Goal: Transaction & Acquisition: Book appointment/travel/reservation

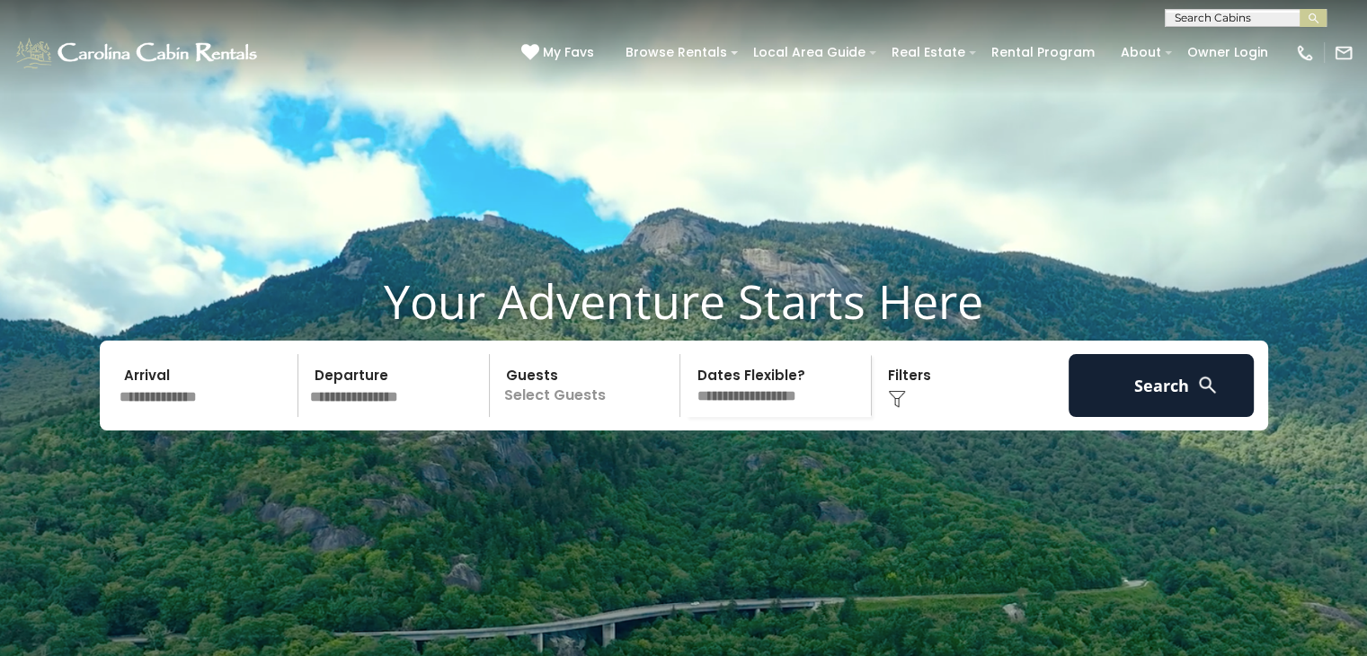
click at [1251, 16] on input "text" at bounding box center [1244, 22] width 157 height 18
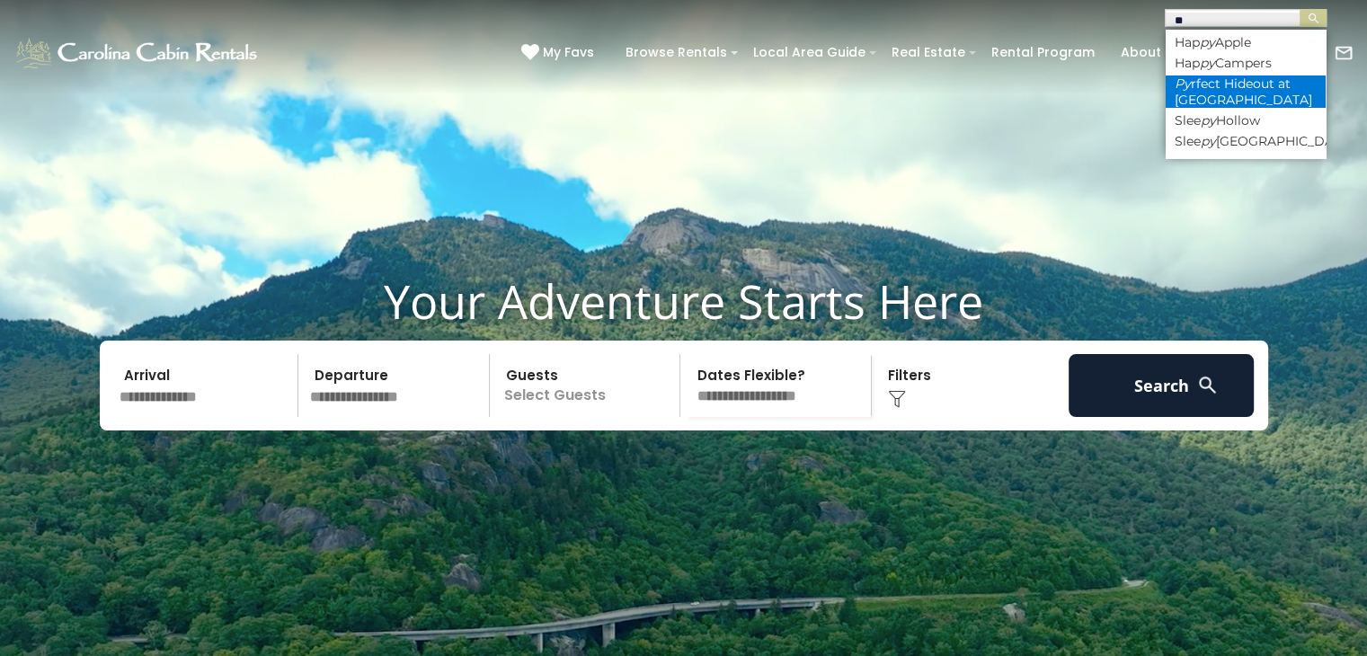
type input "**"
click at [1205, 91] on li "Py rfect Hideout at Eagles Nest" at bounding box center [1246, 92] width 160 height 32
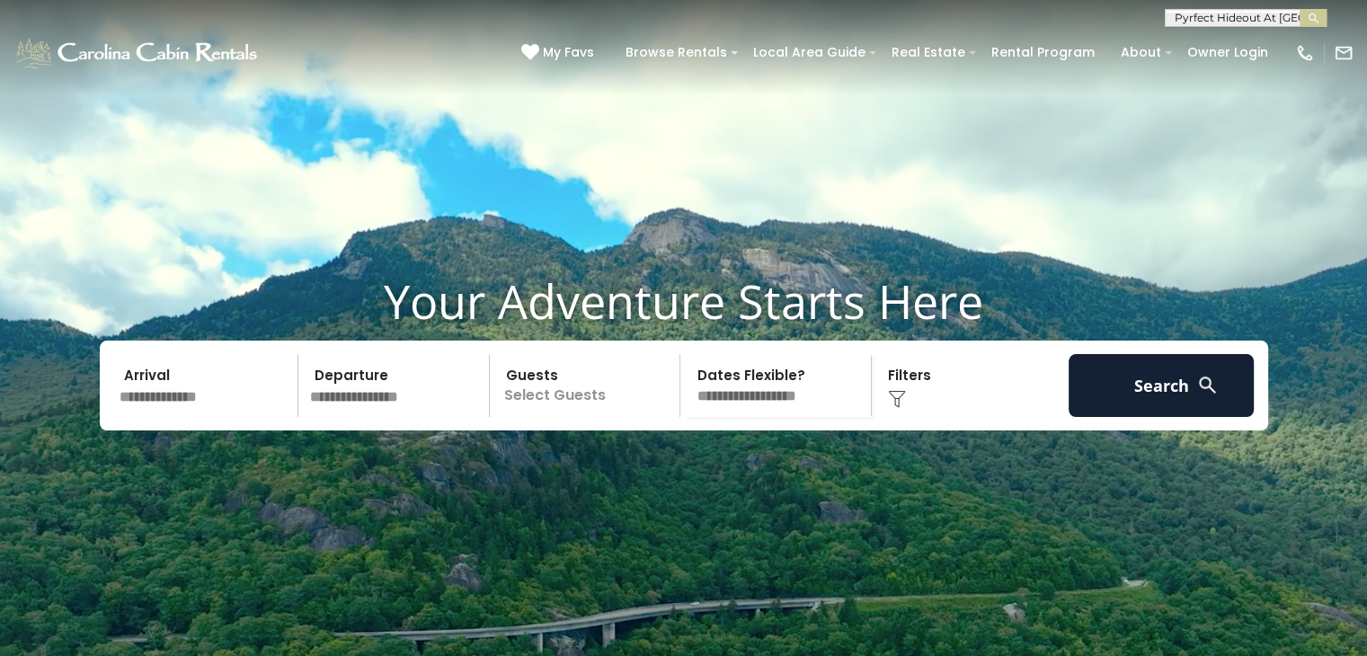
click at [1300, 9] on button "submit" at bounding box center [1313, 18] width 27 height 18
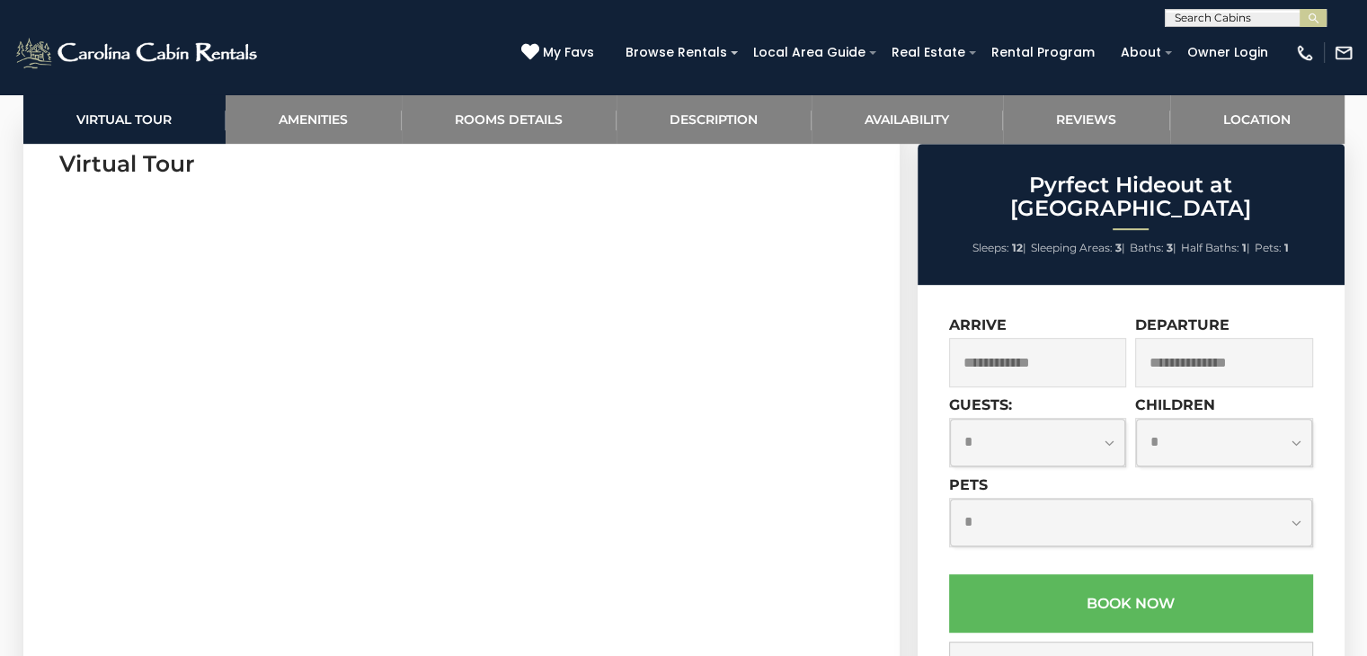
scroll to position [903, 0]
click at [1093, 339] on input "text" at bounding box center [1038, 362] width 178 height 49
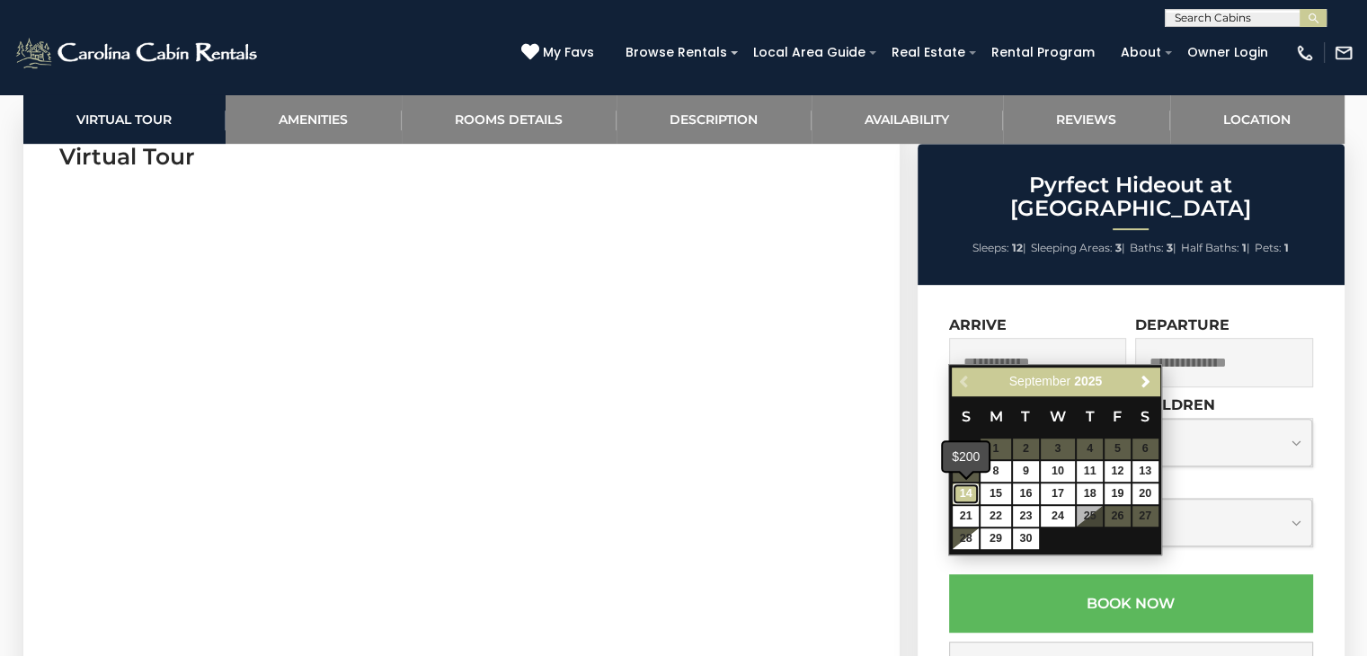
click at [968, 491] on link "14" at bounding box center [966, 494] width 26 height 21
type input "**********"
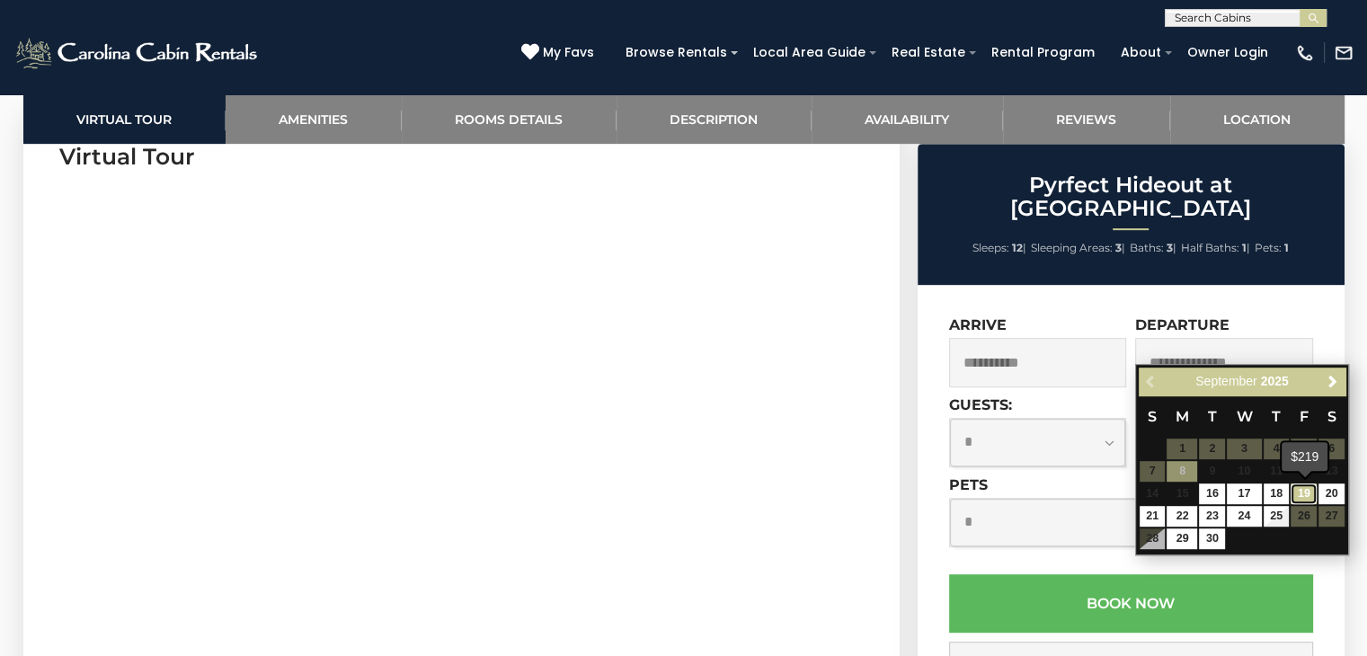
click at [1302, 484] on link "19" at bounding box center [1304, 494] width 26 height 21
type input "**********"
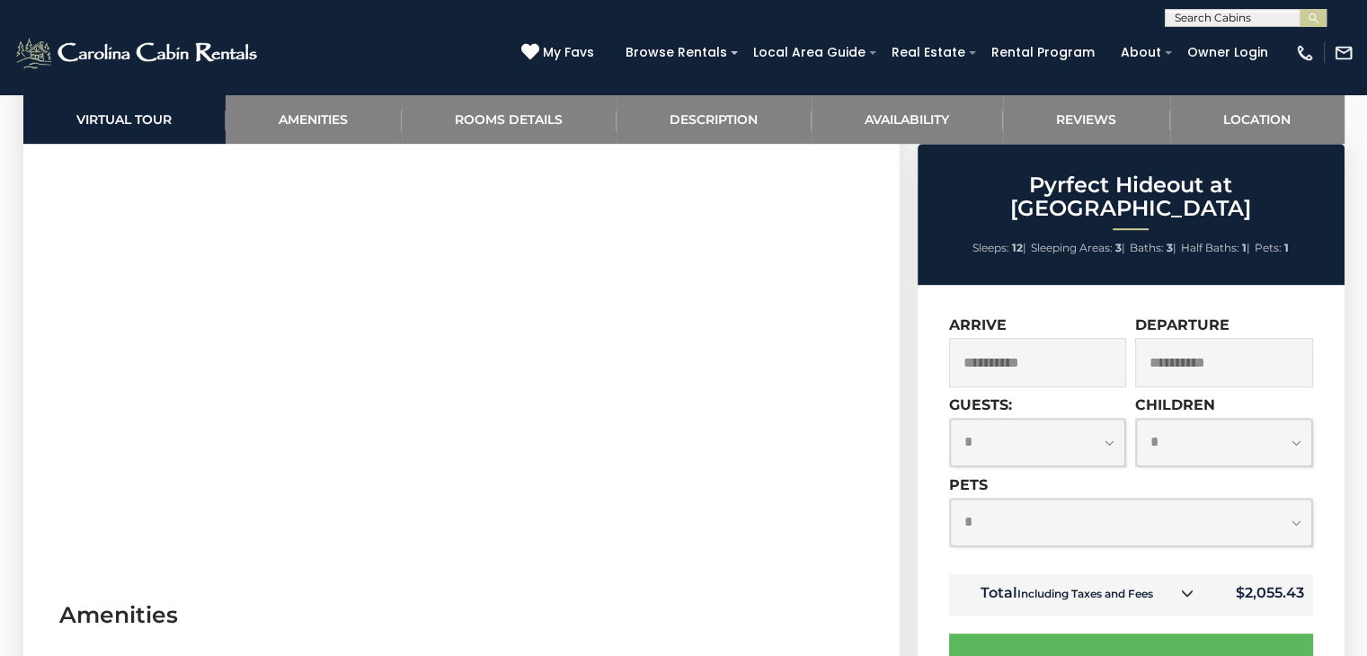
scroll to position [985, 0]
click at [1189, 587] on icon at bounding box center [1187, 593] width 13 height 13
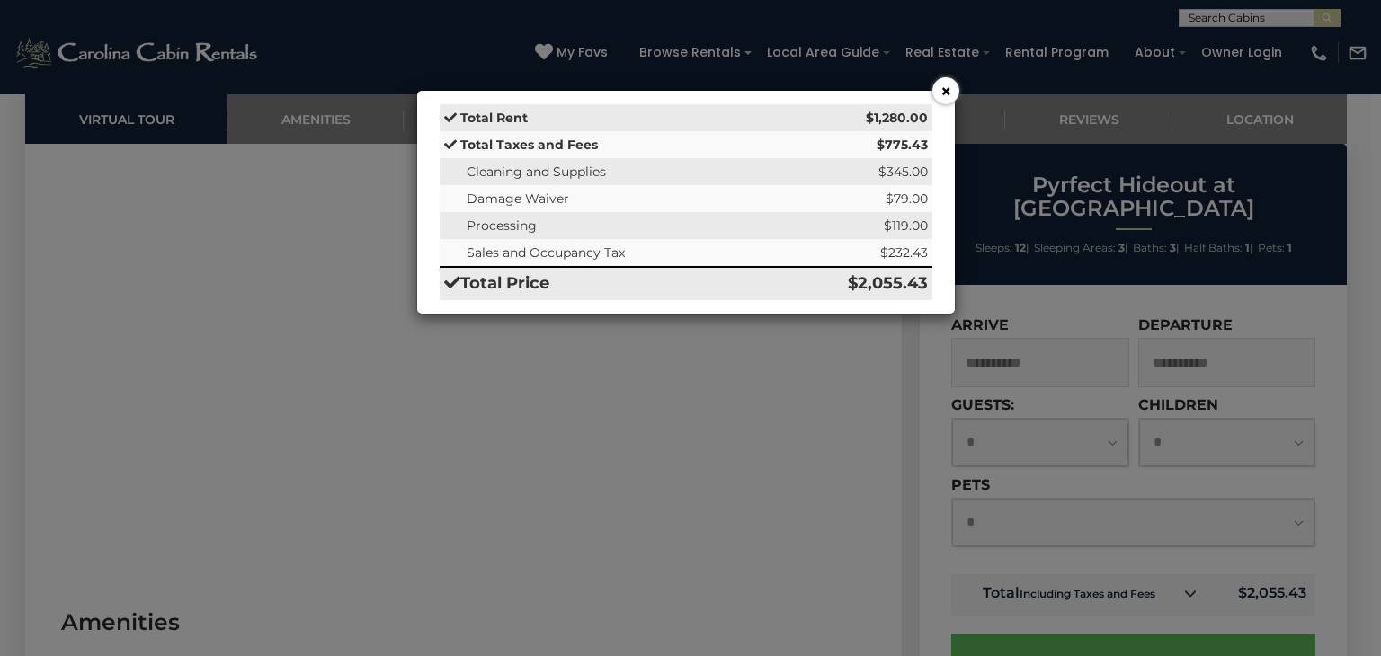
click at [1045, 334] on div "× Total Rent $1,280.00 Total Taxes and Fees $775.43 Cleaning and Supplies $345.…" at bounding box center [690, 328] width 1381 height 656
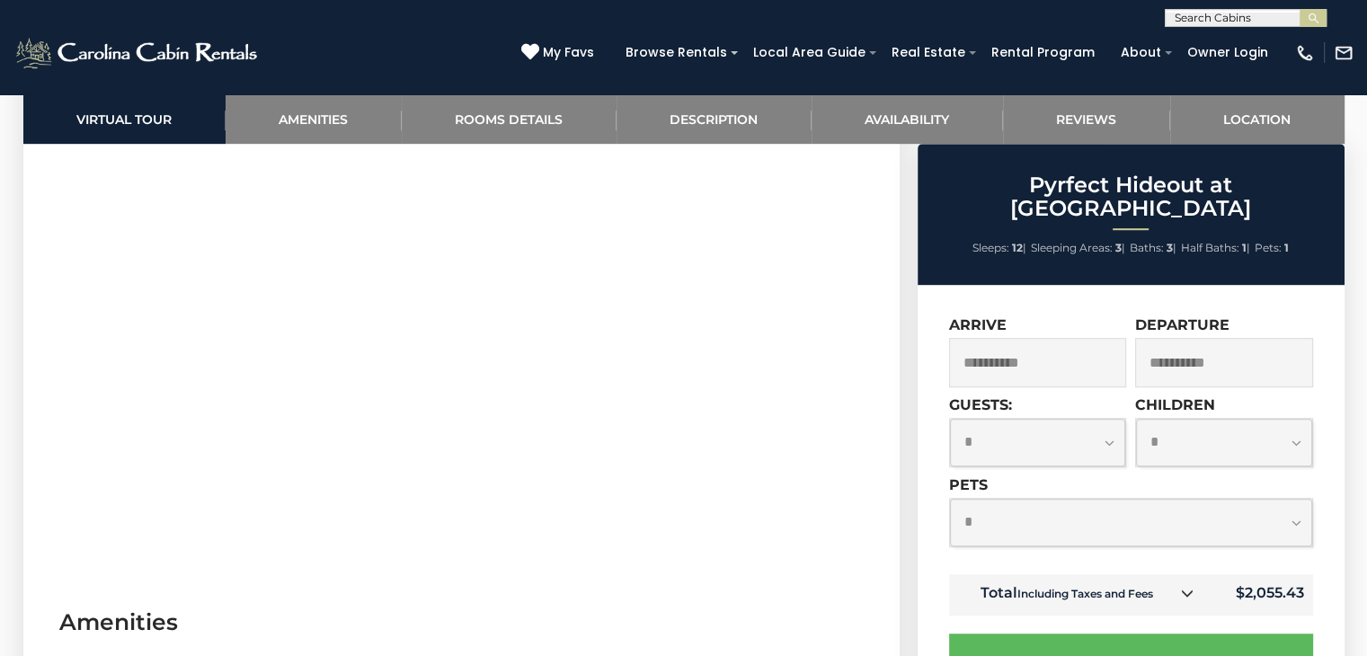
click at [1057, 351] on input "**********" at bounding box center [1038, 362] width 178 height 49
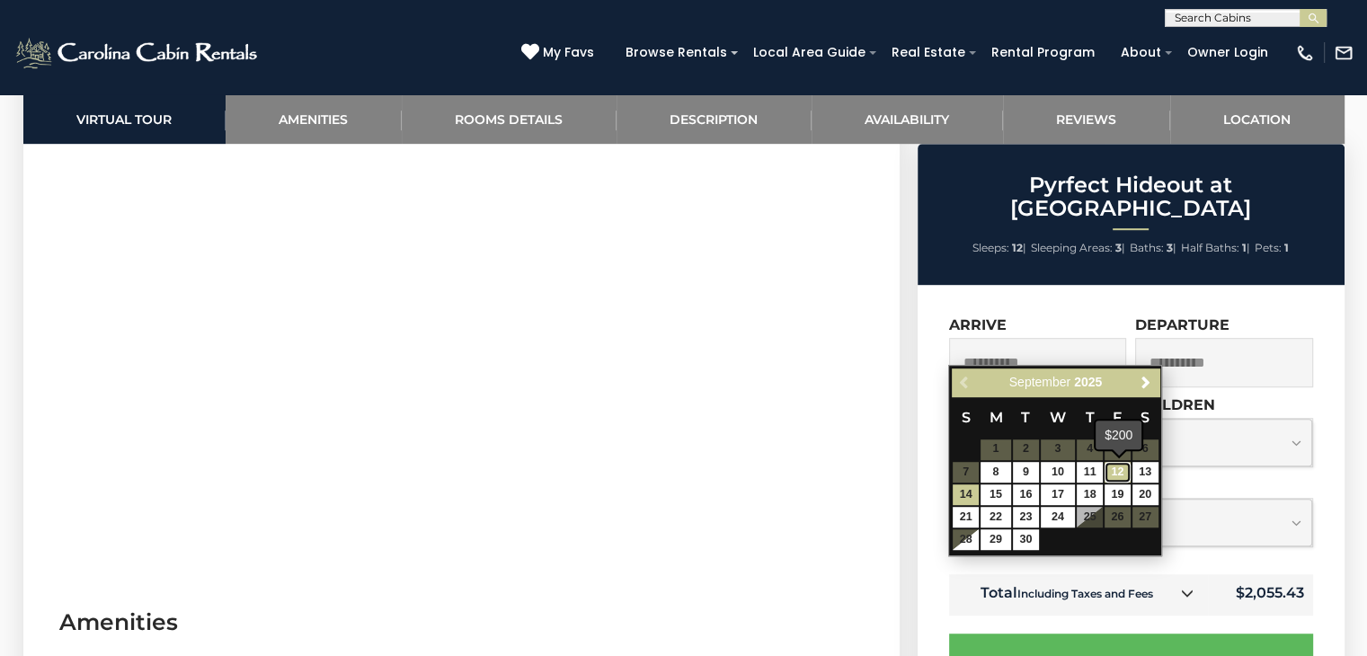
click at [1126, 472] on link "12" at bounding box center [1118, 472] width 26 height 21
type input "**********"
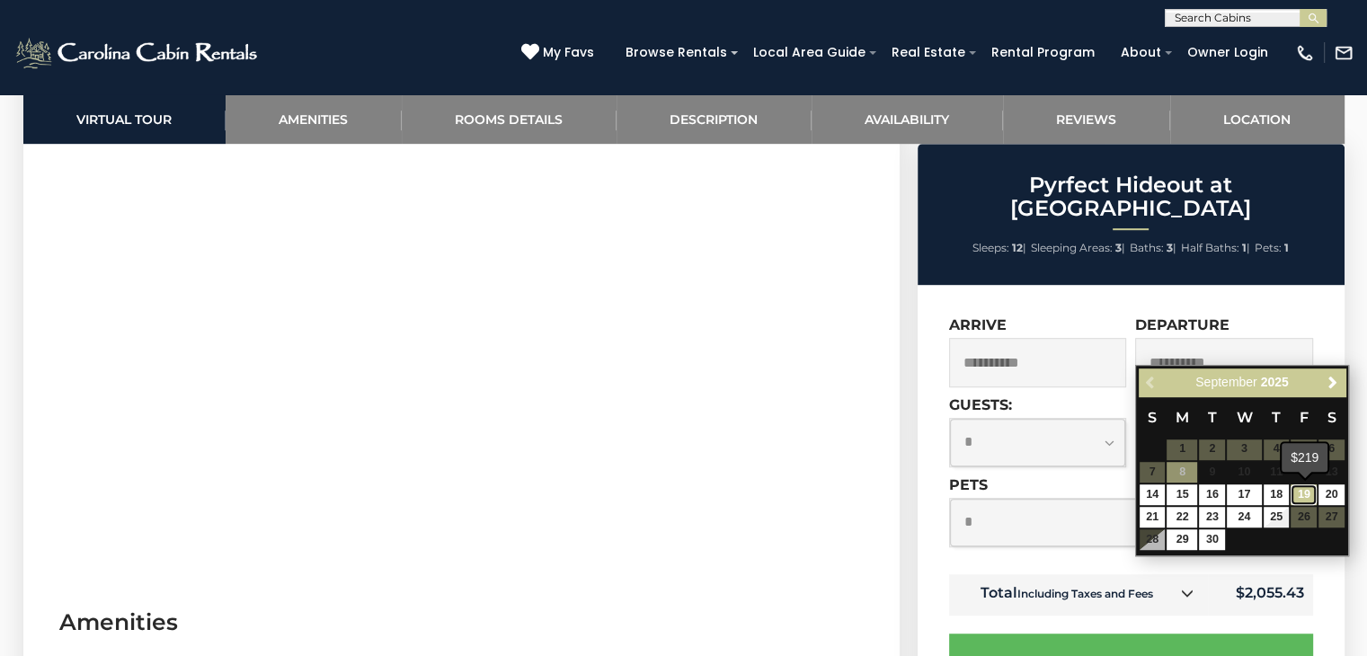
click at [1309, 488] on link "19" at bounding box center [1304, 495] width 26 height 21
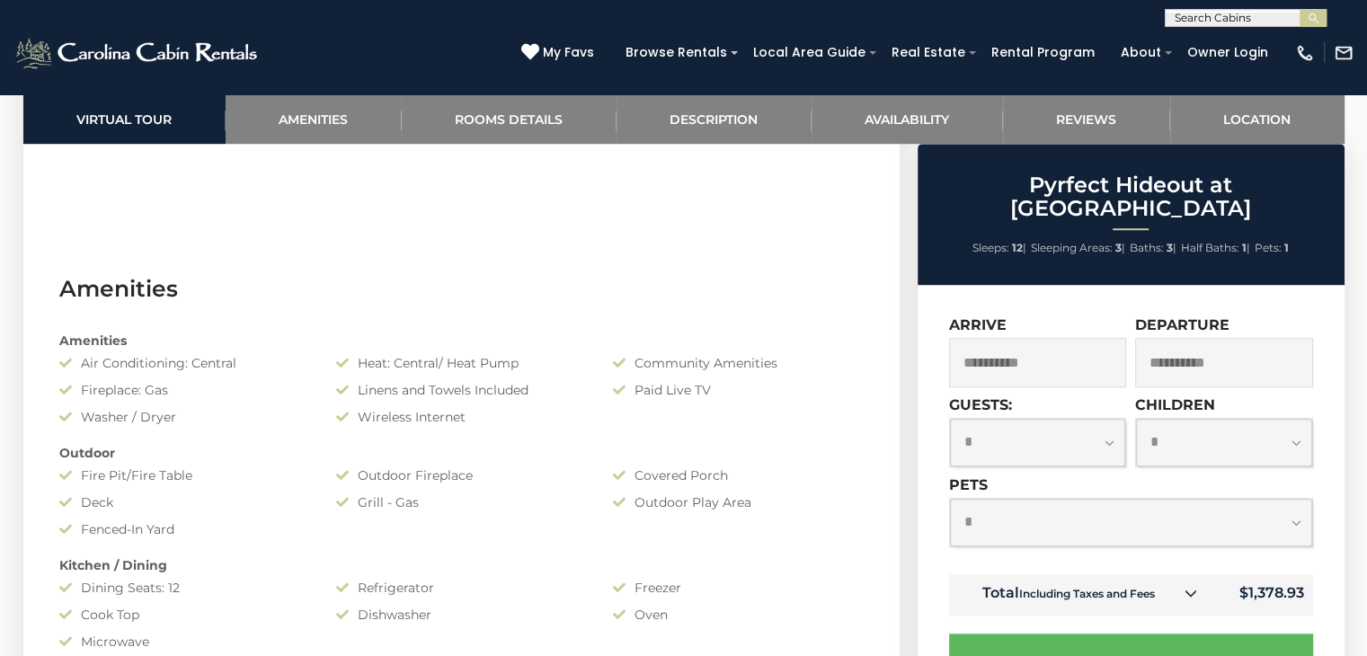
scroll to position [1320, 0]
click at [1100, 347] on input "**********" at bounding box center [1038, 362] width 178 height 49
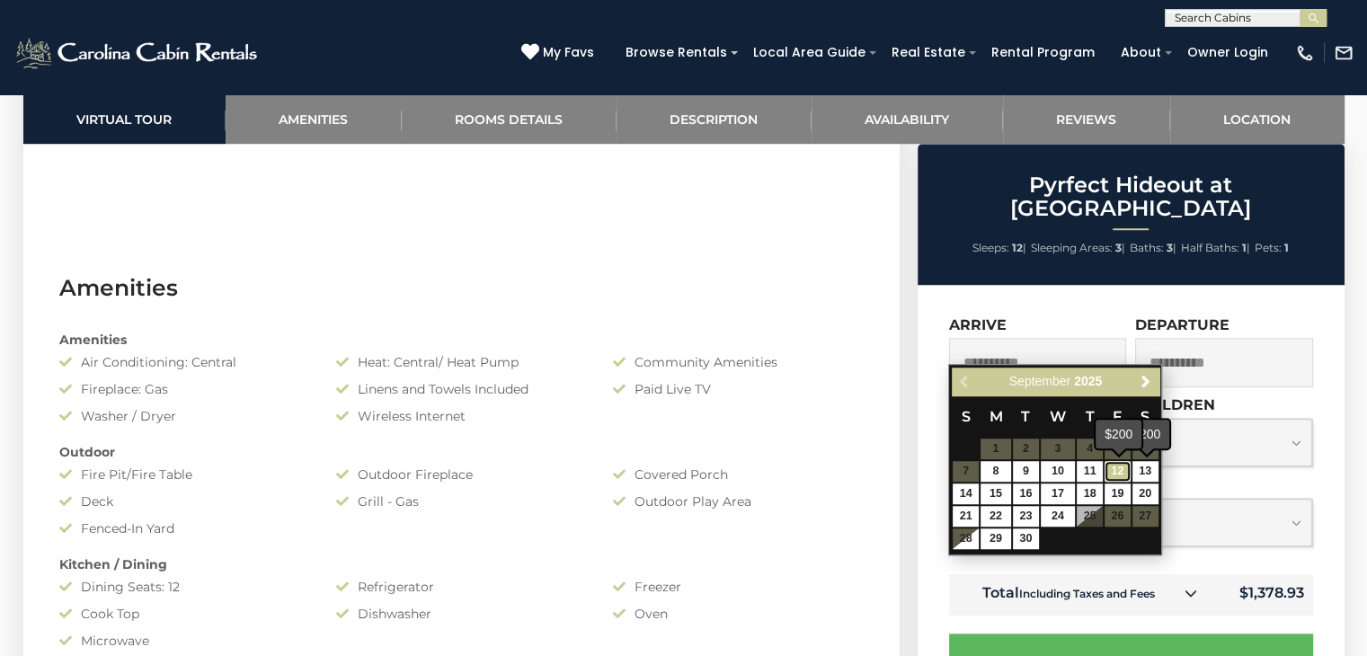
click at [1122, 469] on link "12" at bounding box center [1118, 471] width 26 height 21
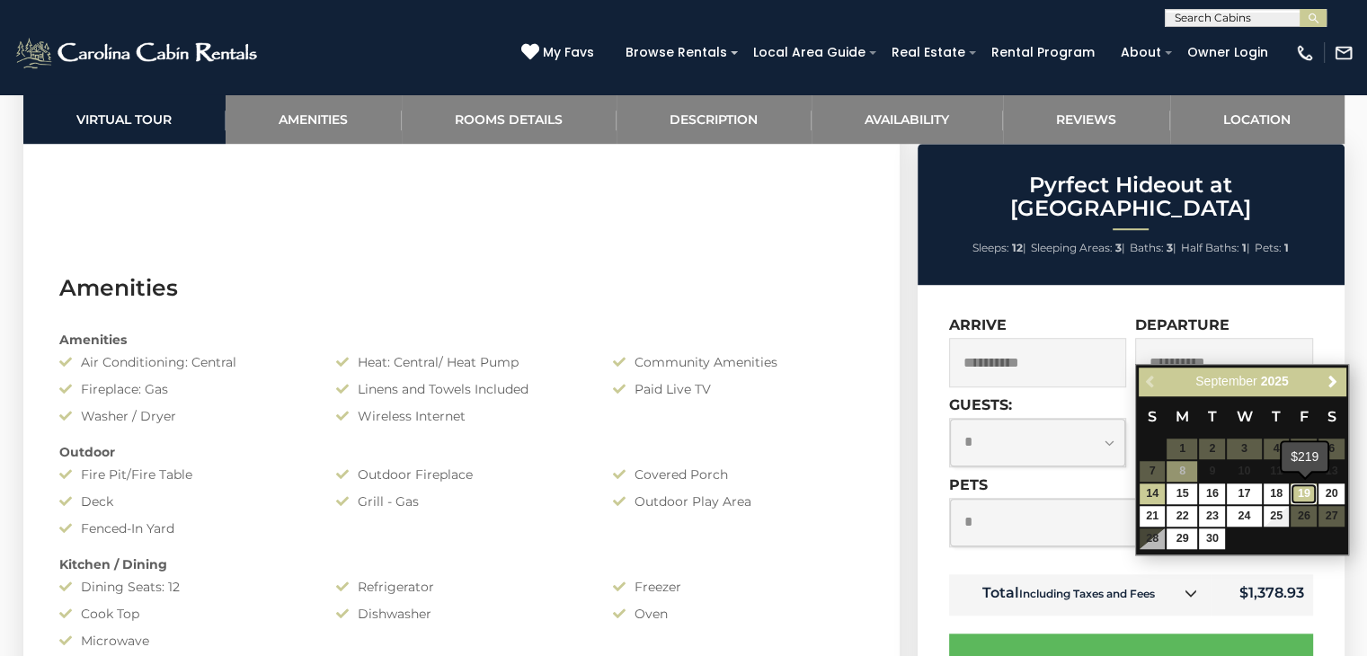
click at [1301, 496] on link "19" at bounding box center [1304, 494] width 26 height 21
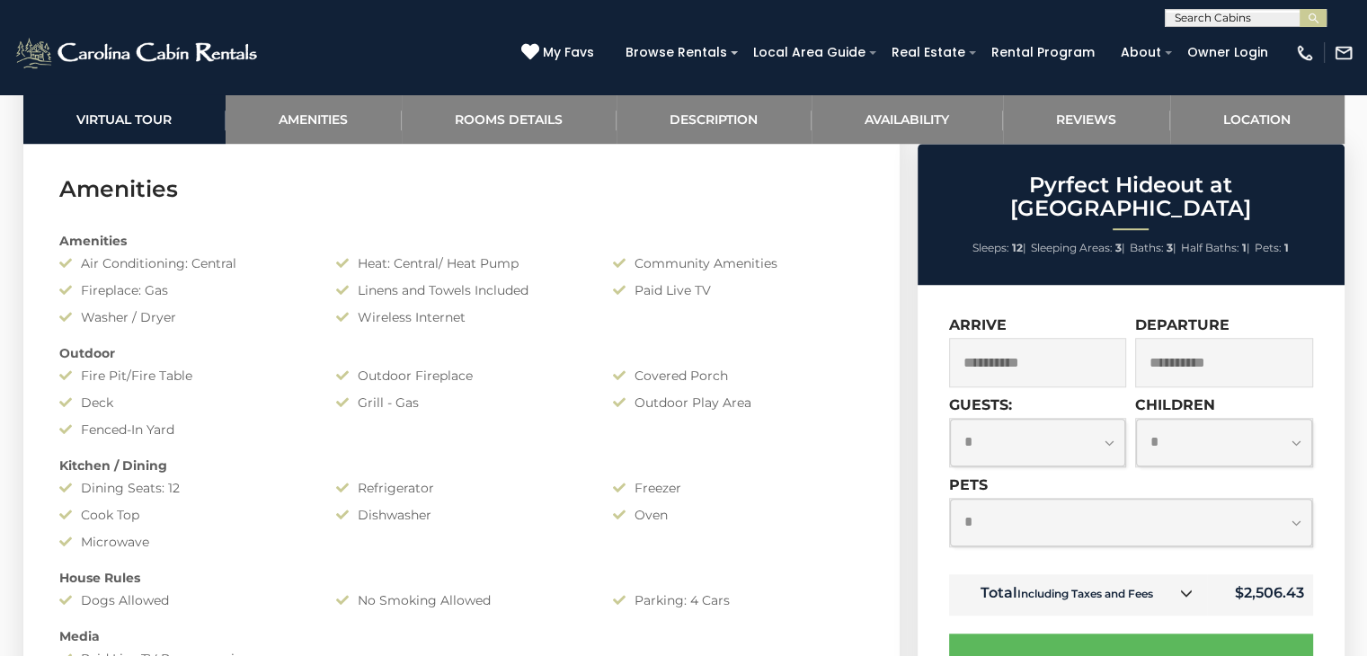
scroll to position [1421, 0]
click at [1187, 587] on icon at bounding box center [1186, 593] width 13 height 13
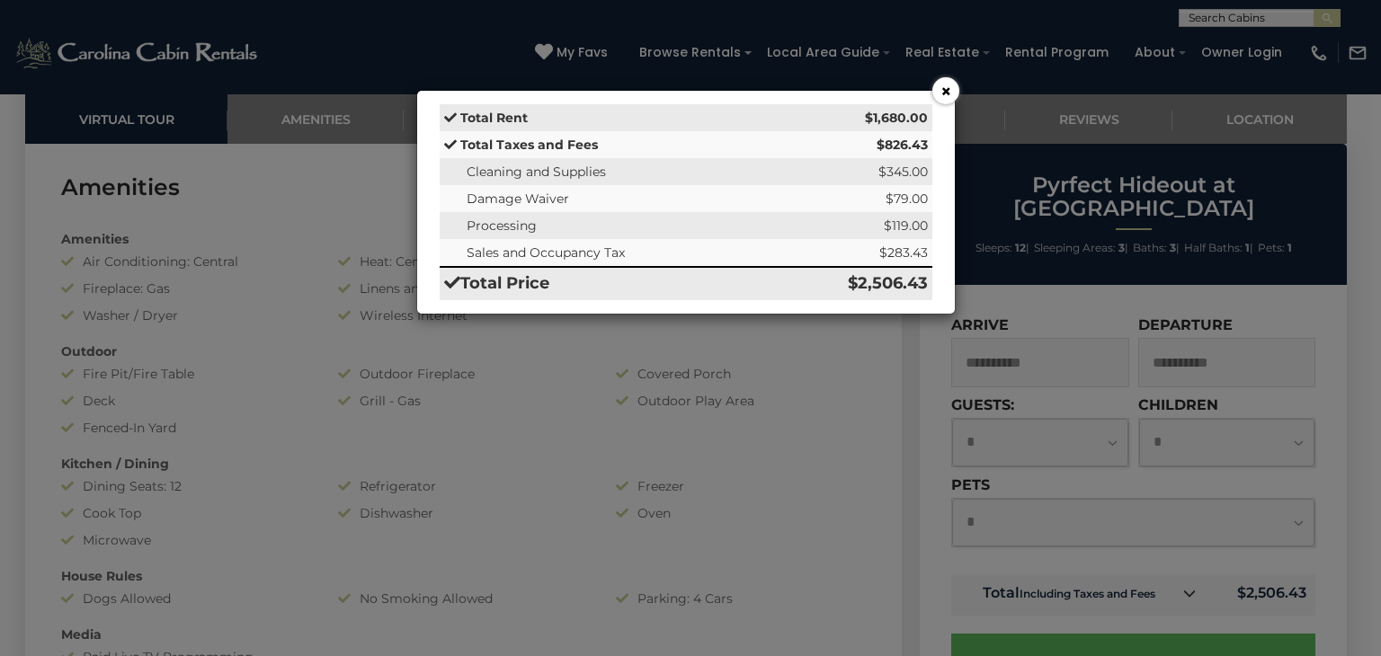
click at [948, 96] on button "×" at bounding box center [945, 90] width 27 height 27
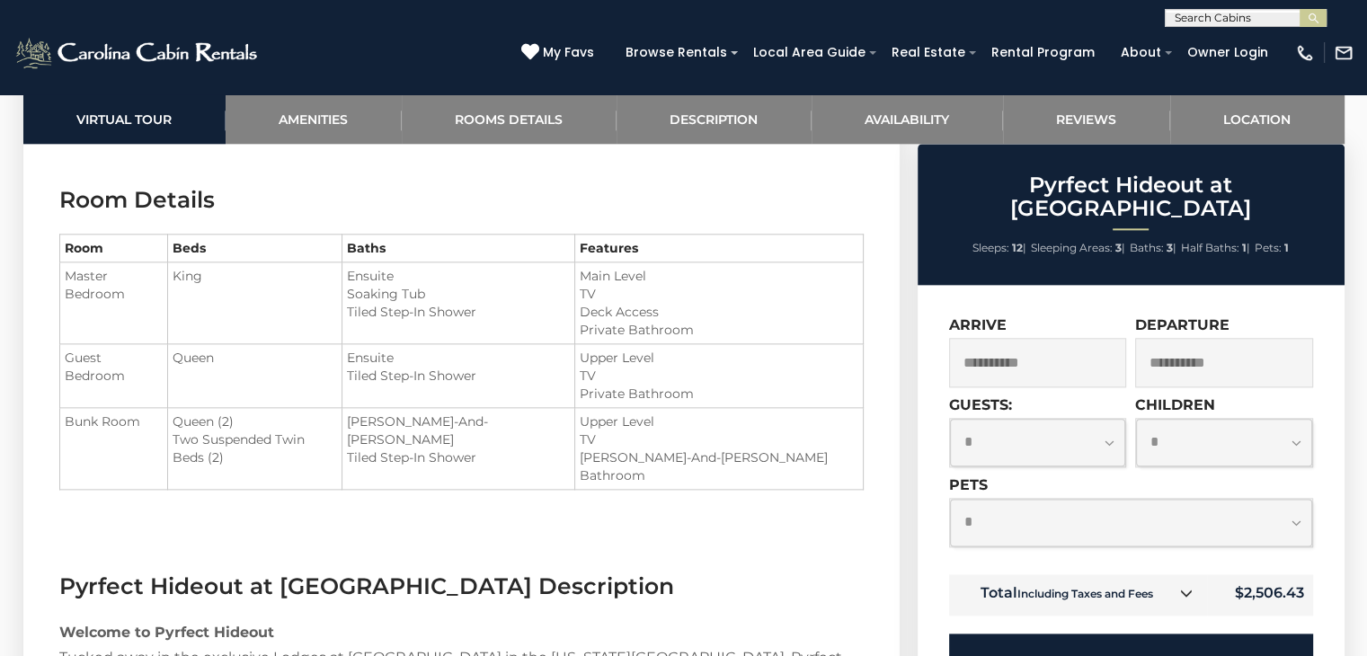
scroll to position [2095, 0]
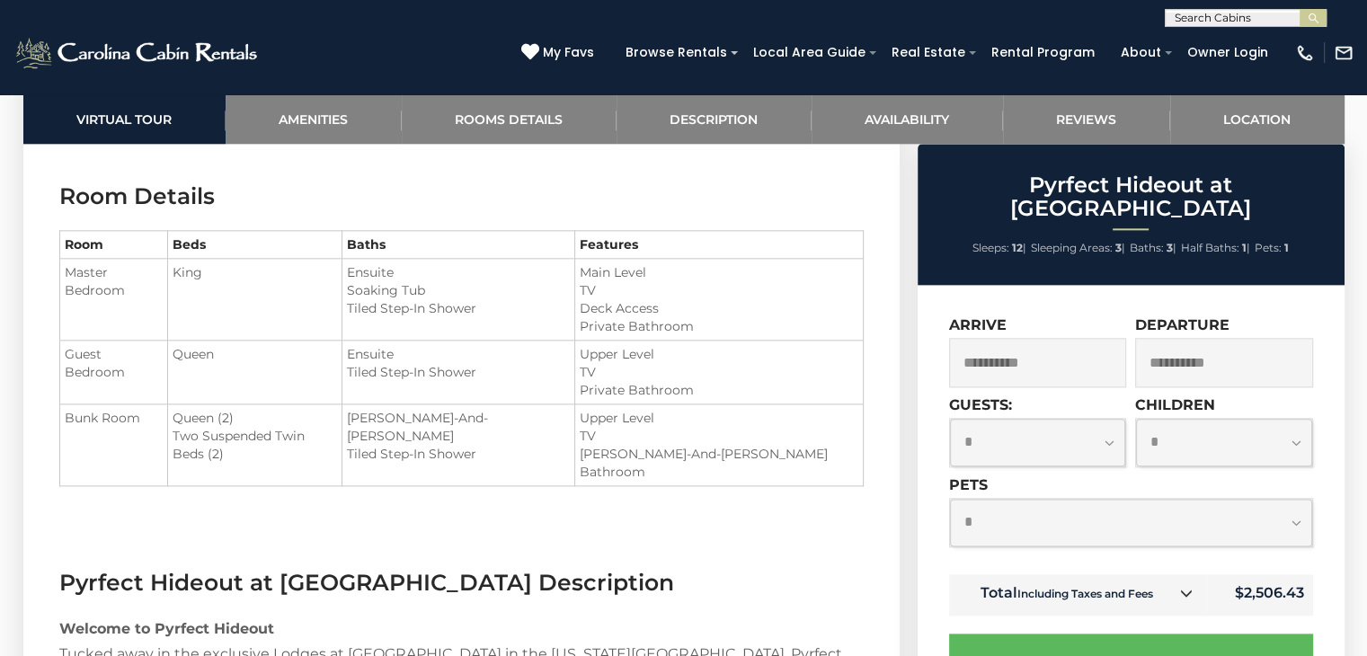
drag, startPoint x: 1188, startPoint y: 568, endPoint x: 1251, endPoint y: 543, distance: 67.8
drag, startPoint x: 1251, startPoint y: 543, endPoint x: 938, endPoint y: 512, distance: 314.4
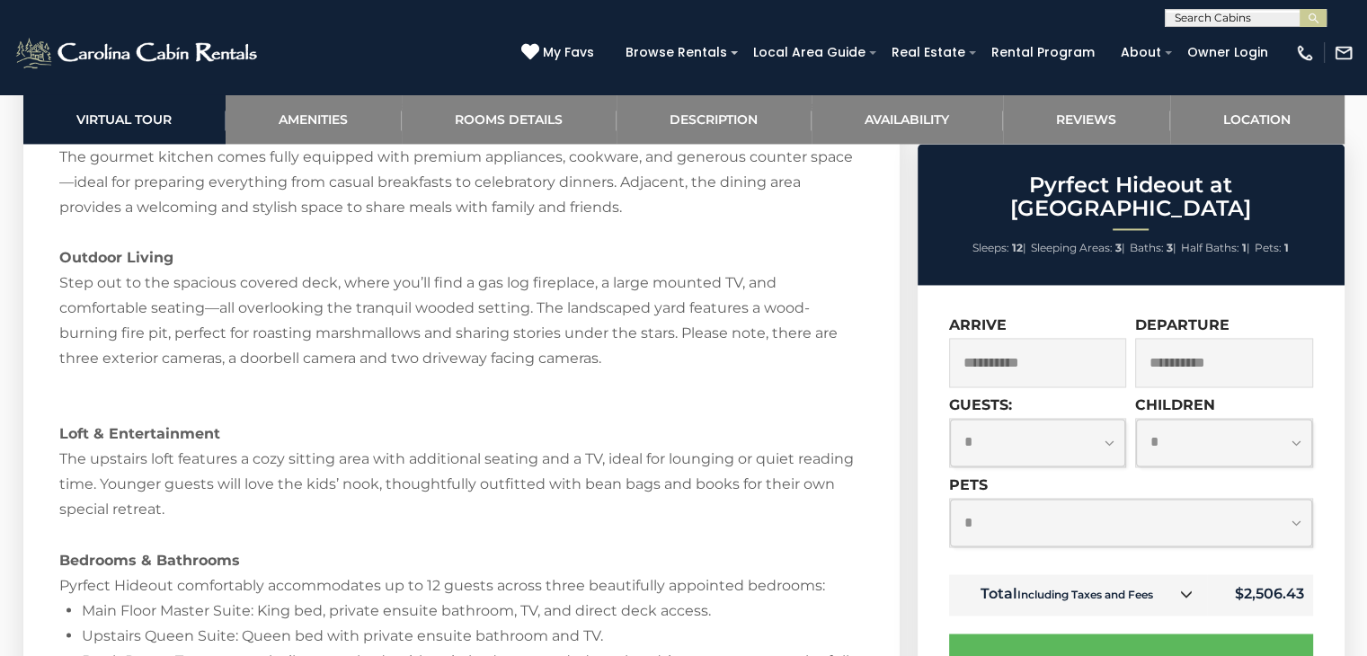
scroll to position [2895, 0]
click at [1052, 358] on input "**********" at bounding box center [1038, 362] width 178 height 49
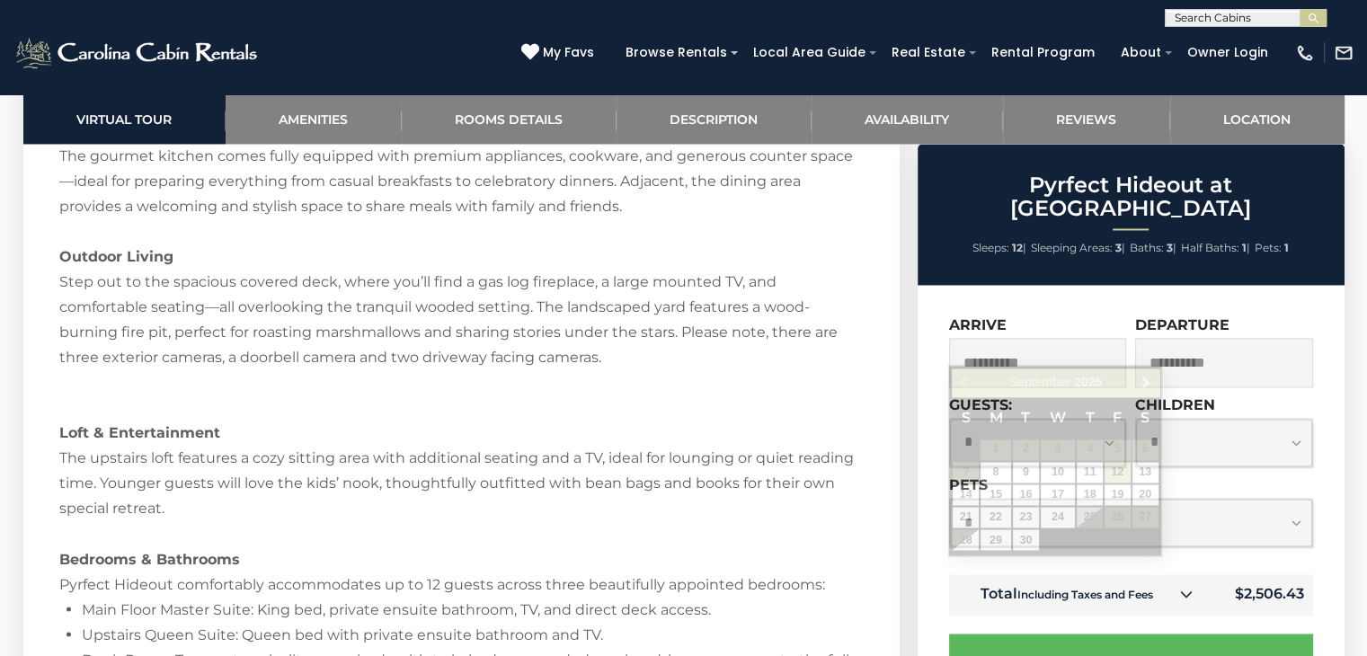
click at [1046, 338] on input "**********" at bounding box center [1038, 362] width 178 height 49
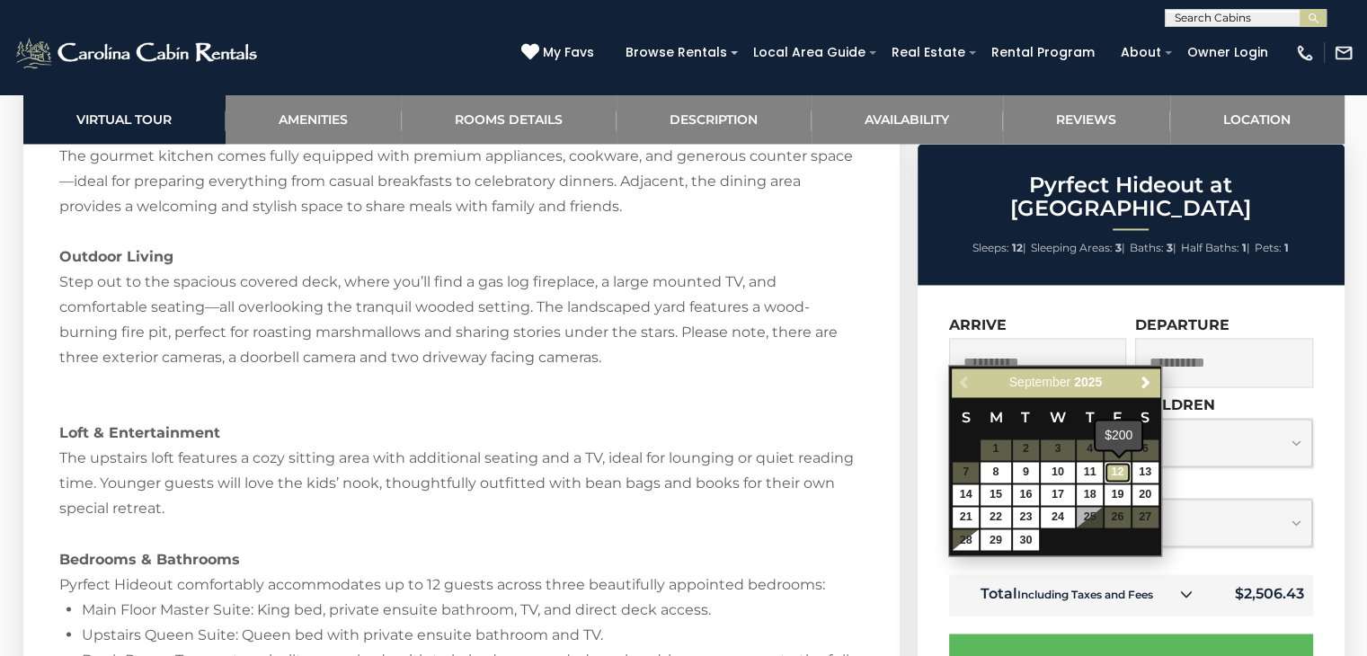
click at [1119, 465] on link "12" at bounding box center [1118, 472] width 26 height 21
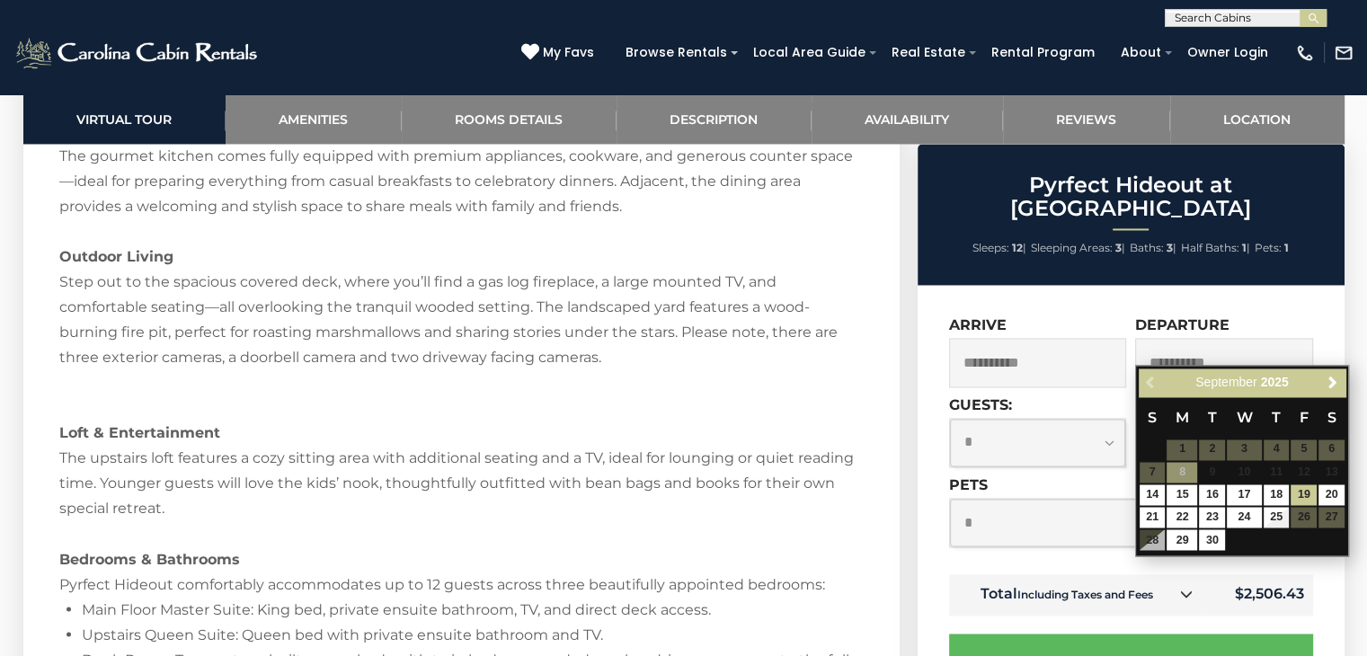
click at [1246, 349] on input "**********" at bounding box center [1225, 362] width 178 height 49
click at [1303, 494] on link "19" at bounding box center [1304, 495] width 26 height 21
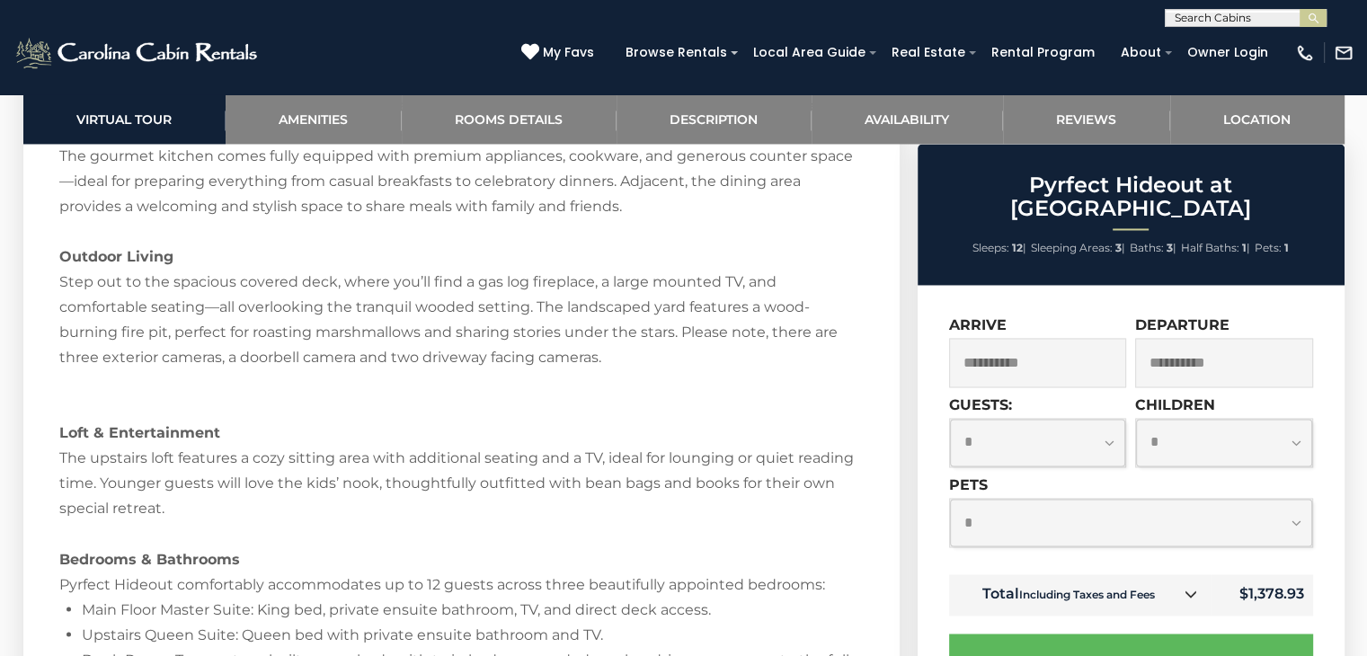
click at [1072, 341] on input "**********" at bounding box center [1038, 362] width 178 height 49
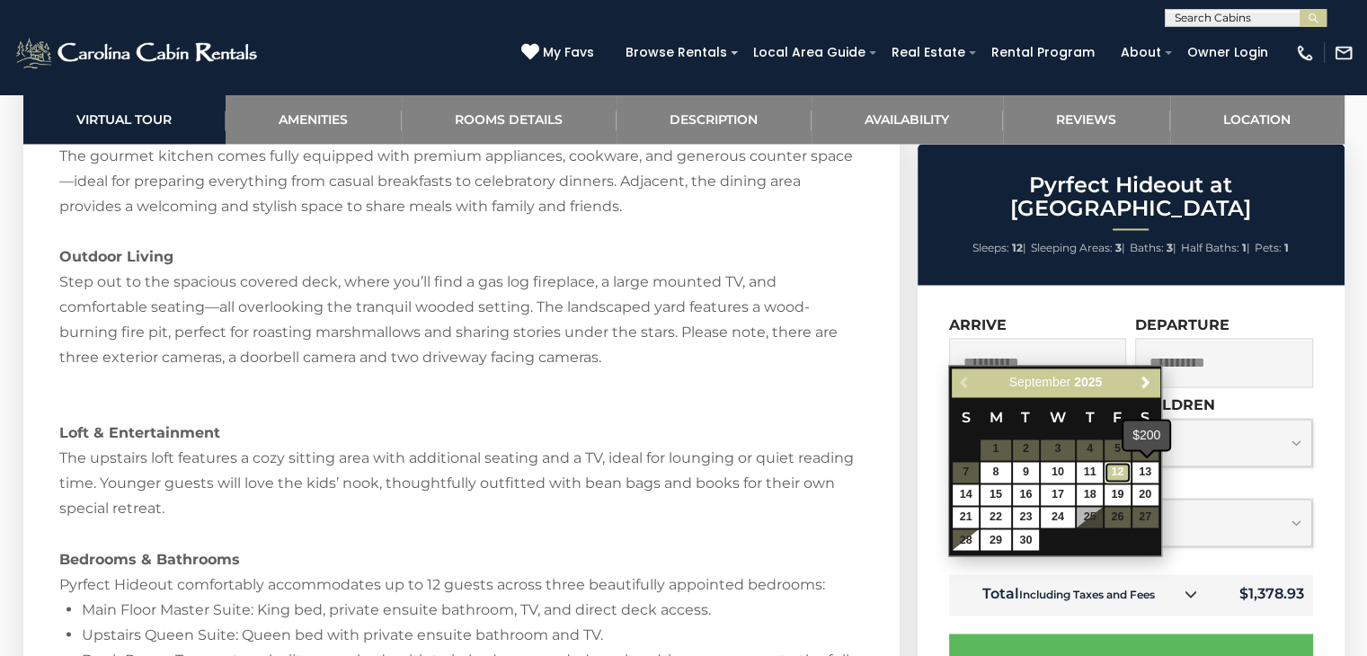
click at [1123, 468] on link "12" at bounding box center [1118, 472] width 26 height 21
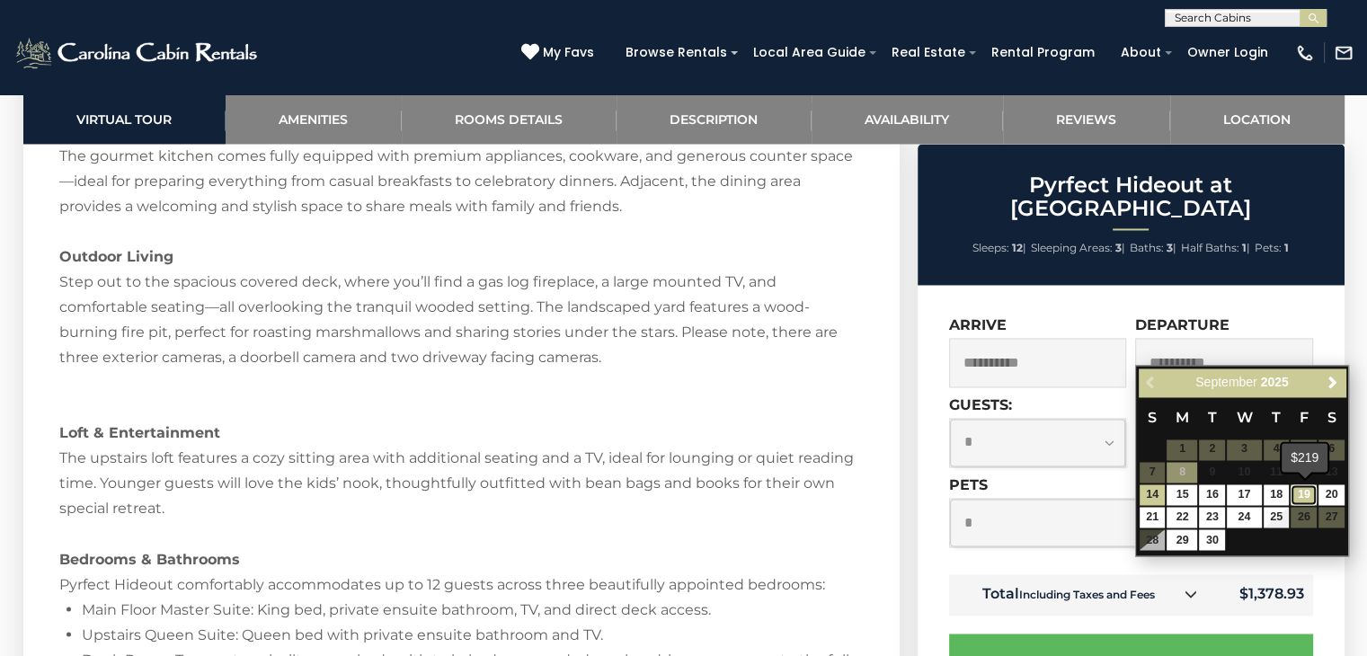
click at [1298, 490] on link "19" at bounding box center [1304, 495] width 26 height 21
type input "**********"
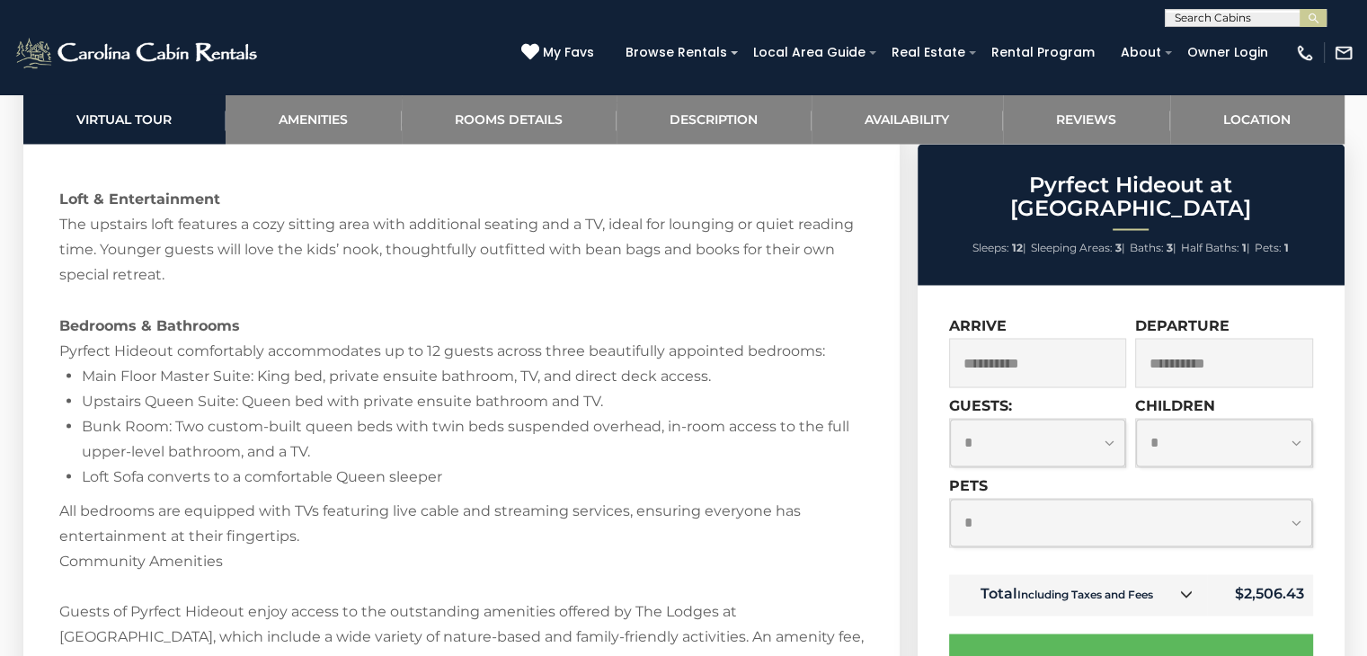
scroll to position [3131, 0]
click at [1183, 587] on icon at bounding box center [1186, 593] width 13 height 13
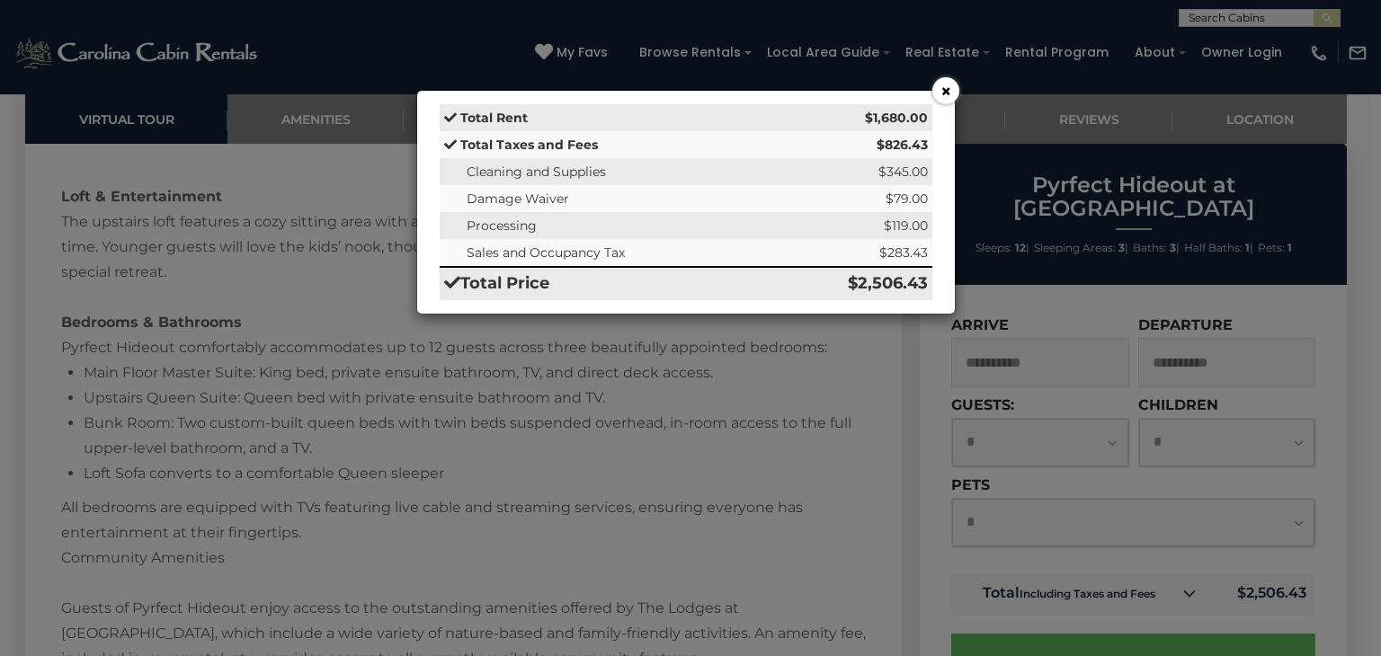
click at [947, 93] on button "×" at bounding box center [945, 90] width 27 height 27
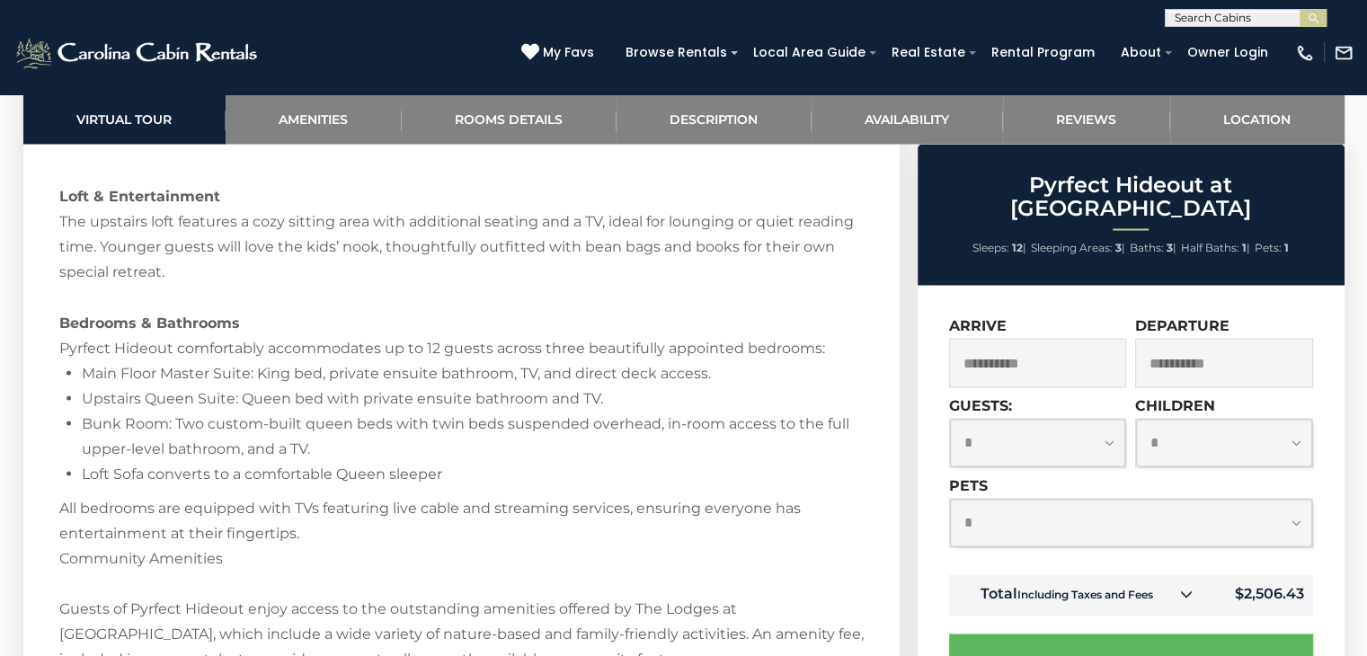
click at [947, 93] on div "(828) 295-6000 My Favs Browse Rentals Local Area Guide Activities & Attractions…" at bounding box center [683, 60] width 1367 height 67
click at [1193, 16] on input "text" at bounding box center [1244, 22] width 157 height 18
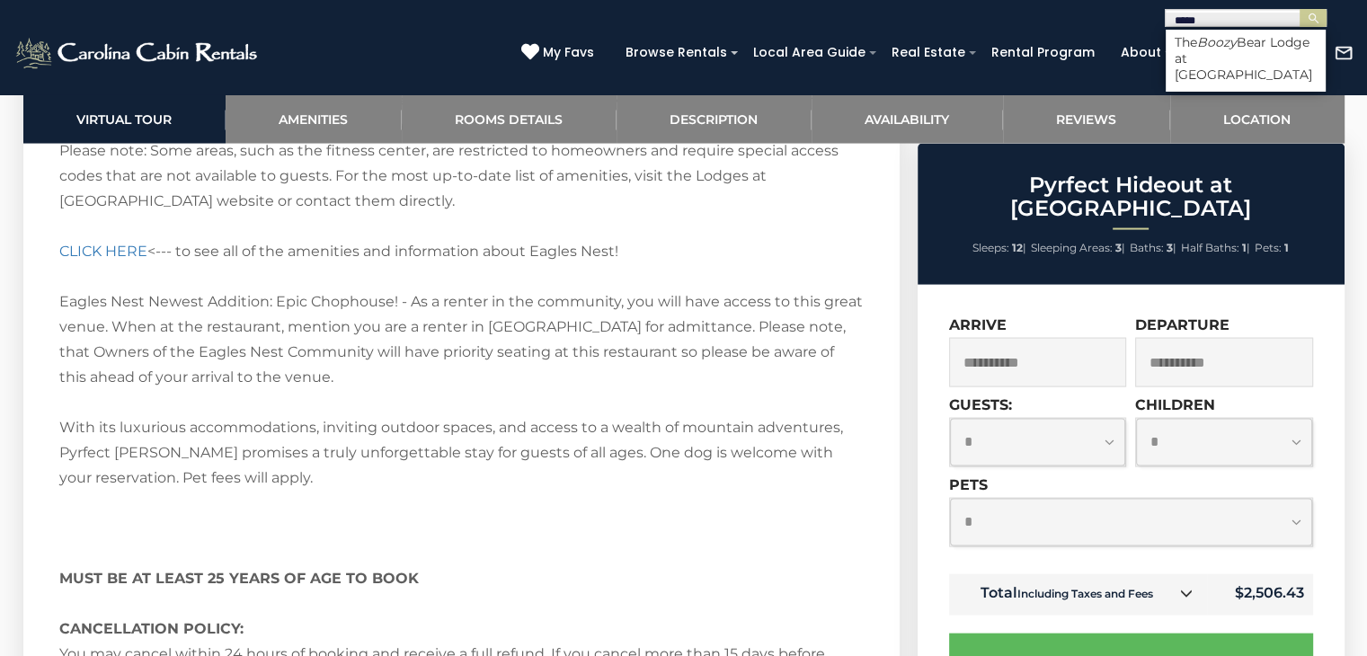
scroll to position [0, 0]
type input "*****"
click at [1244, 60] on li "The Boozy Bear Lodge at Eagles Nest" at bounding box center [1246, 58] width 160 height 49
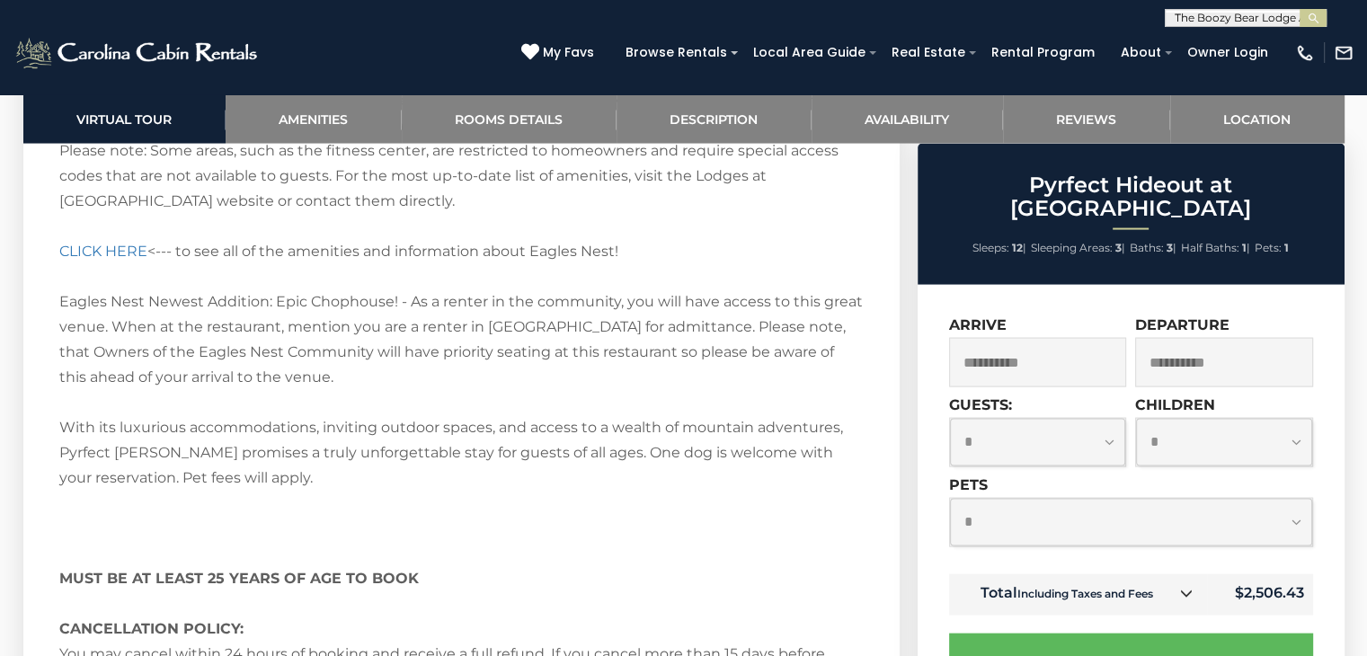
click at [1300, 9] on button "submit" at bounding box center [1313, 18] width 27 height 18
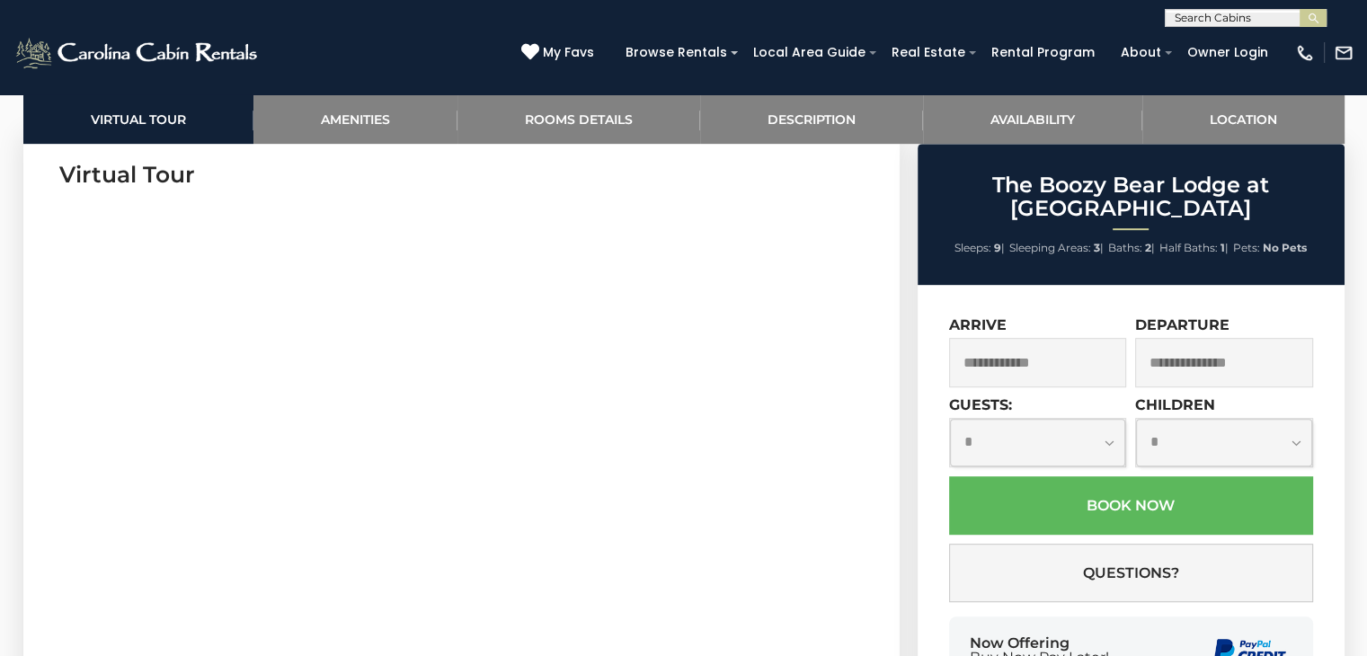
scroll to position [885, 0]
click at [1100, 362] on input "text" at bounding box center [1038, 362] width 178 height 49
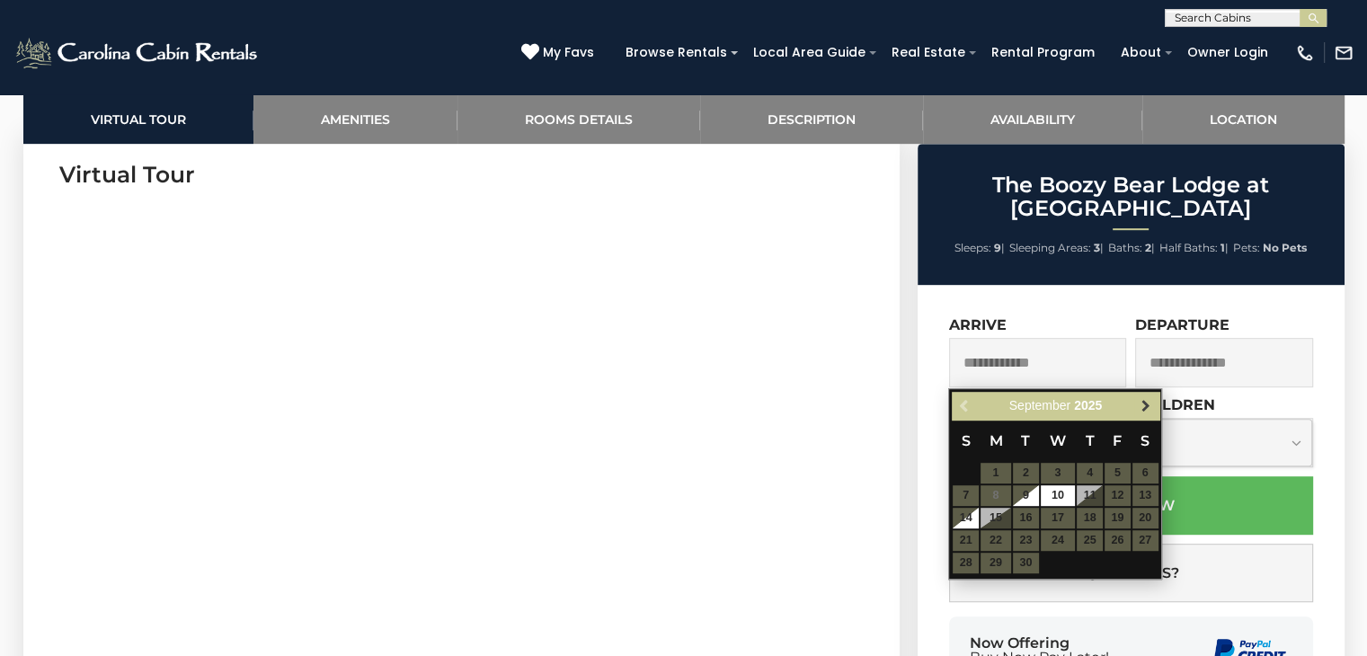
click at [1144, 400] on span "Next" at bounding box center [1146, 406] width 14 height 14
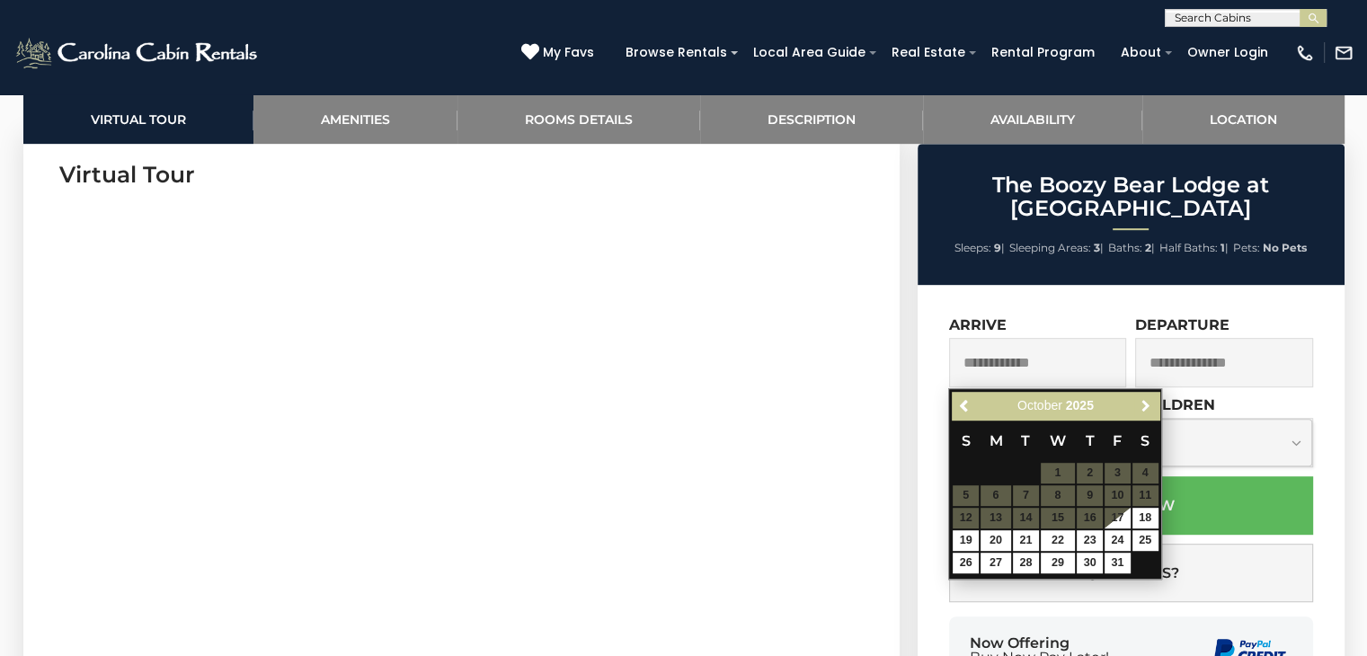
click at [1144, 400] on span "Next" at bounding box center [1146, 406] width 14 height 14
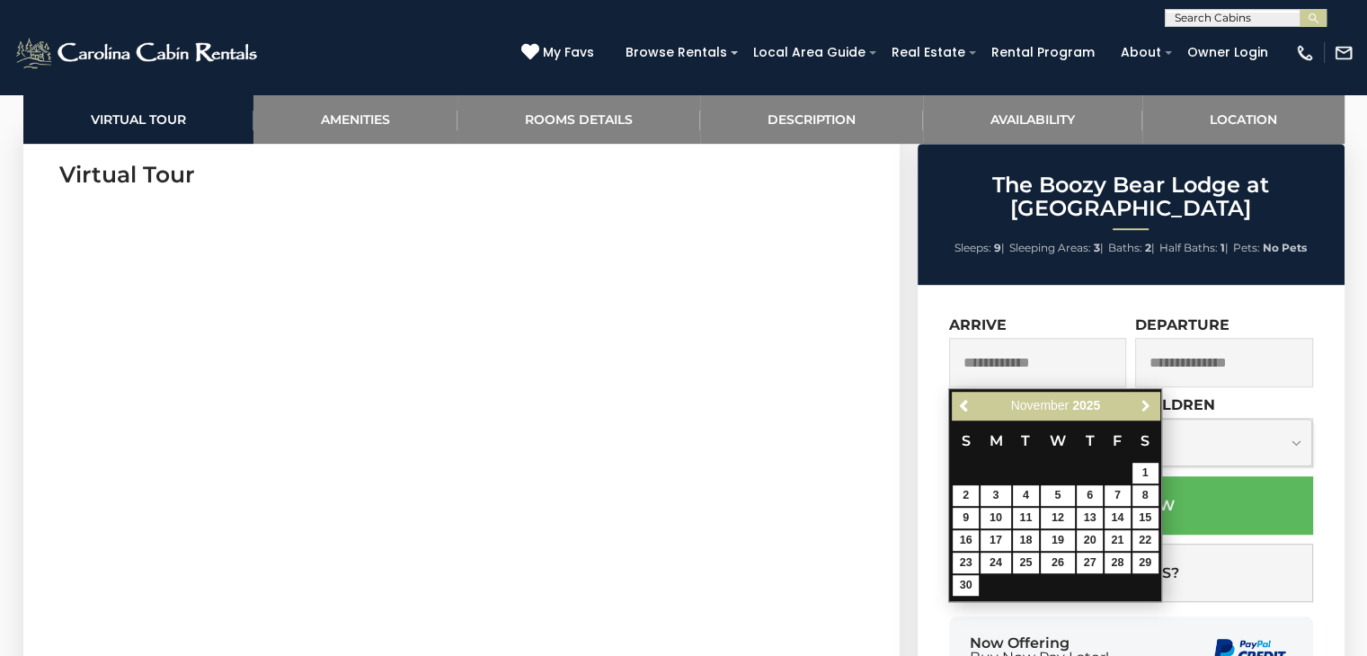
click at [1144, 400] on span "Next" at bounding box center [1146, 406] width 14 height 14
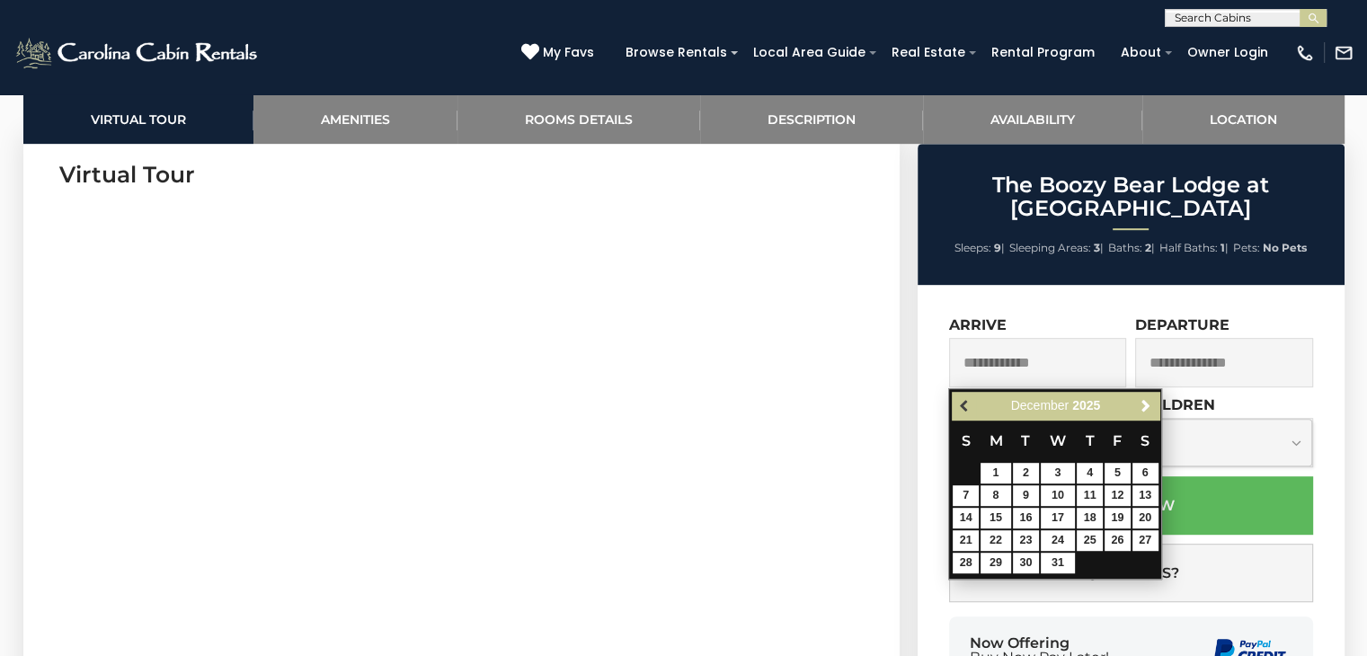
click at [960, 406] on span "Previous" at bounding box center [965, 406] width 14 height 14
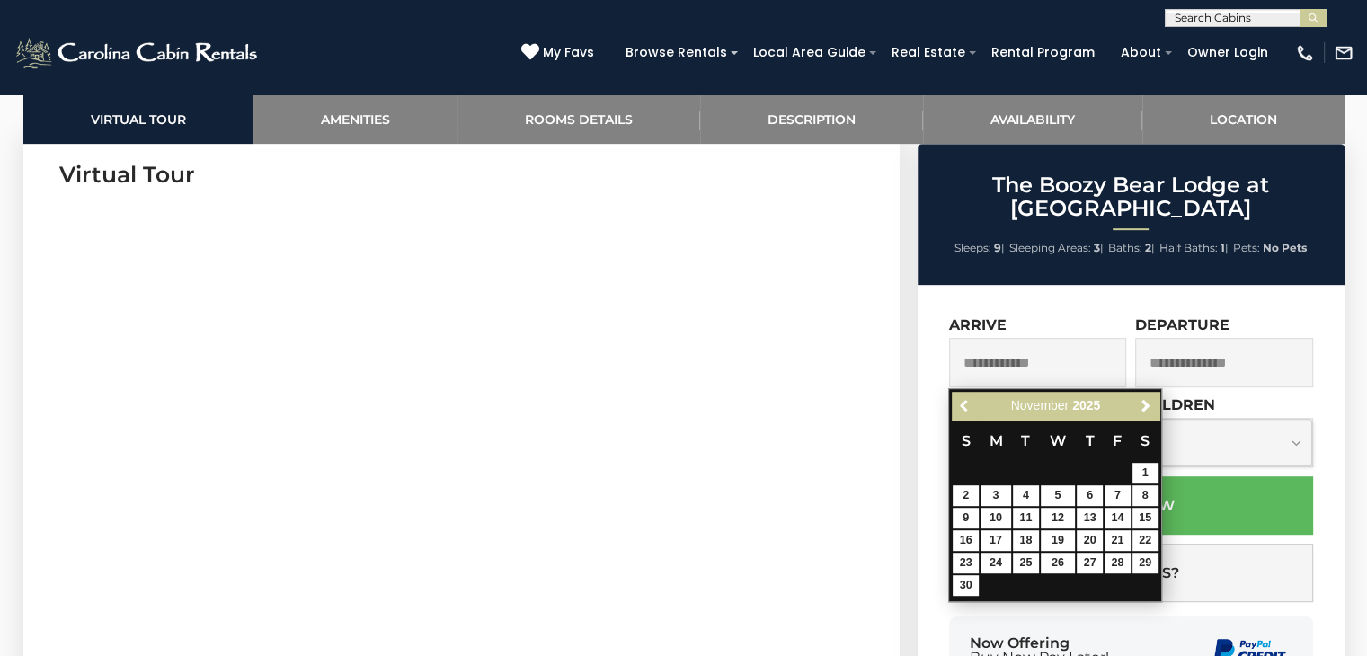
click at [960, 406] on span "Previous" at bounding box center [965, 406] width 14 height 14
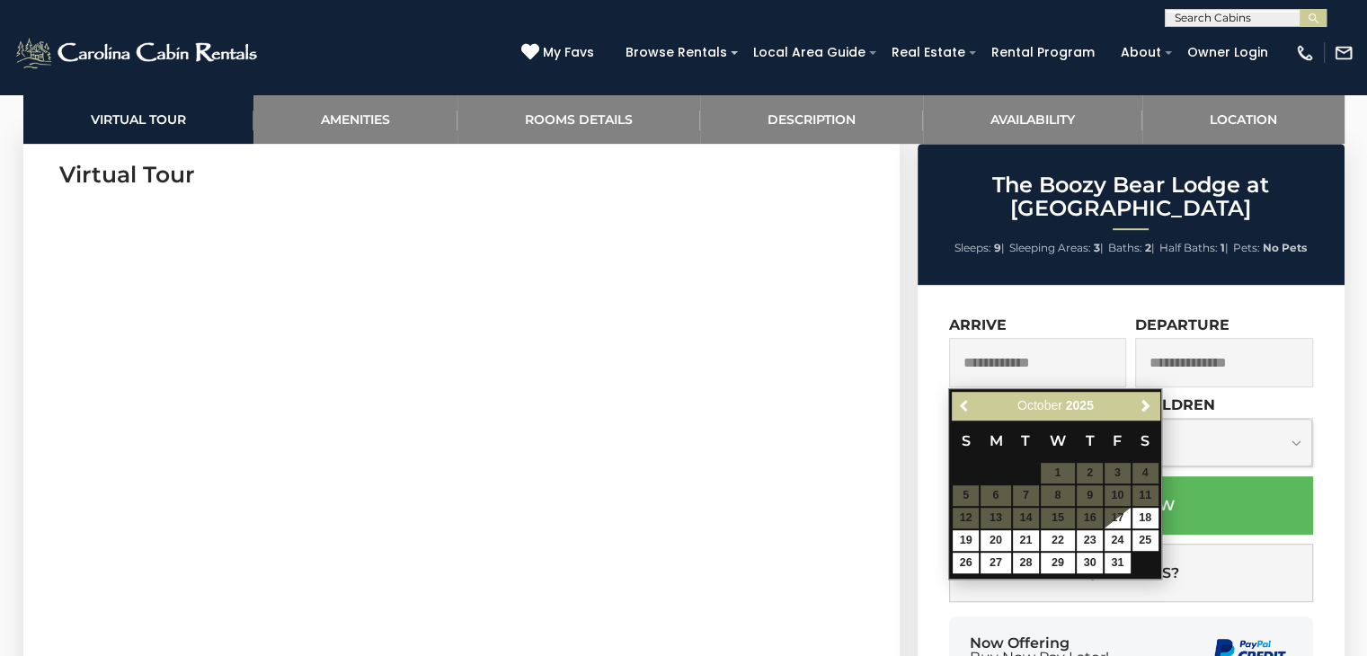
click at [960, 406] on span "Previous" at bounding box center [965, 406] width 14 height 14
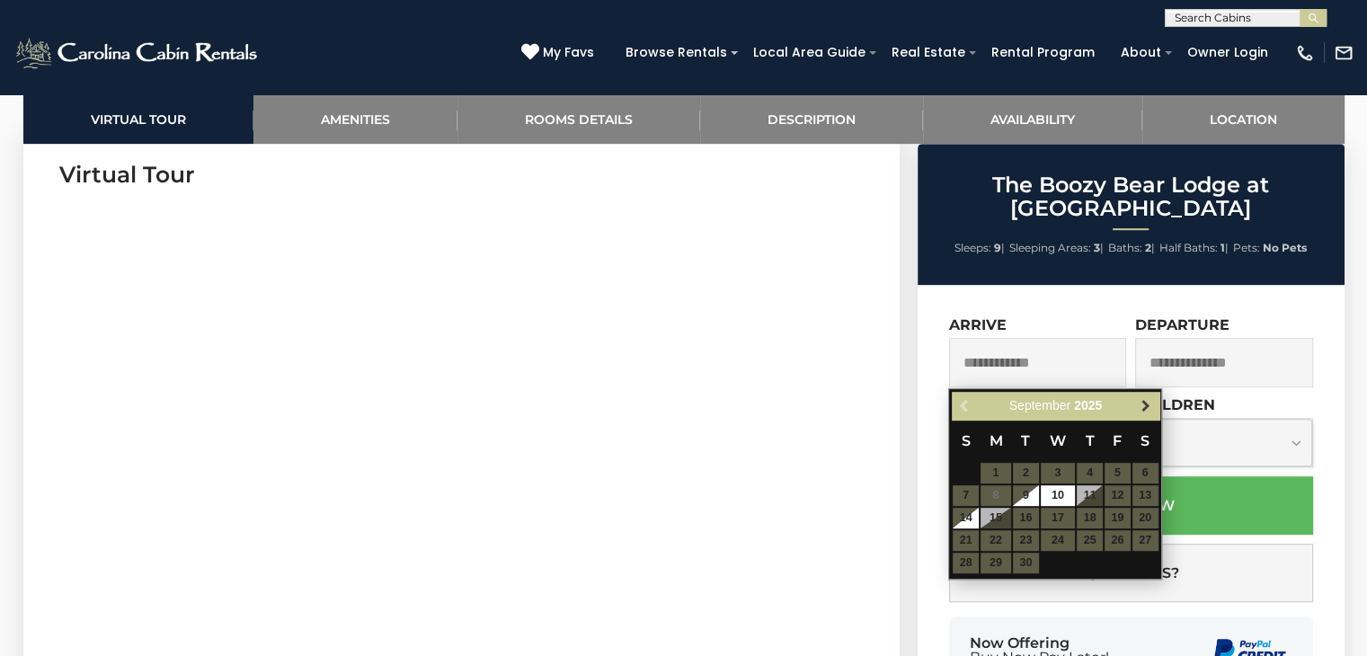
click at [1139, 412] on span "Next" at bounding box center [1146, 406] width 14 height 14
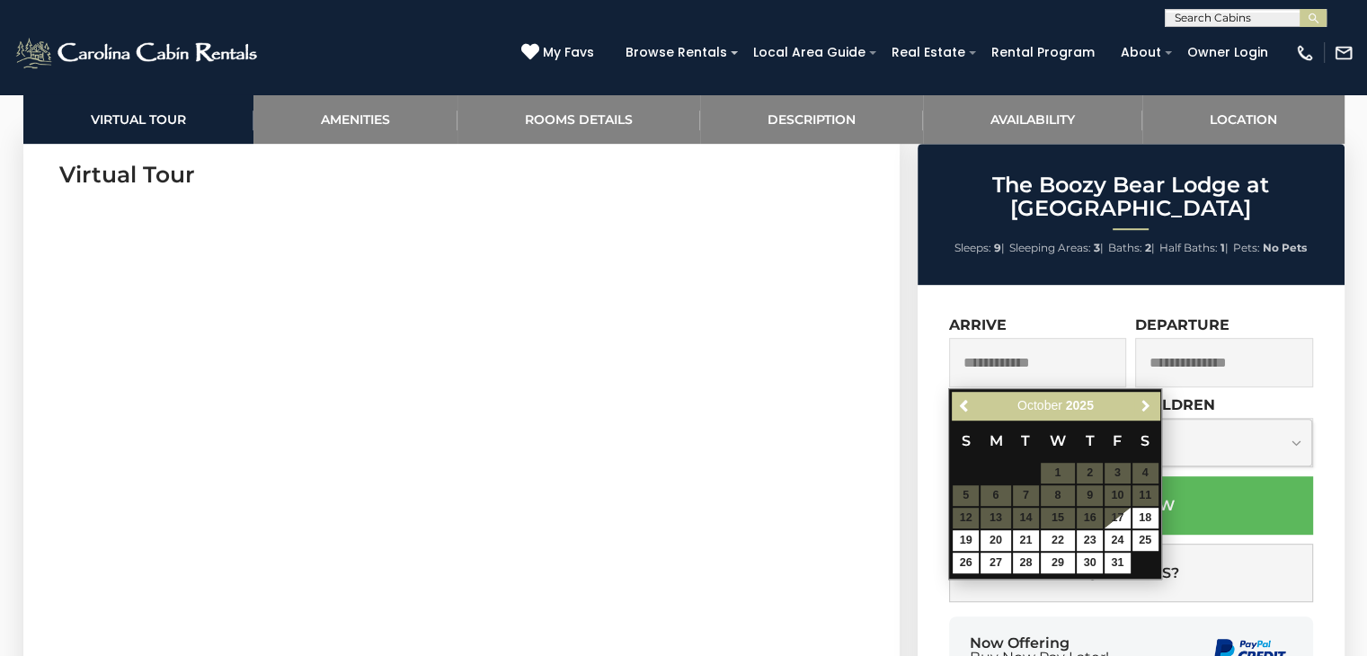
click at [1139, 412] on span "Next" at bounding box center [1146, 406] width 14 height 14
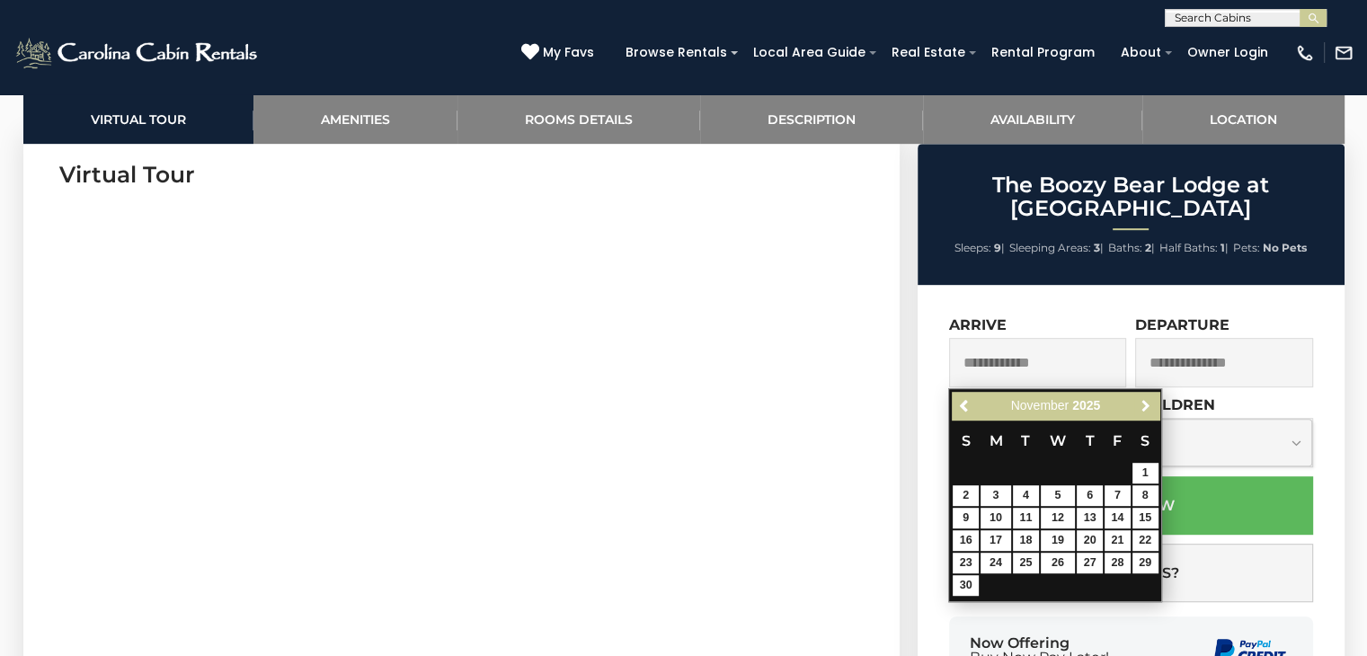
click at [1139, 412] on span "Next" at bounding box center [1146, 406] width 14 height 14
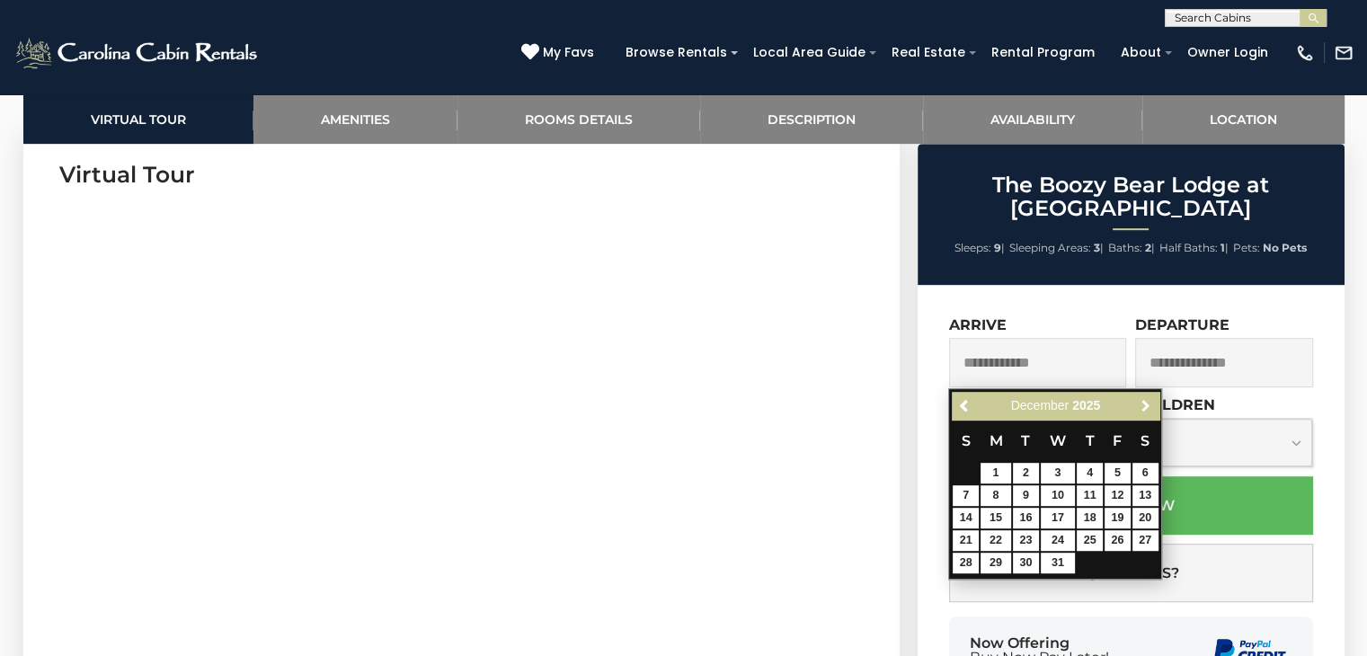
click at [1139, 412] on span "Next" at bounding box center [1146, 406] width 14 height 14
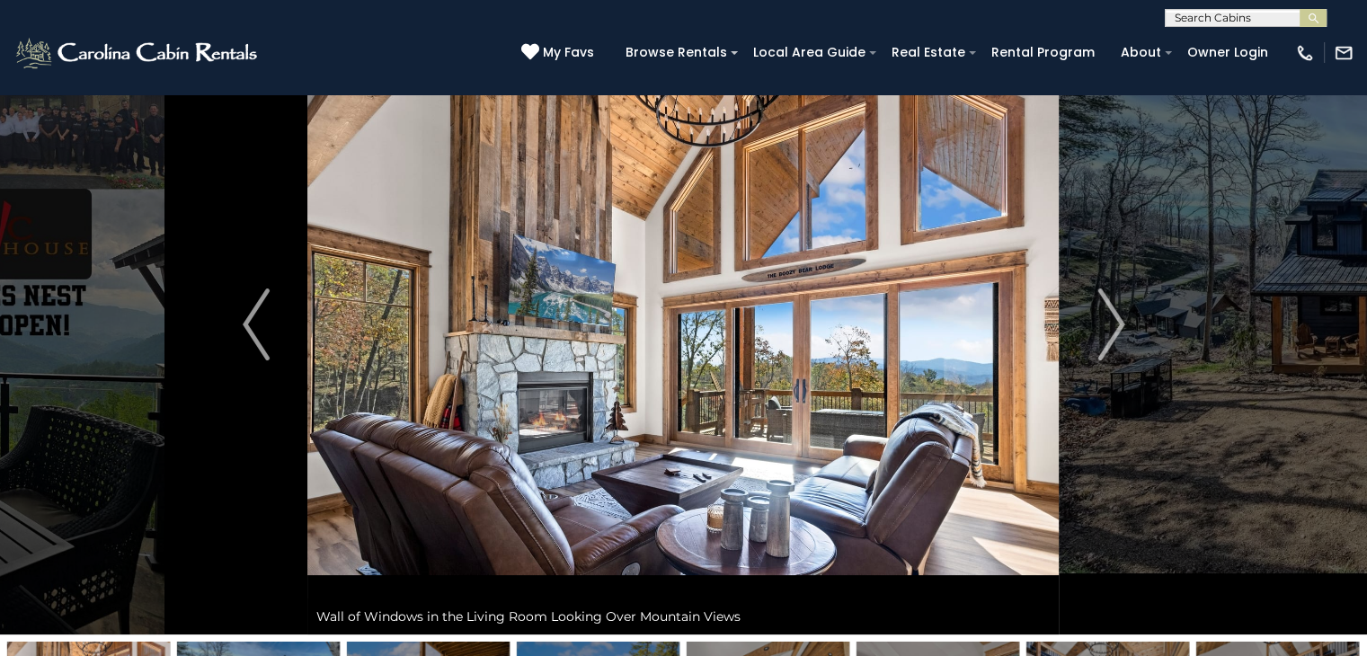
scroll to position [79, 0]
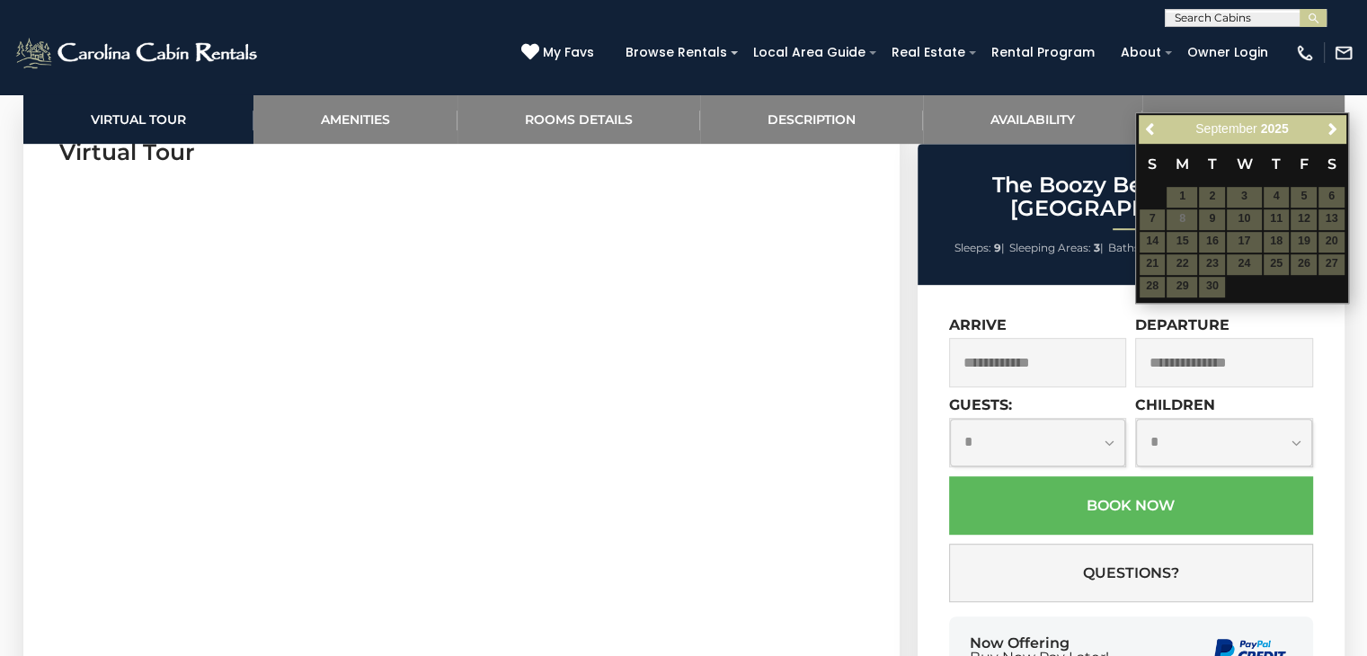
click at [1108, 314] on div "**********" at bounding box center [1131, 519] width 427 height 468
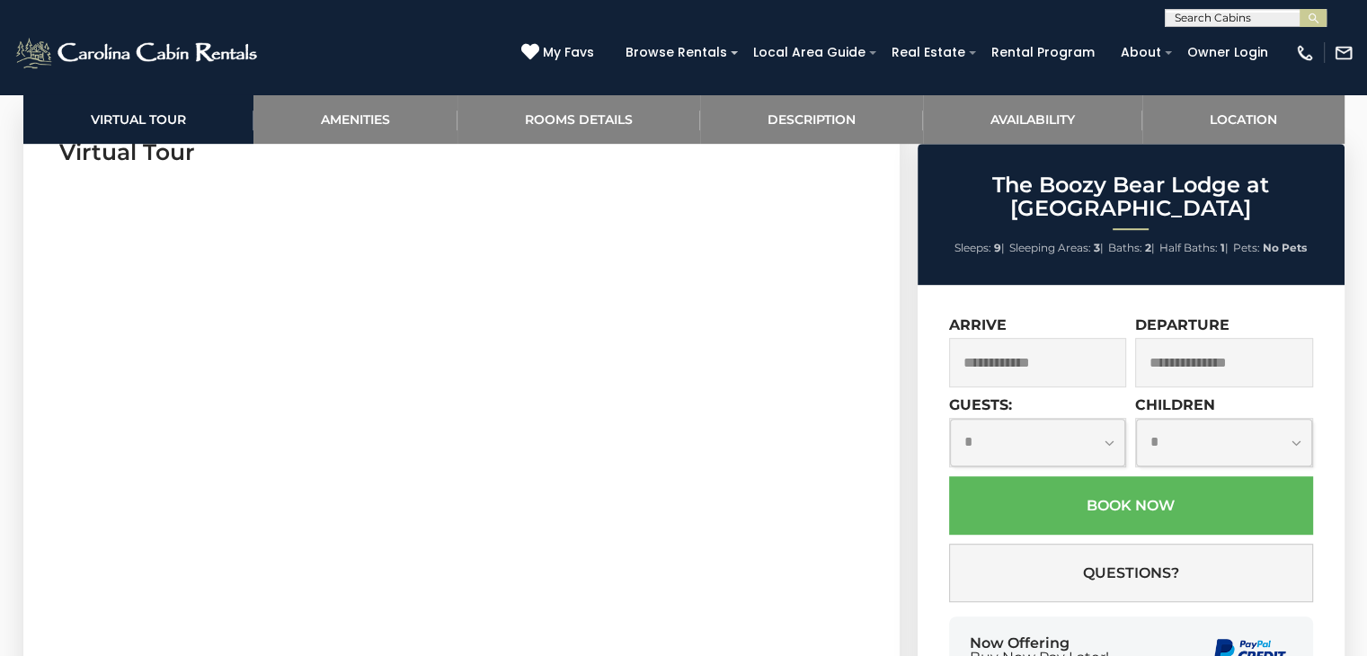
click at [867, 353] on section "Virtual Tour" at bounding box center [461, 384] width 877 height 548
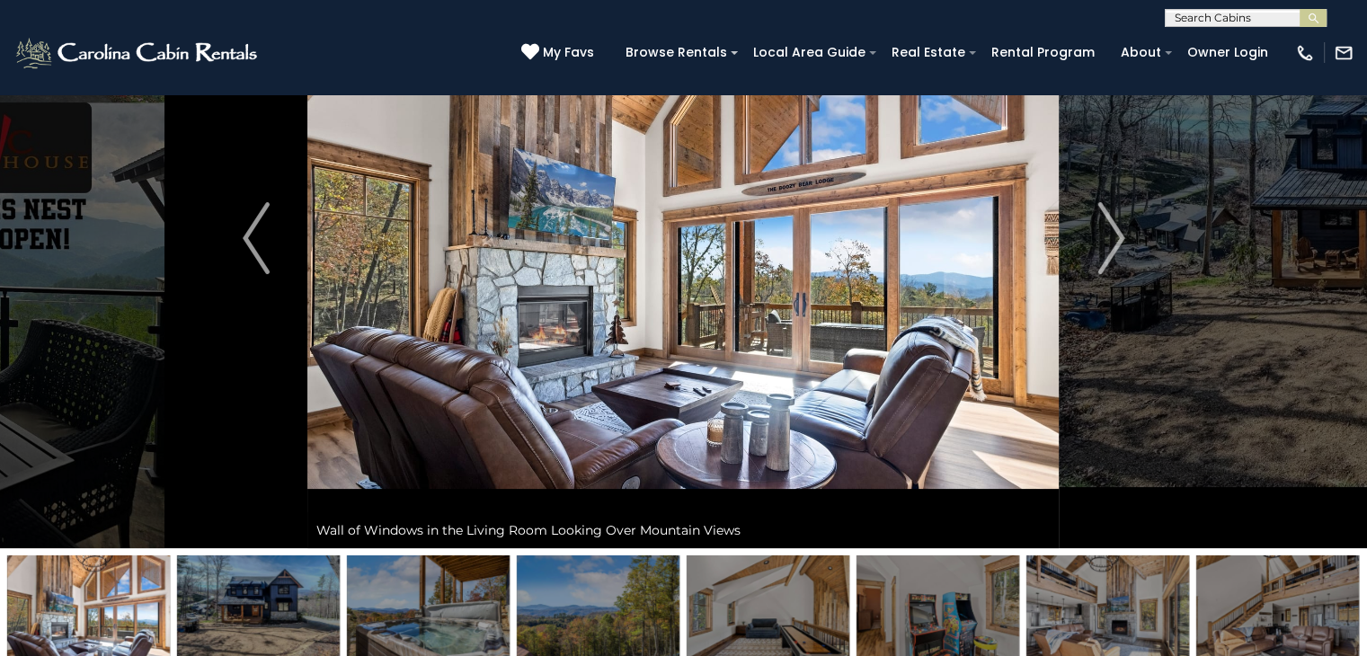
scroll to position [156, 0]
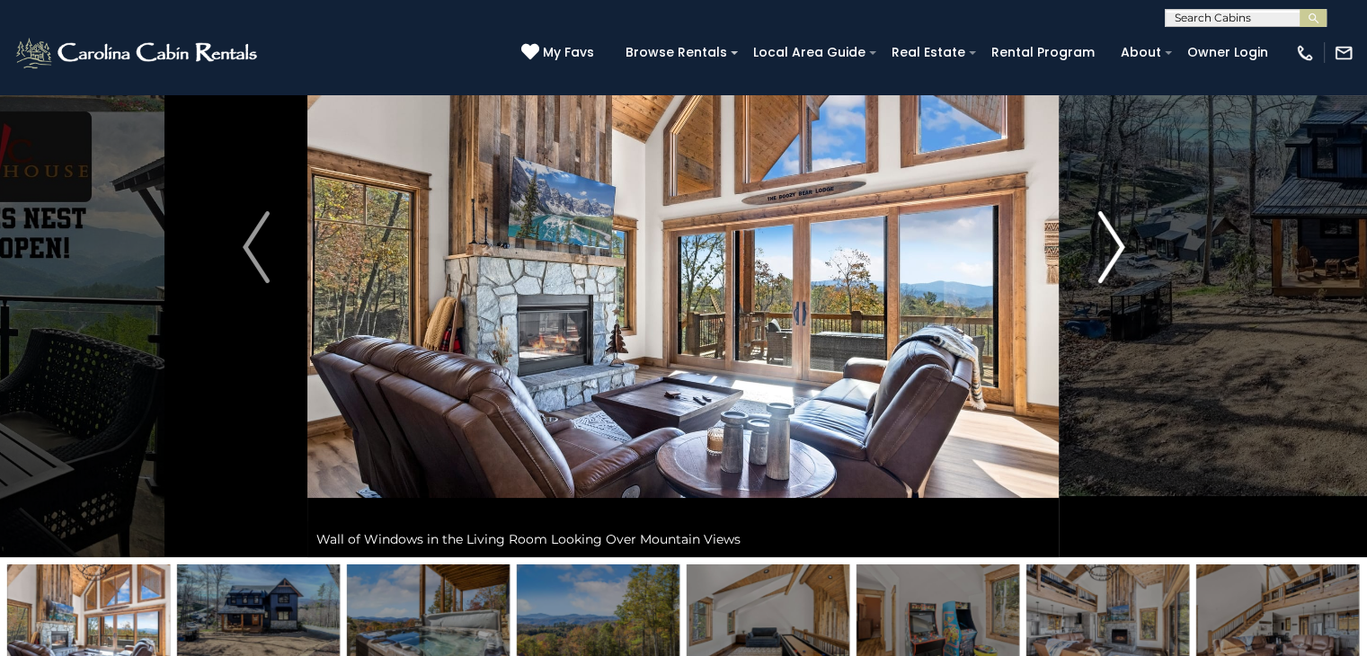
click at [1105, 220] on img "Next" at bounding box center [1111, 247] width 27 height 72
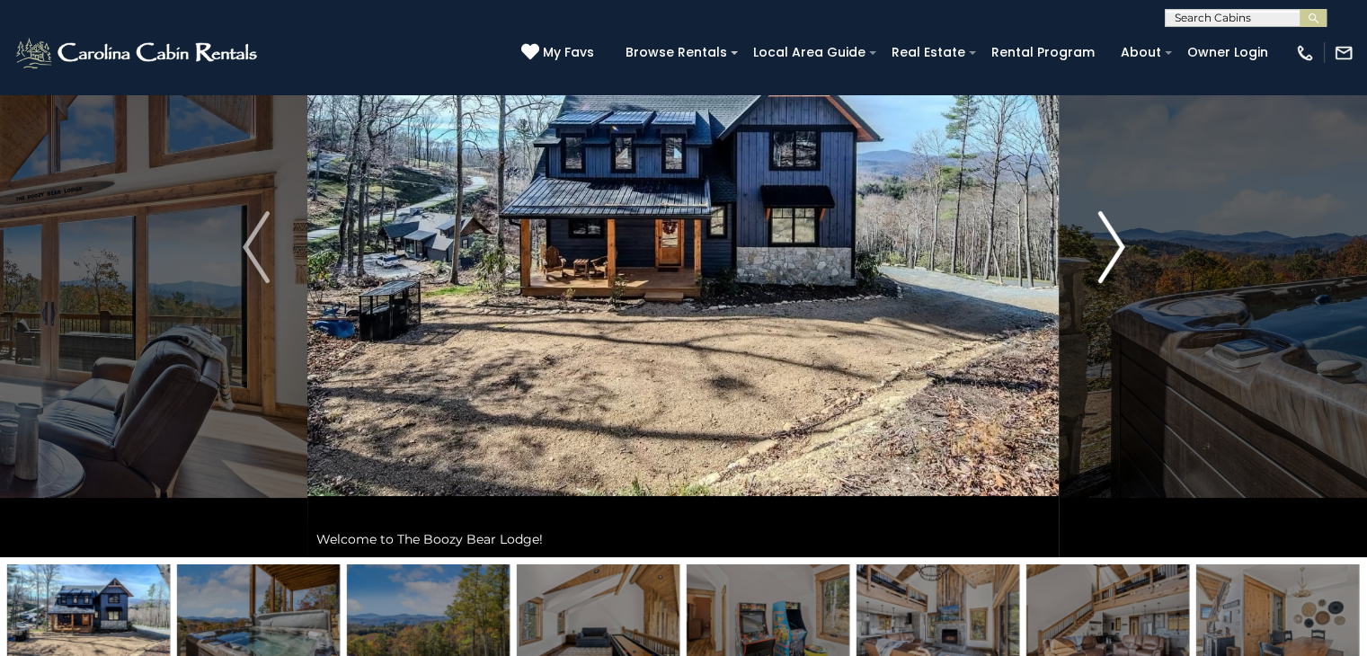
click at [1105, 220] on img "Next" at bounding box center [1111, 247] width 27 height 72
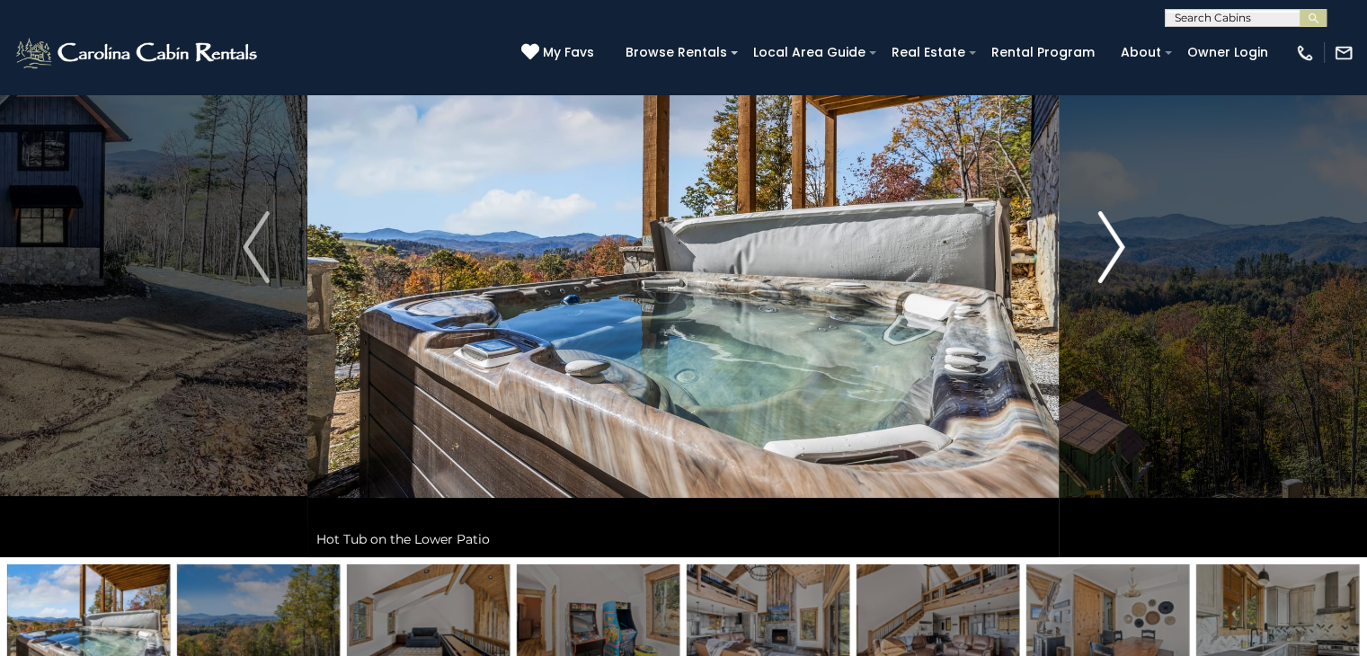
click at [1105, 220] on img "Next" at bounding box center [1111, 247] width 27 height 72
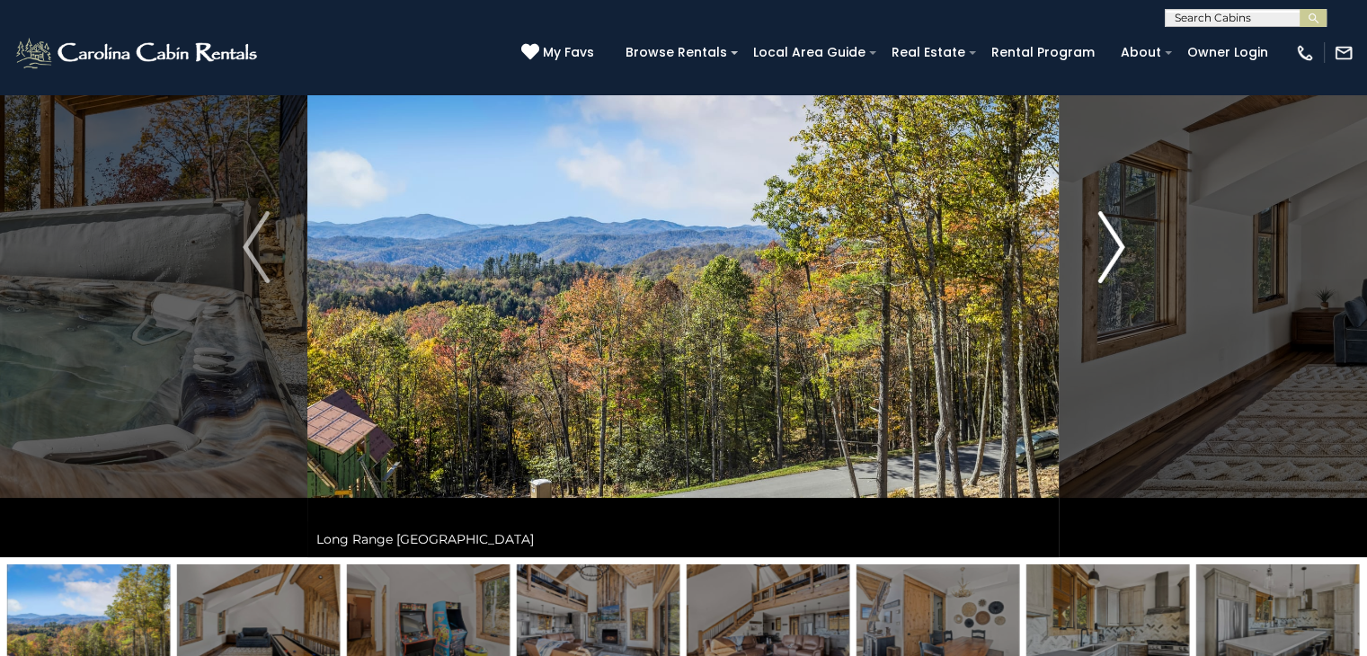
click at [1105, 220] on img "Next" at bounding box center [1111, 247] width 27 height 72
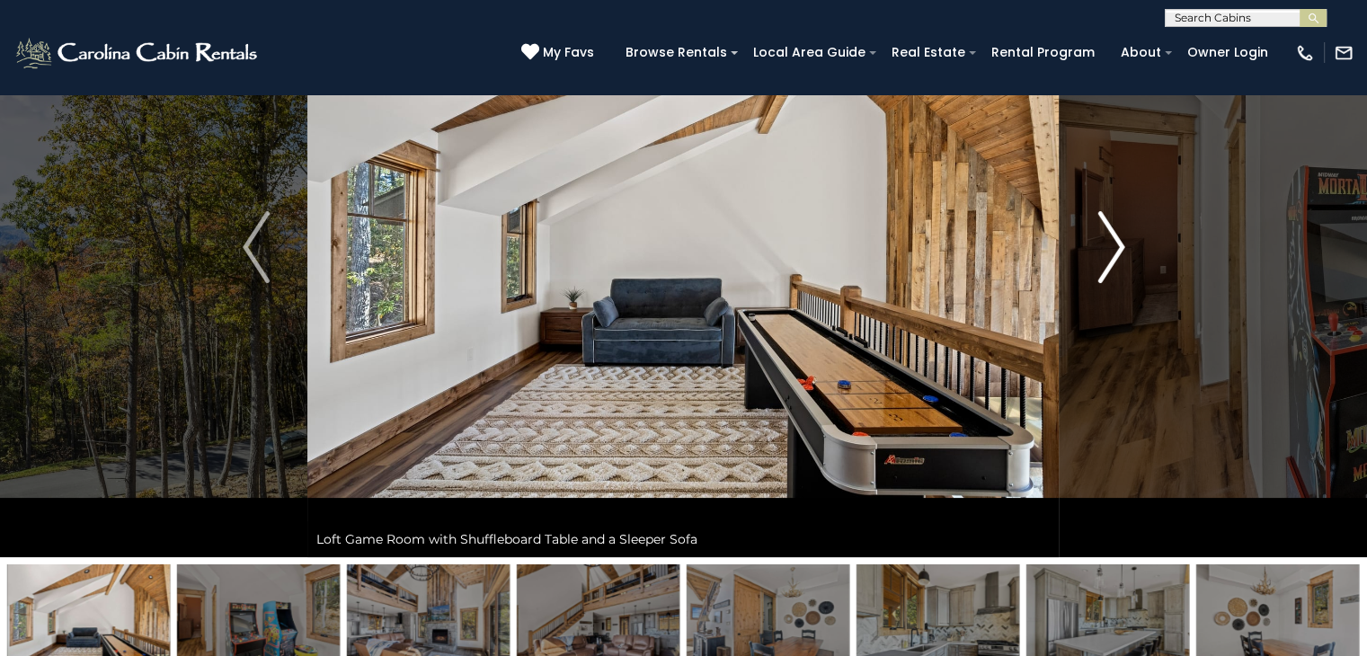
click at [1105, 220] on img "Next" at bounding box center [1111, 247] width 27 height 72
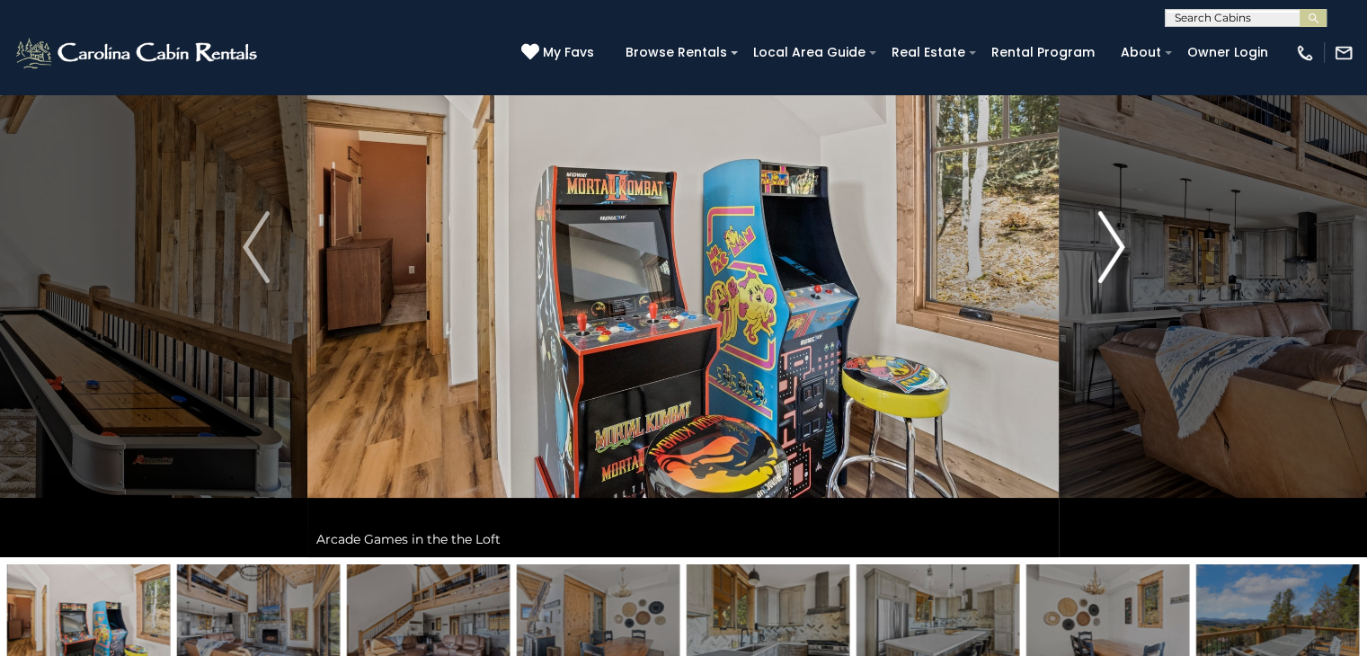
click at [1105, 220] on img "Next" at bounding box center [1111, 247] width 27 height 72
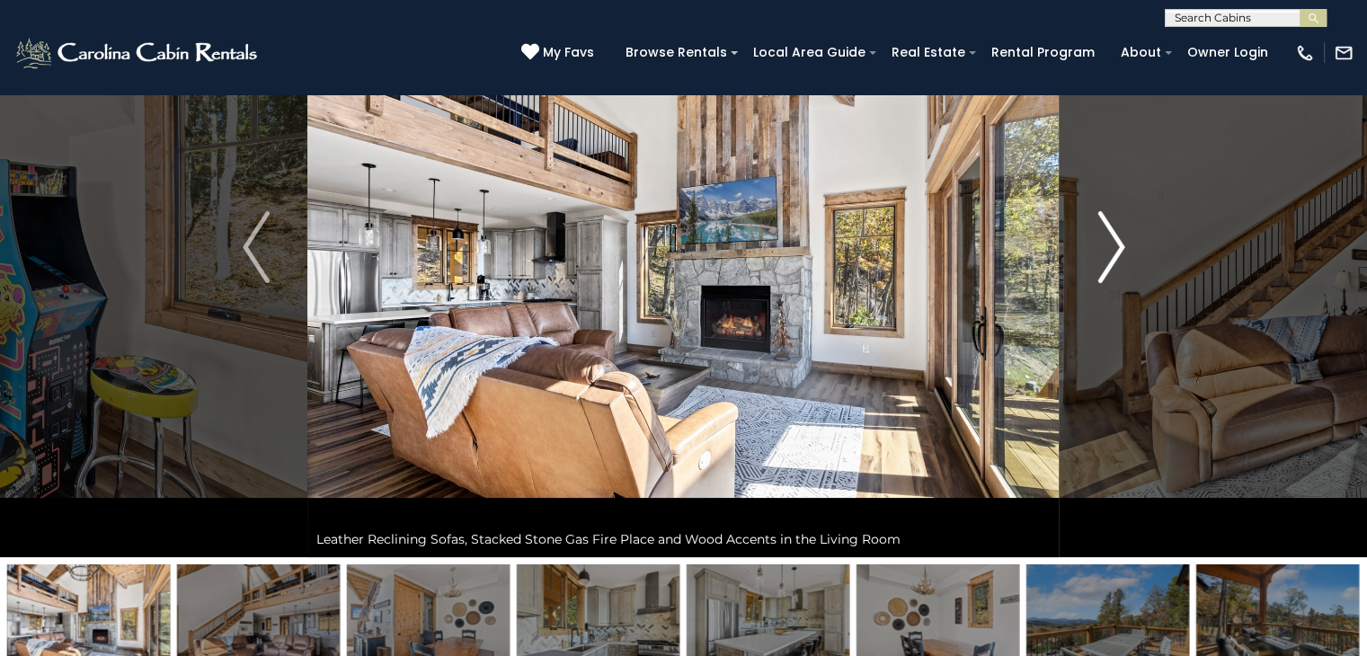
click at [1105, 220] on img "Next" at bounding box center [1111, 247] width 27 height 72
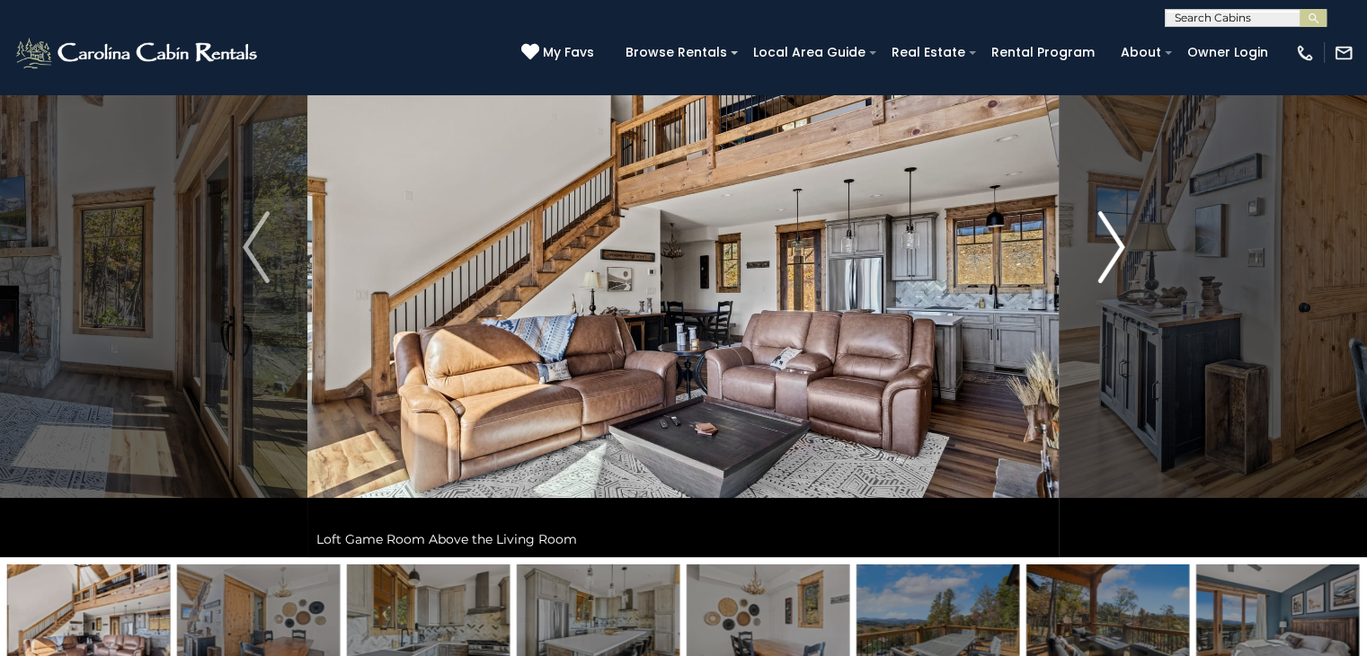
click at [1105, 220] on img "Next" at bounding box center [1111, 247] width 27 height 72
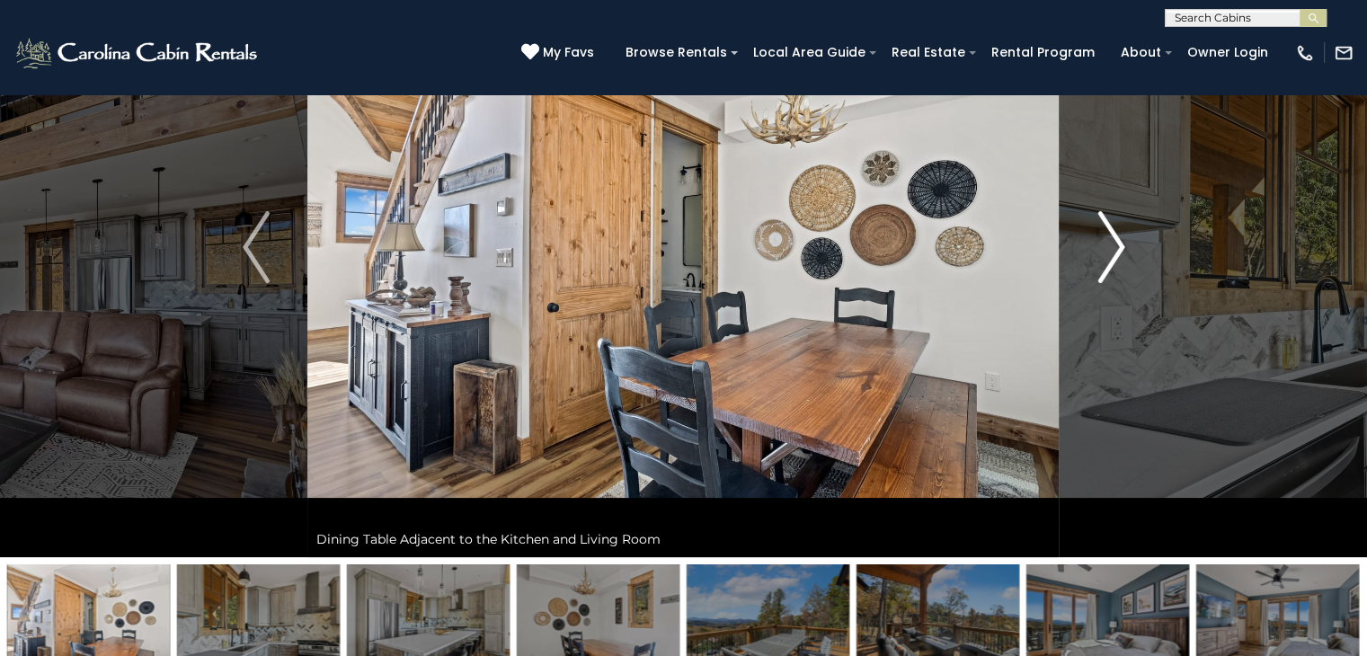
click at [1105, 220] on img "Next" at bounding box center [1111, 247] width 27 height 72
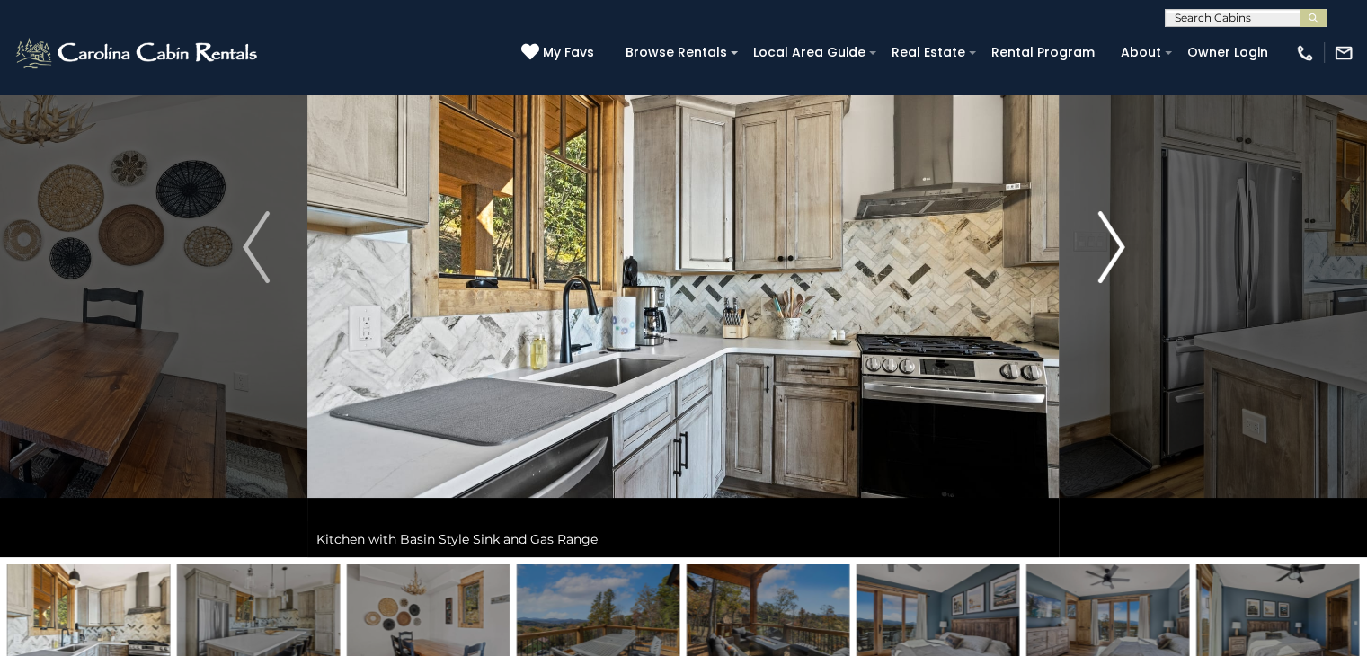
click at [1105, 220] on img "Next" at bounding box center [1111, 247] width 27 height 72
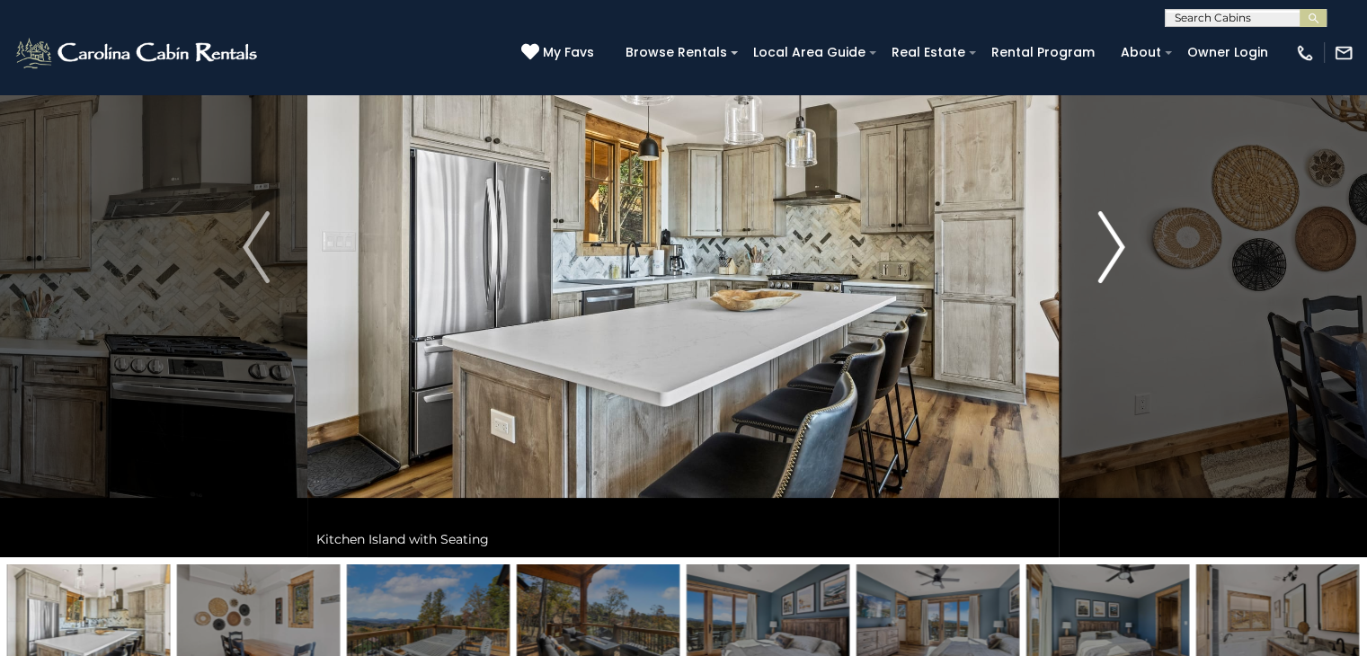
click at [1105, 220] on img "Next" at bounding box center [1111, 247] width 27 height 72
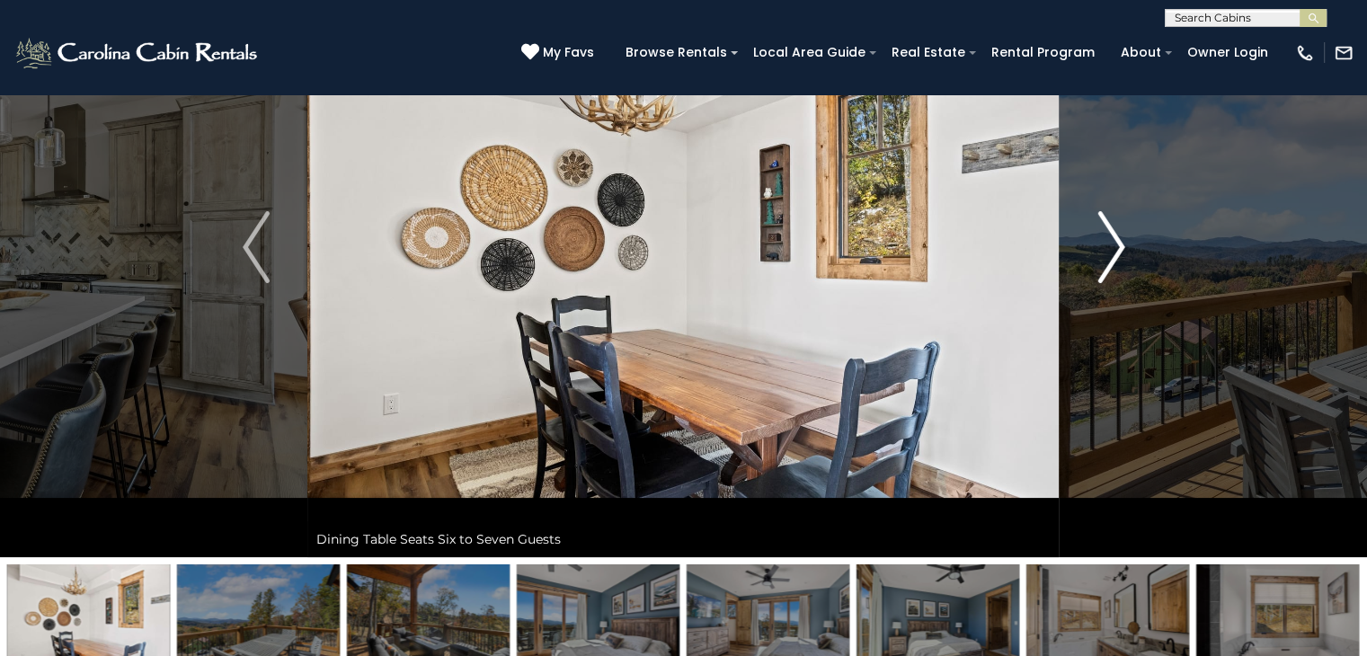
click at [1105, 220] on img "Next" at bounding box center [1111, 247] width 27 height 72
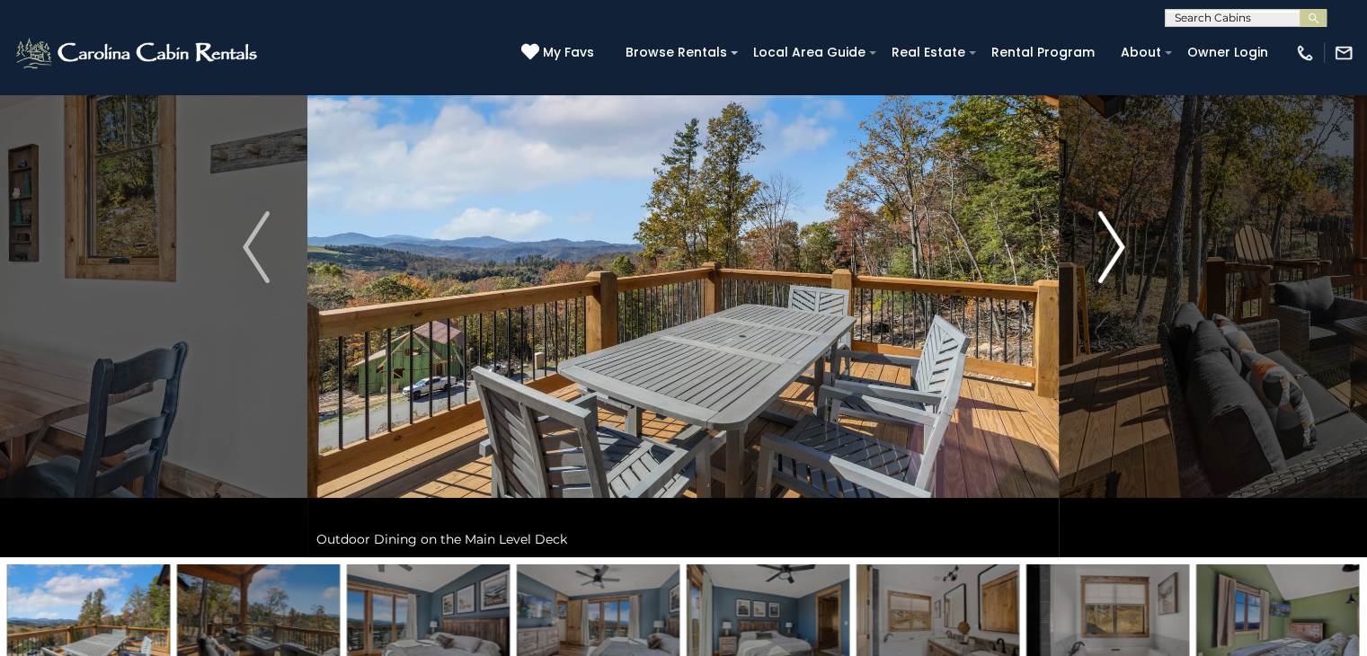
click at [1105, 220] on img "Next" at bounding box center [1111, 247] width 27 height 72
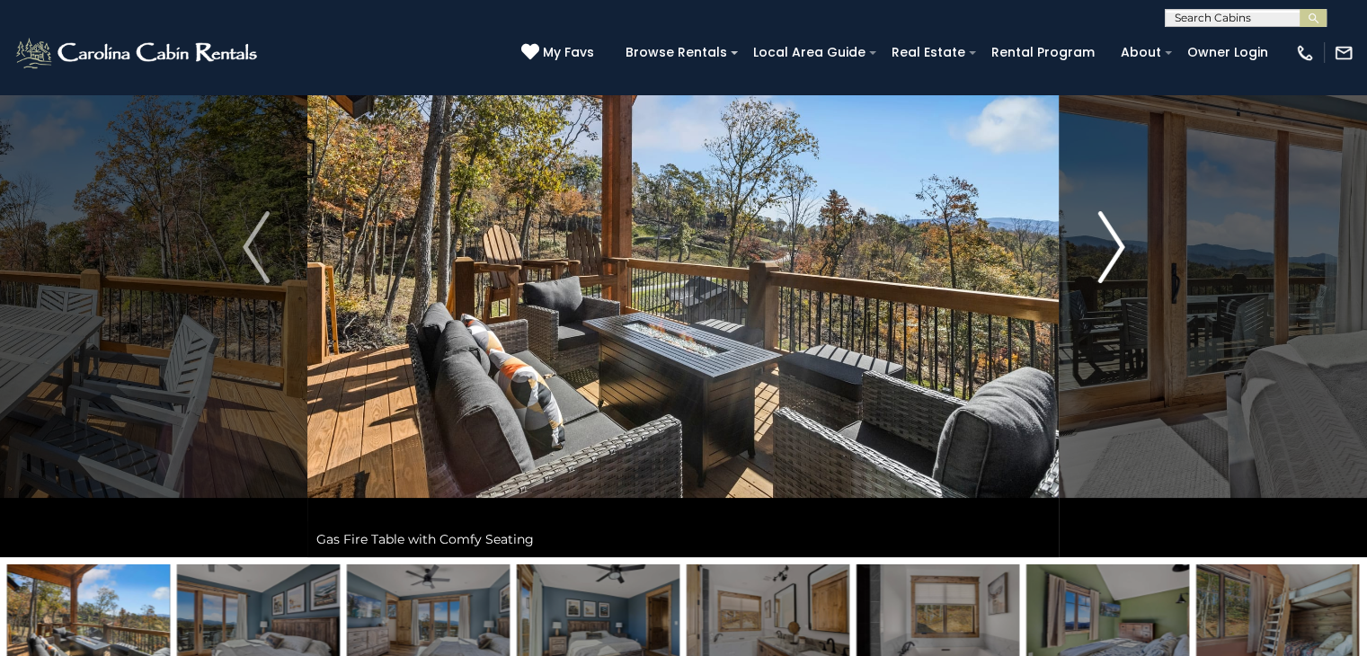
click at [1105, 220] on img "Next" at bounding box center [1111, 247] width 27 height 72
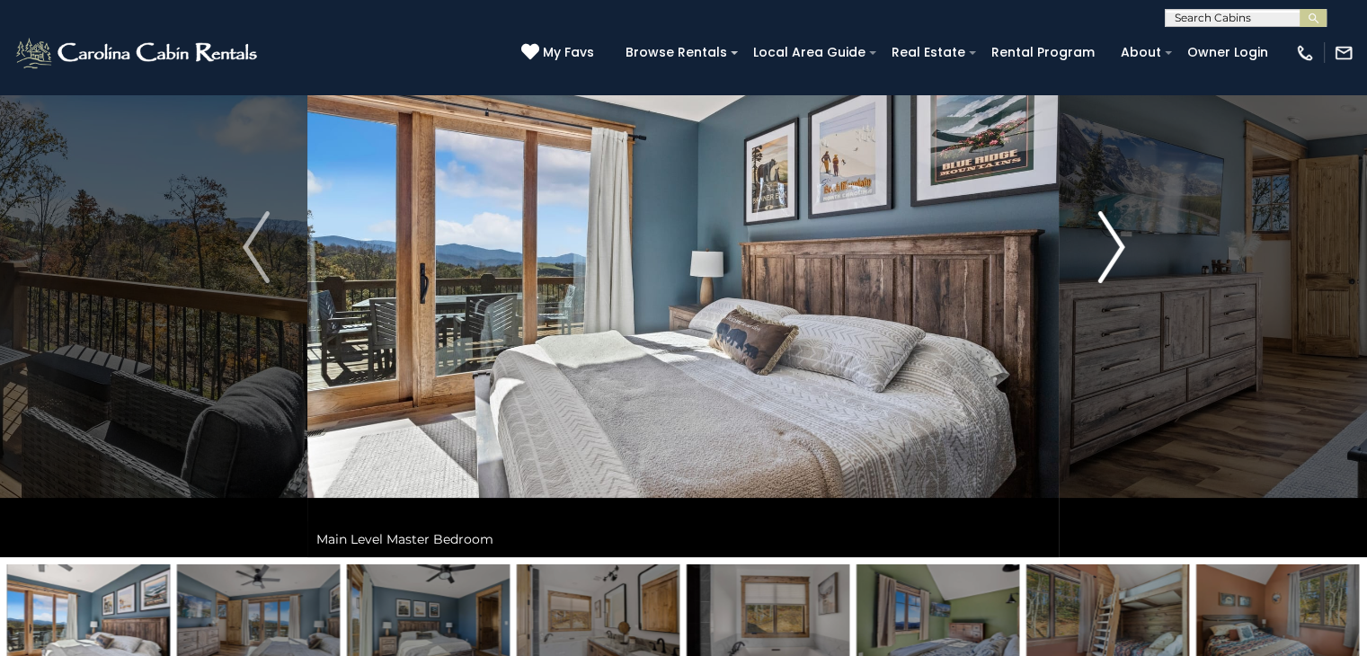
click at [1105, 220] on img "Next" at bounding box center [1111, 247] width 27 height 72
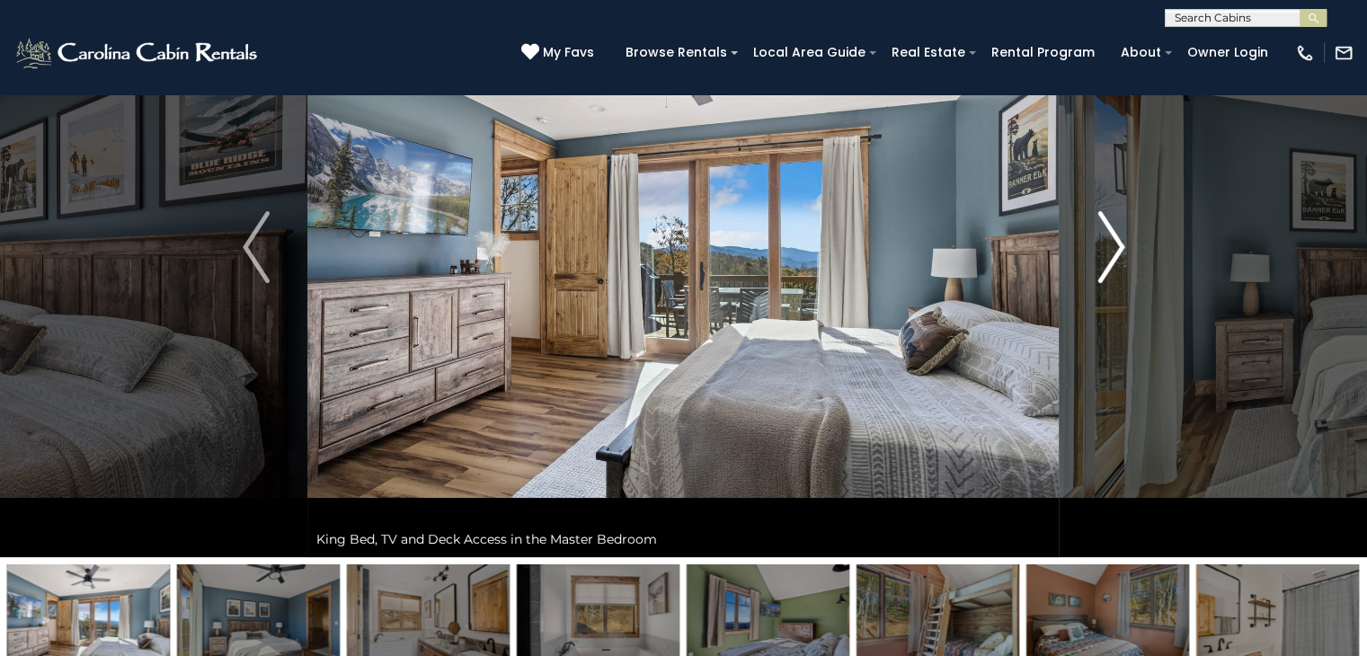
click at [1105, 220] on img "Next" at bounding box center [1111, 247] width 27 height 72
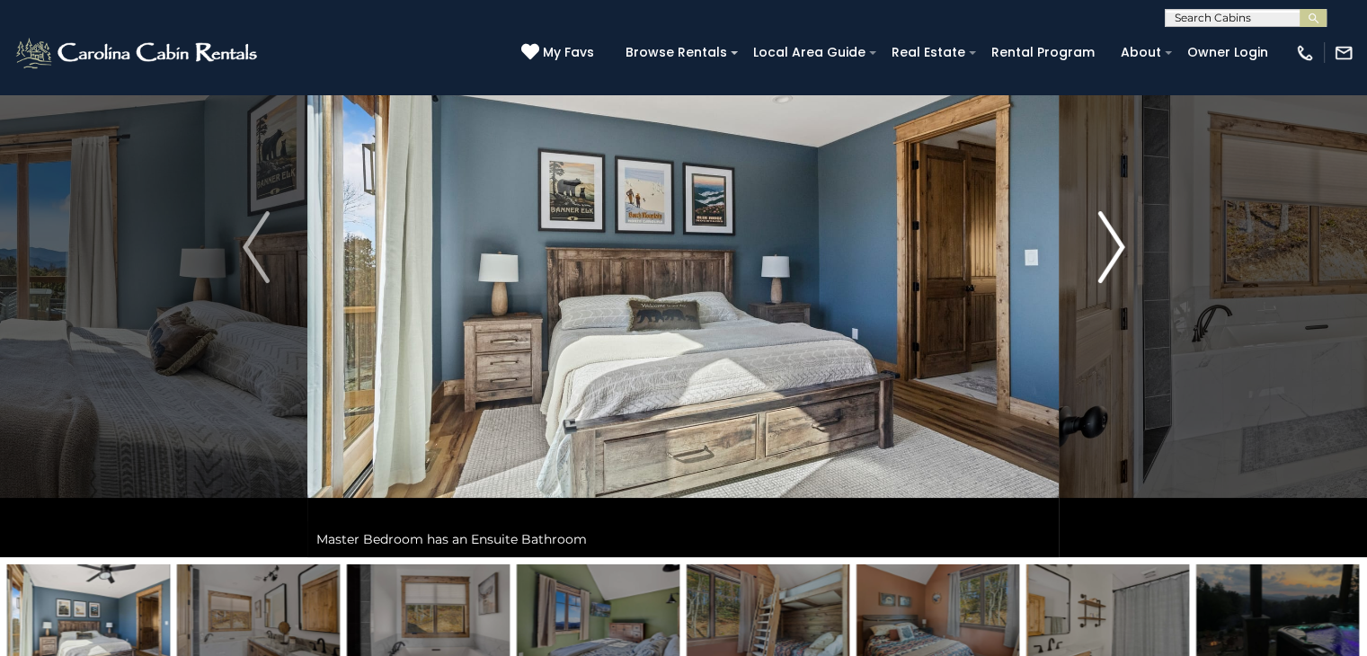
click at [1105, 220] on img "Next" at bounding box center [1111, 247] width 27 height 72
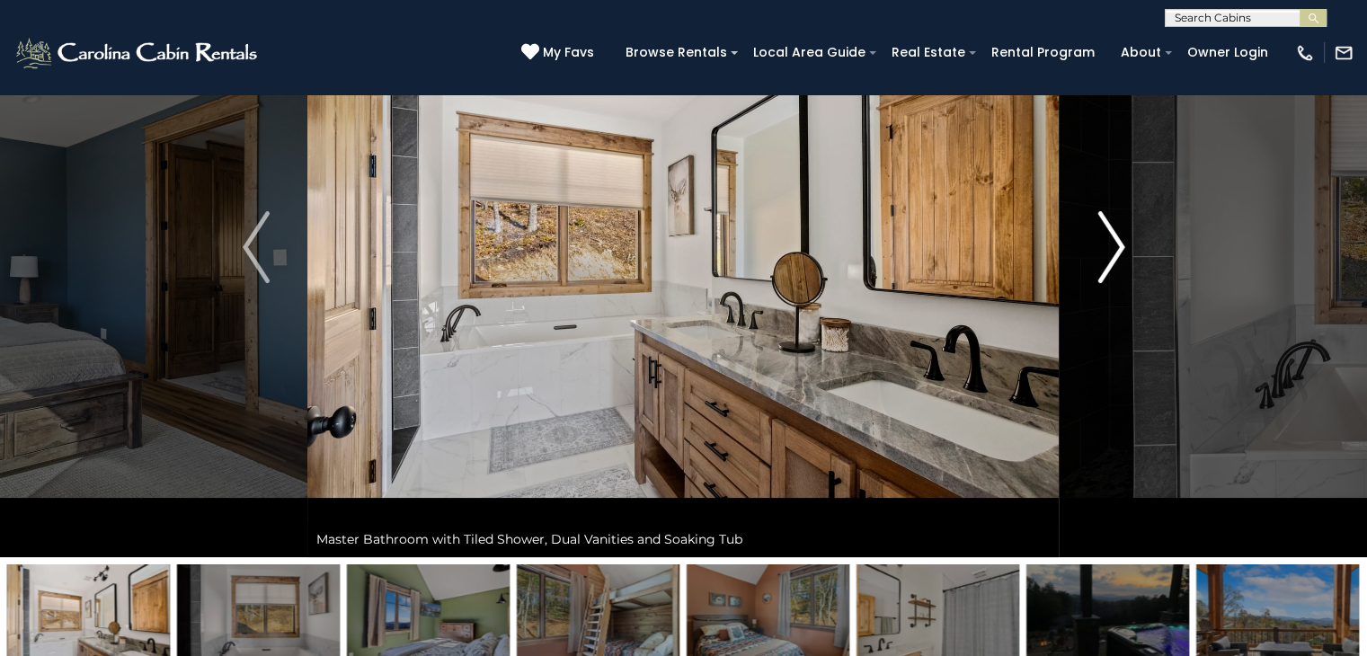
click at [1105, 220] on img "Next" at bounding box center [1111, 247] width 27 height 72
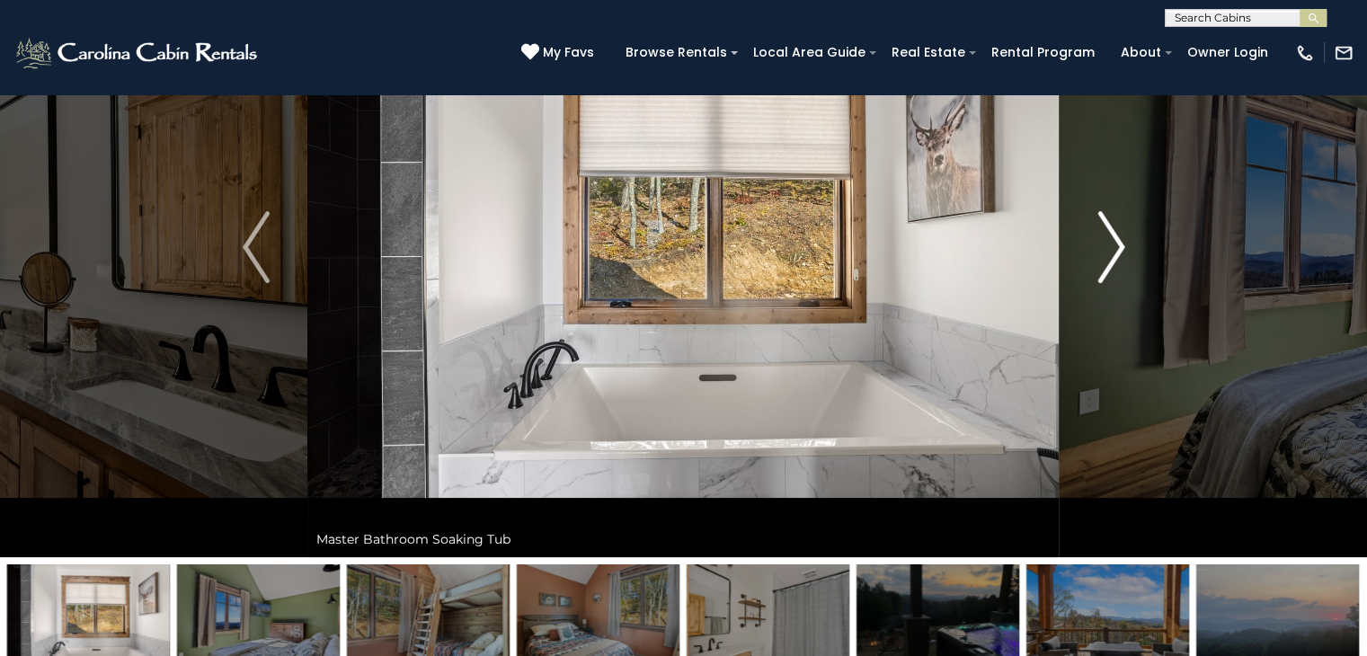
click at [1105, 220] on img "Next" at bounding box center [1111, 247] width 27 height 72
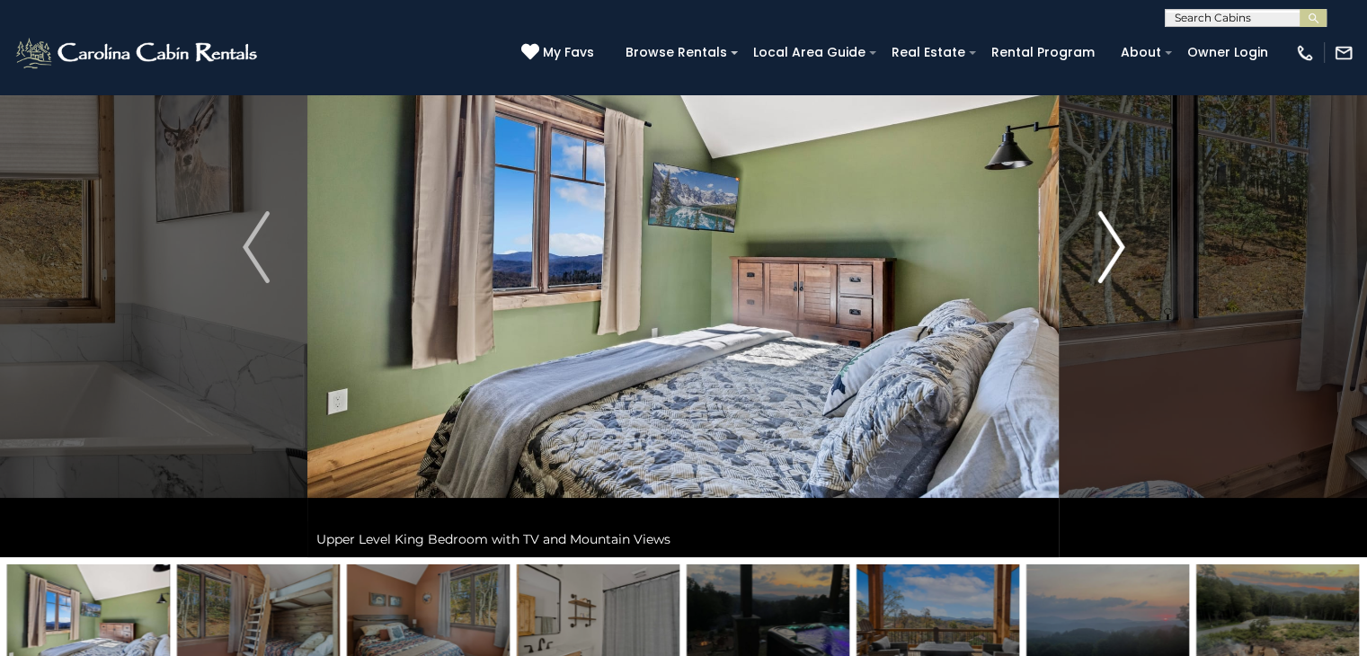
click at [1105, 220] on img "Next" at bounding box center [1111, 247] width 27 height 72
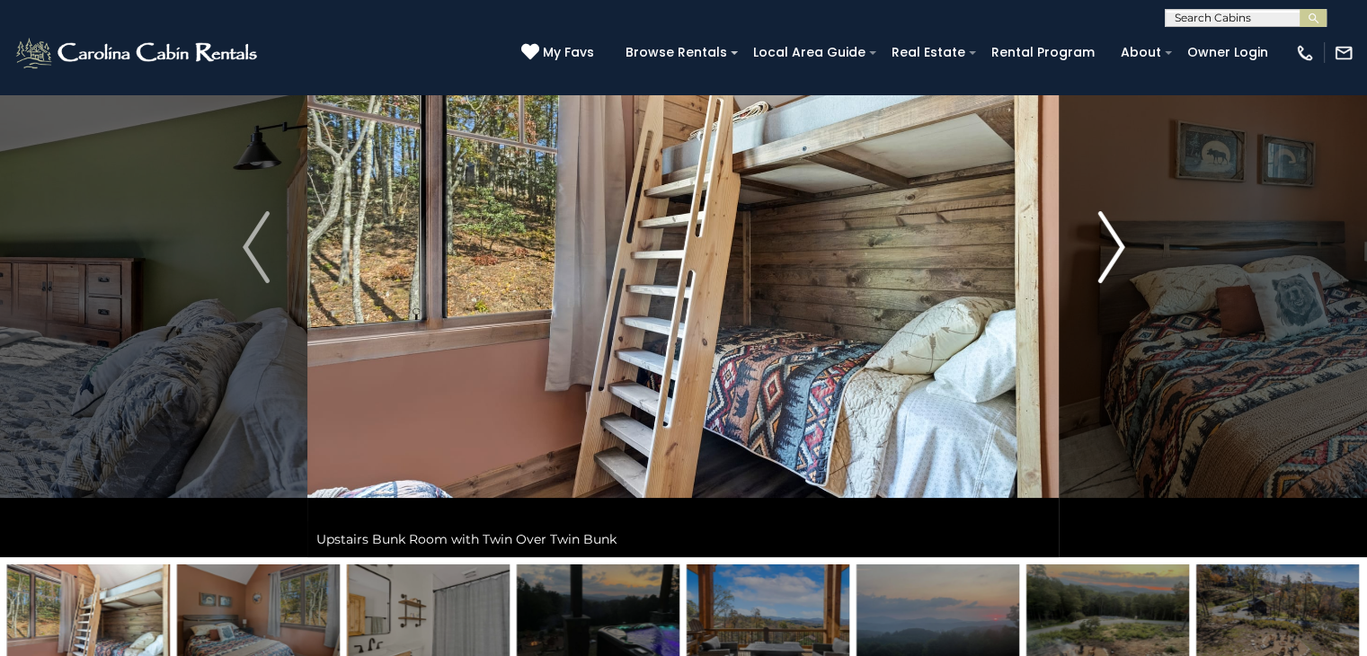
click at [1105, 220] on img "Next" at bounding box center [1111, 247] width 27 height 72
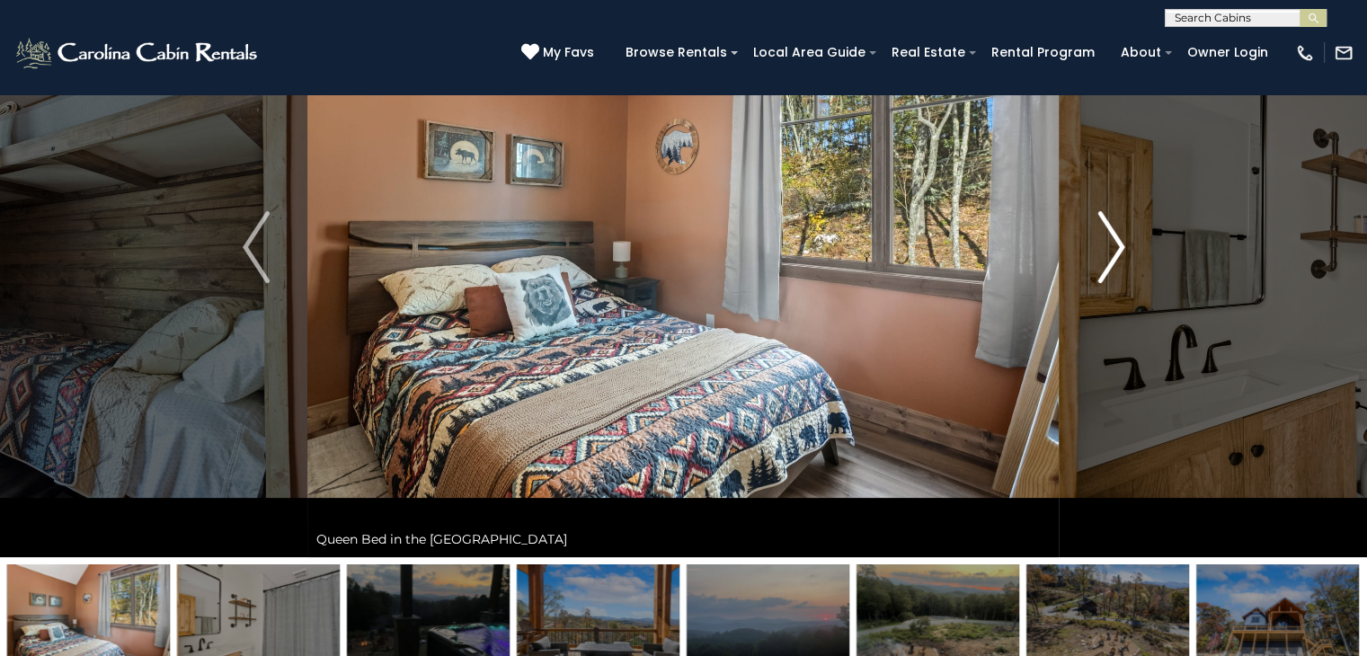
click at [1105, 220] on img "Next" at bounding box center [1111, 247] width 27 height 72
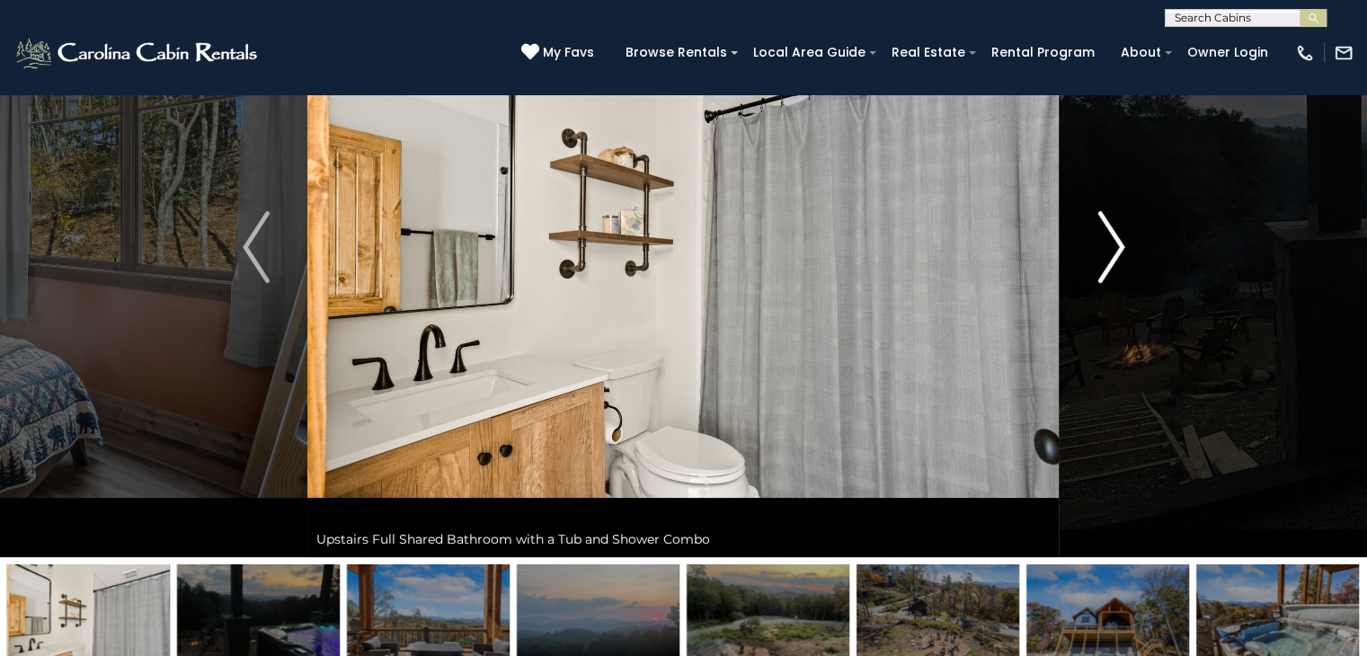
click at [1105, 220] on img "Next" at bounding box center [1111, 247] width 27 height 72
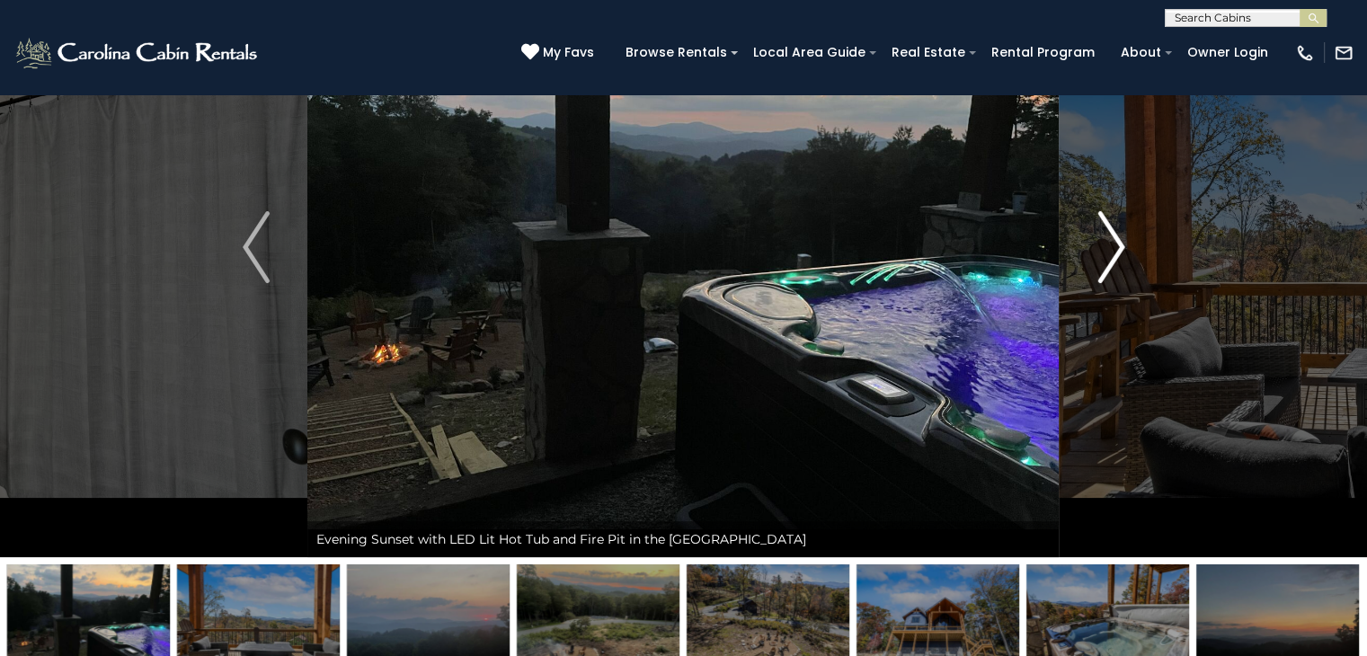
click at [1105, 220] on img "Next" at bounding box center [1111, 247] width 27 height 72
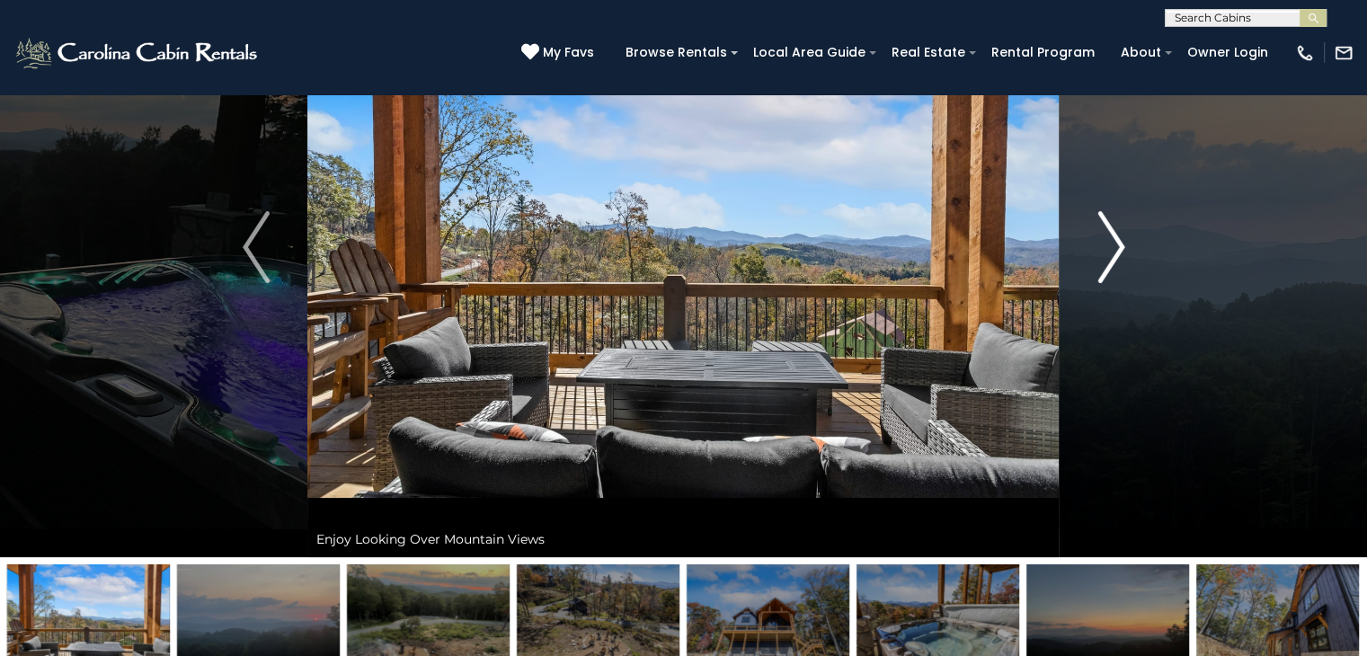
click at [1105, 220] on img "Next" at bounding box center [1111, 247] width 27 height 72
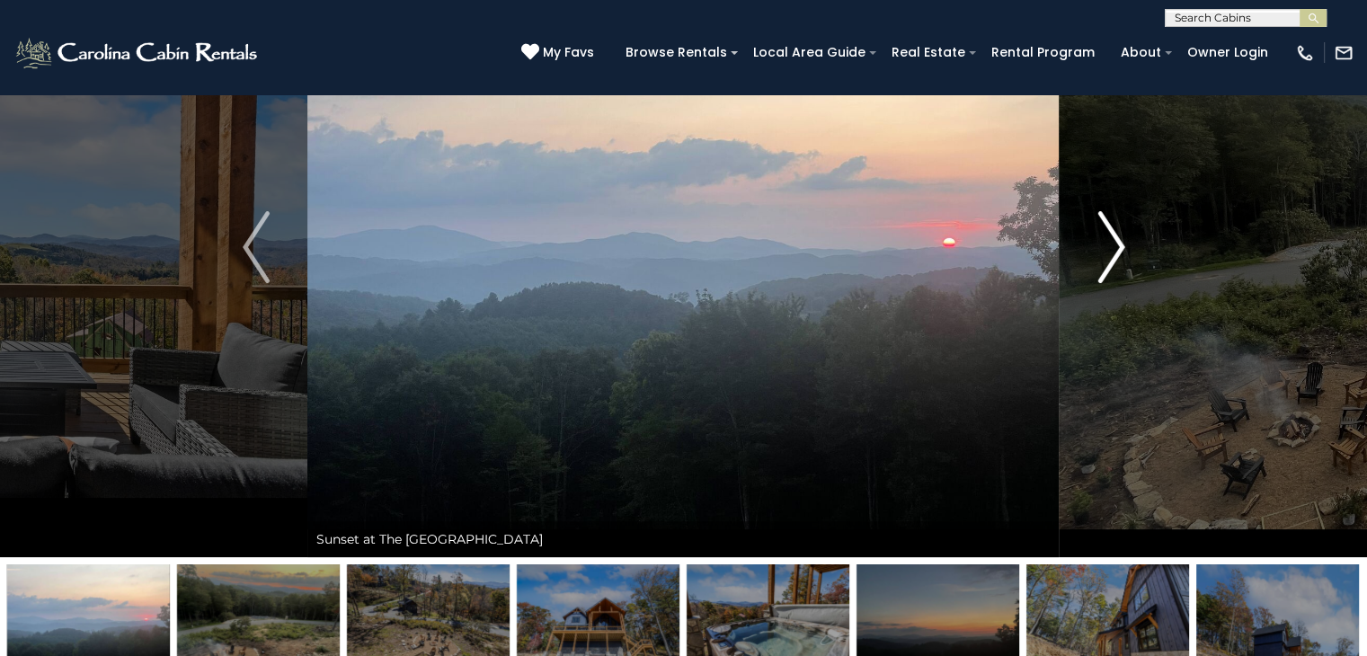
click at [1105, 220] on img "Next" at bounding box center [1111, 247] width 27 height 72
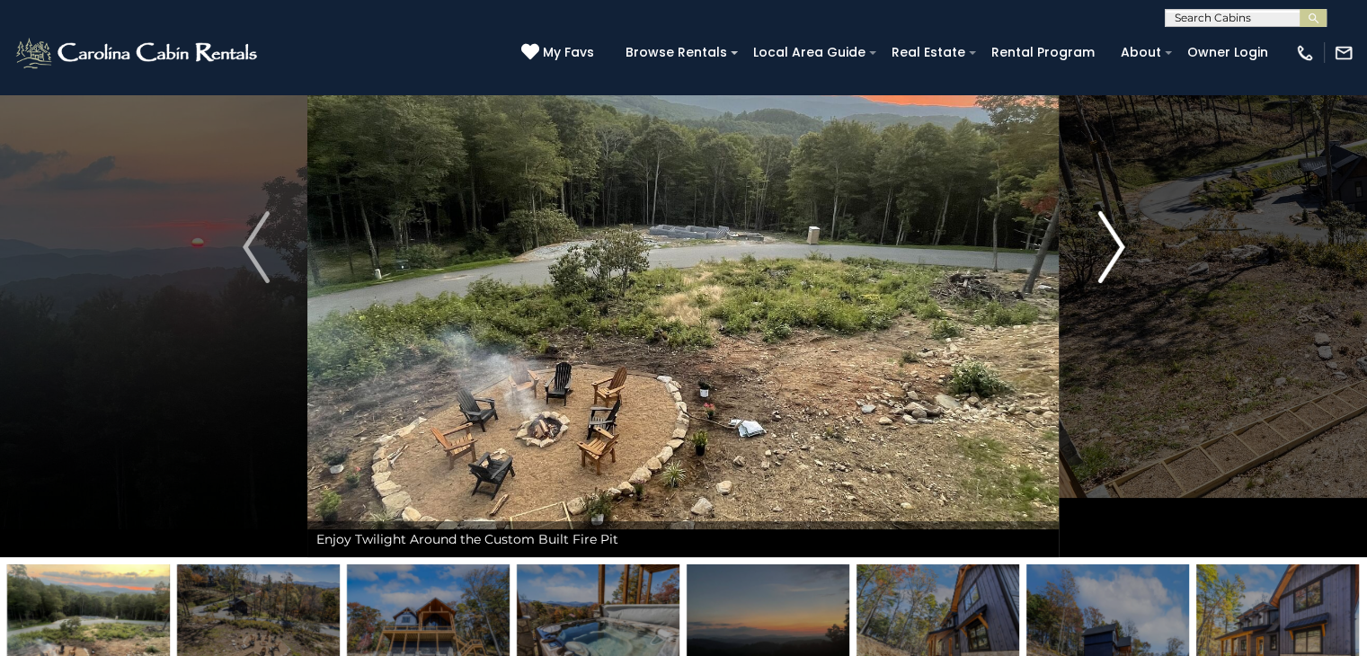
click at [1105, 220] on img "Next" at bounding box center [1111, 247] width 27 height 72
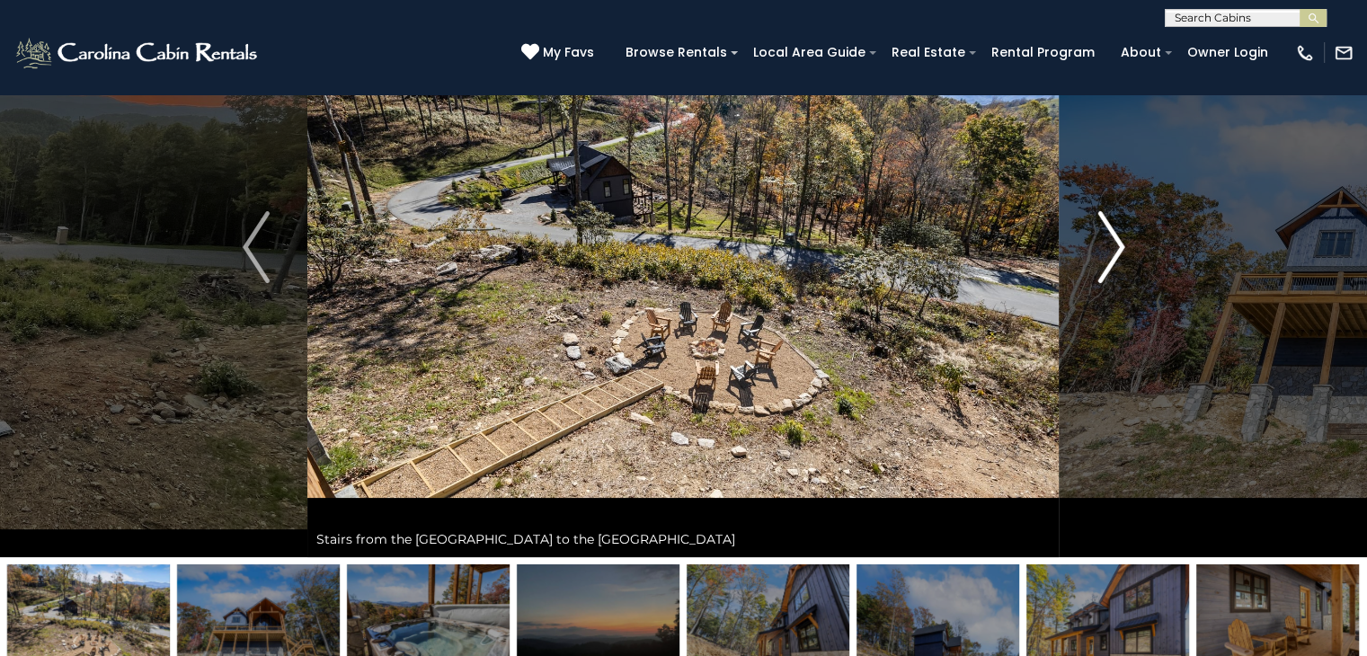
click at [1105, 220] on img "Next" at bounding box center [1111, 247] width 27 height 72
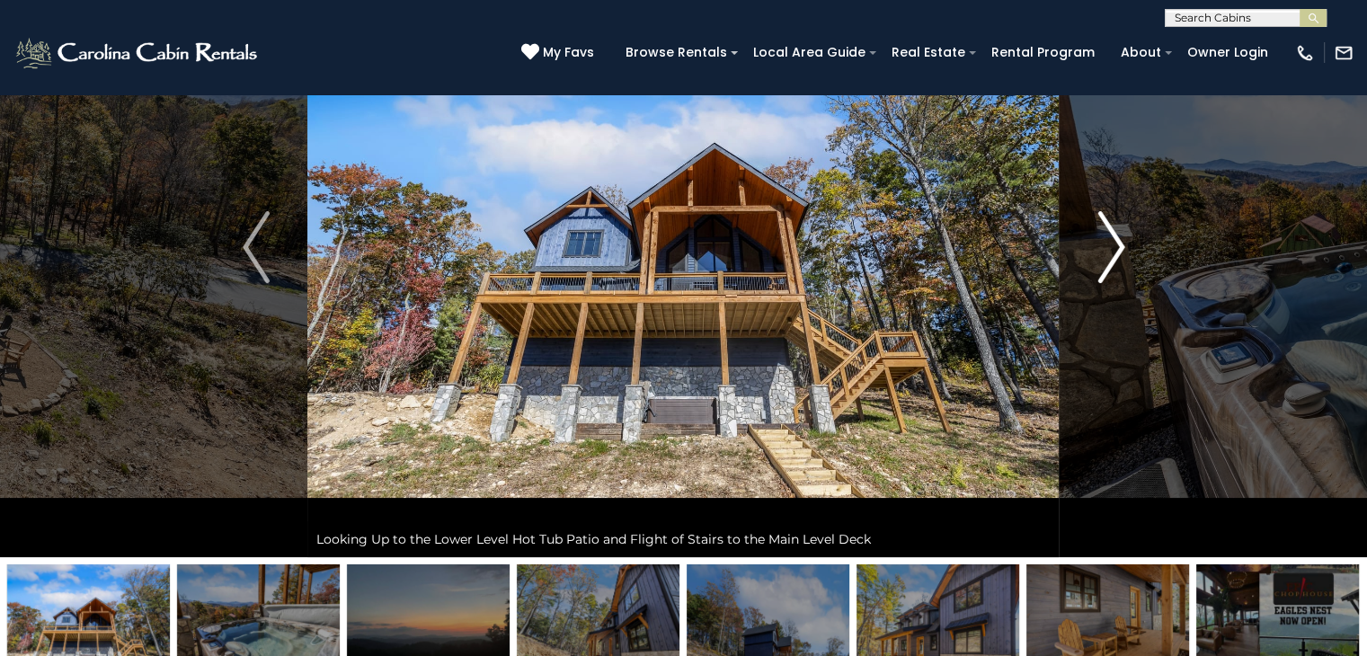
click at [1115, 240] on img "Next" at bounding box center [1111, 247] width 27 height 72
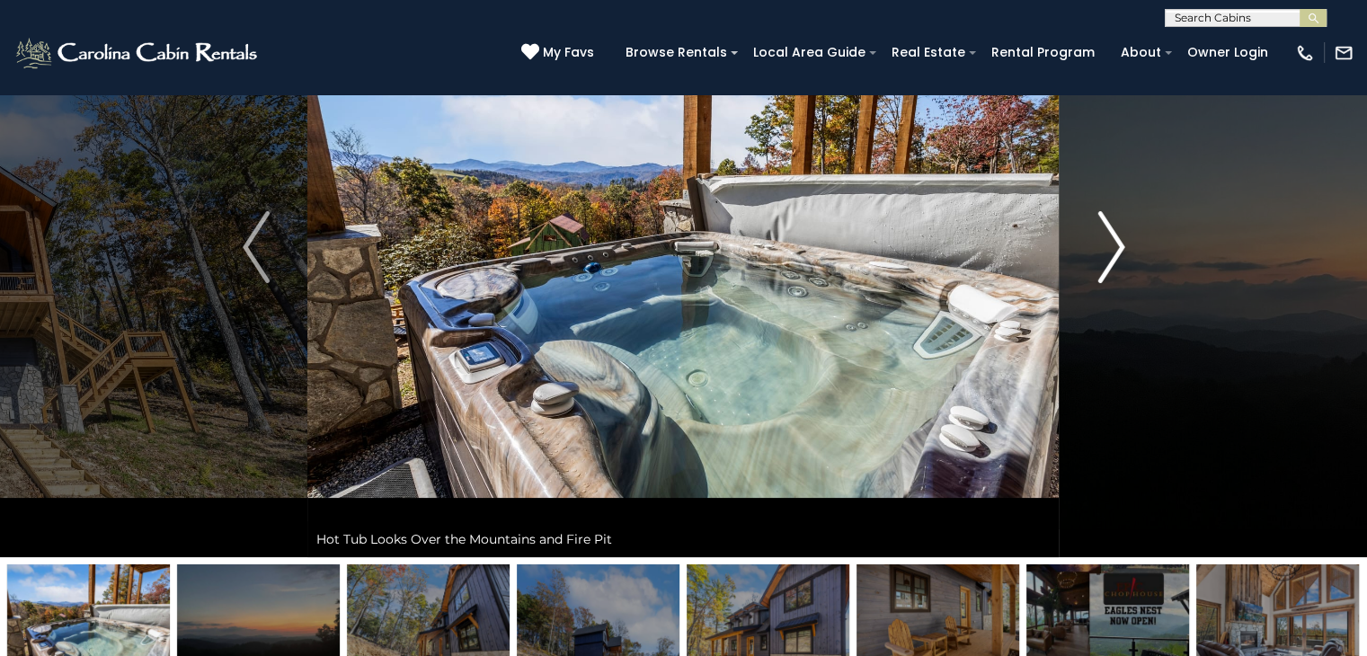
click at [1115, 240] on img "Next" at bounding box center [1111, 247] width 27 height 72
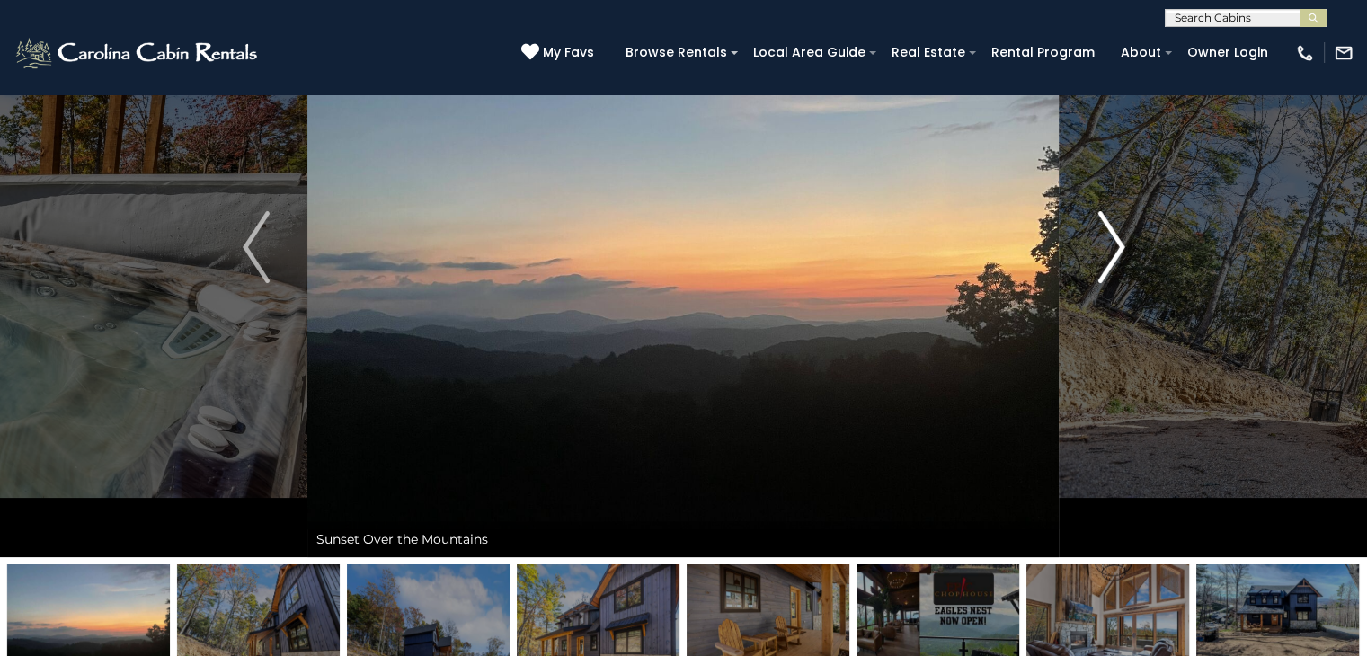
click at [1115, 240] on img "Next" at bounding box center [1111, 247] width 27 height 72
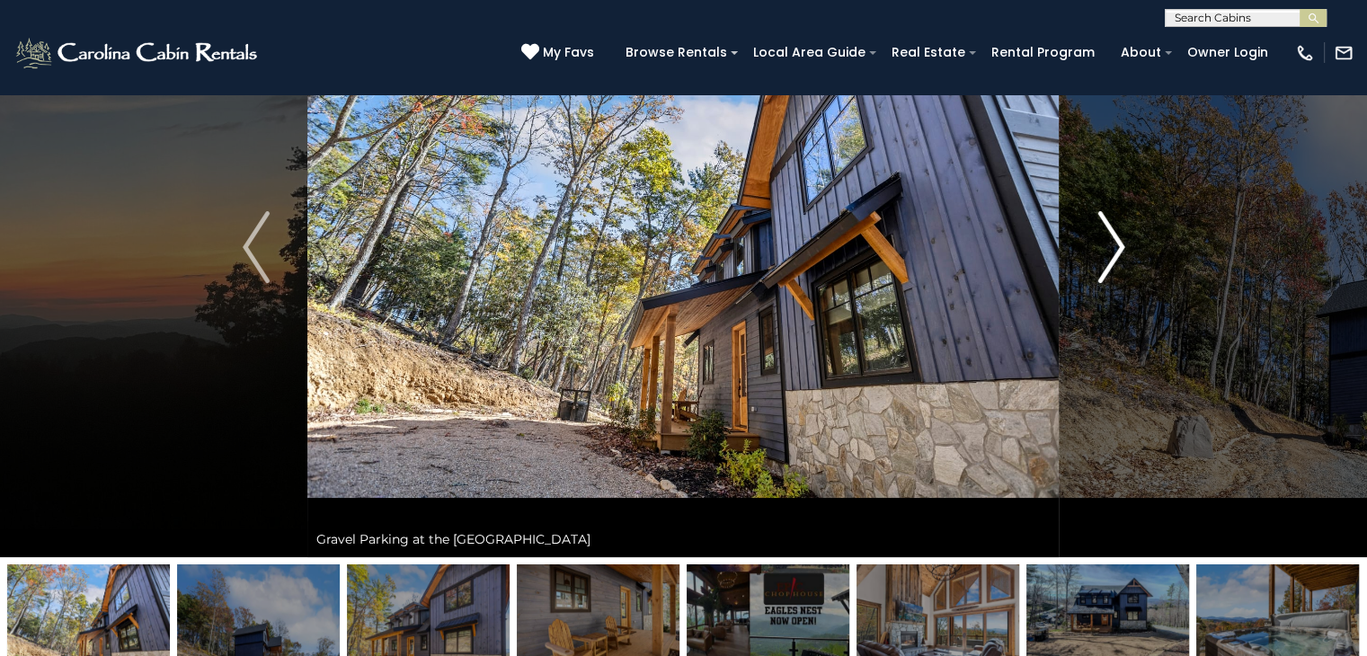
click at [1115, 240] on img "Next" at bounding box center [1111, 247] width 27 height 72
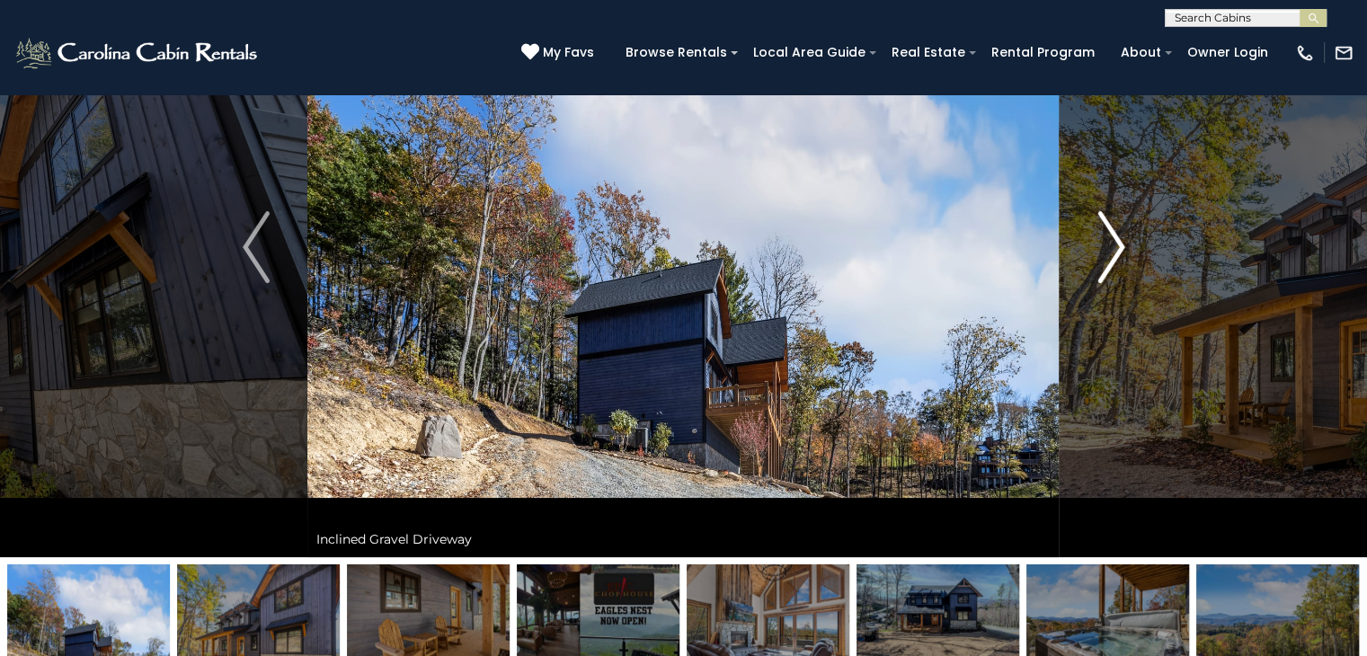
click at [1115, 240] on img "Next" at bounding box center [1111, 247] width 27 height 72
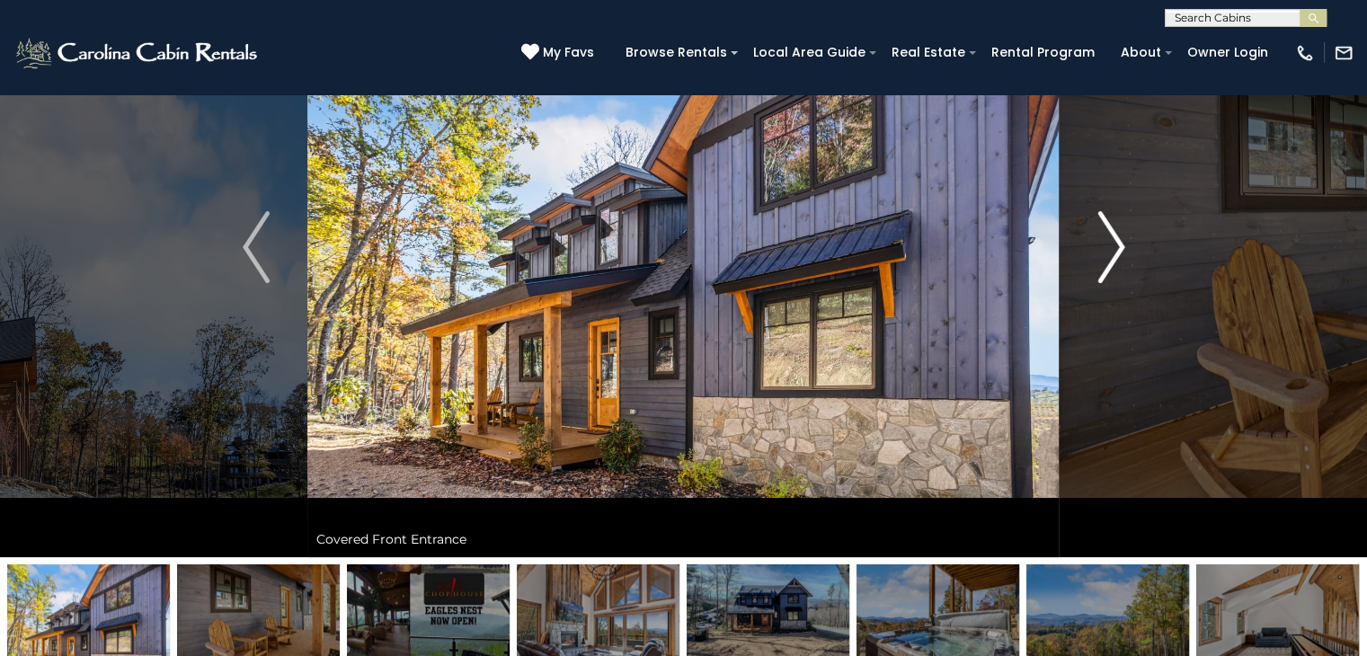
click at [1115, 240] on img "Next" at bounding box center [1111, 247] width 27 height 72
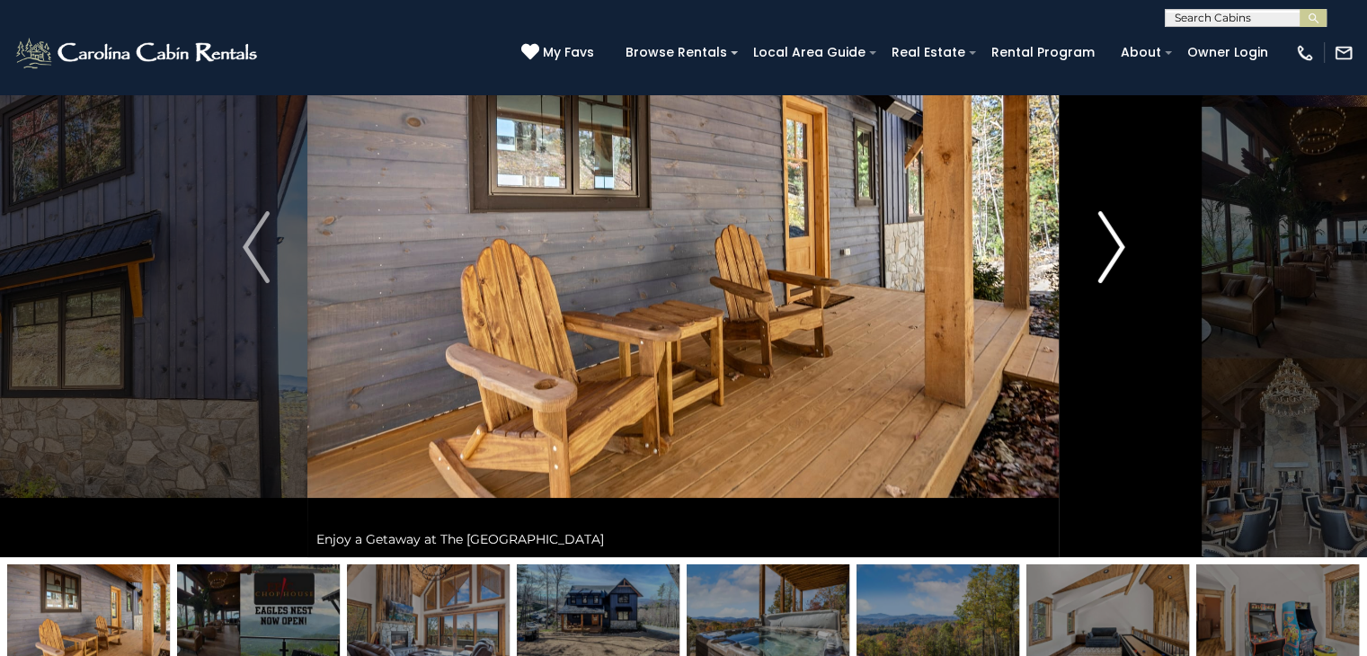
click at [1115, 240] on img "Next" at bounding box center [1111, 247] width 27 height 72
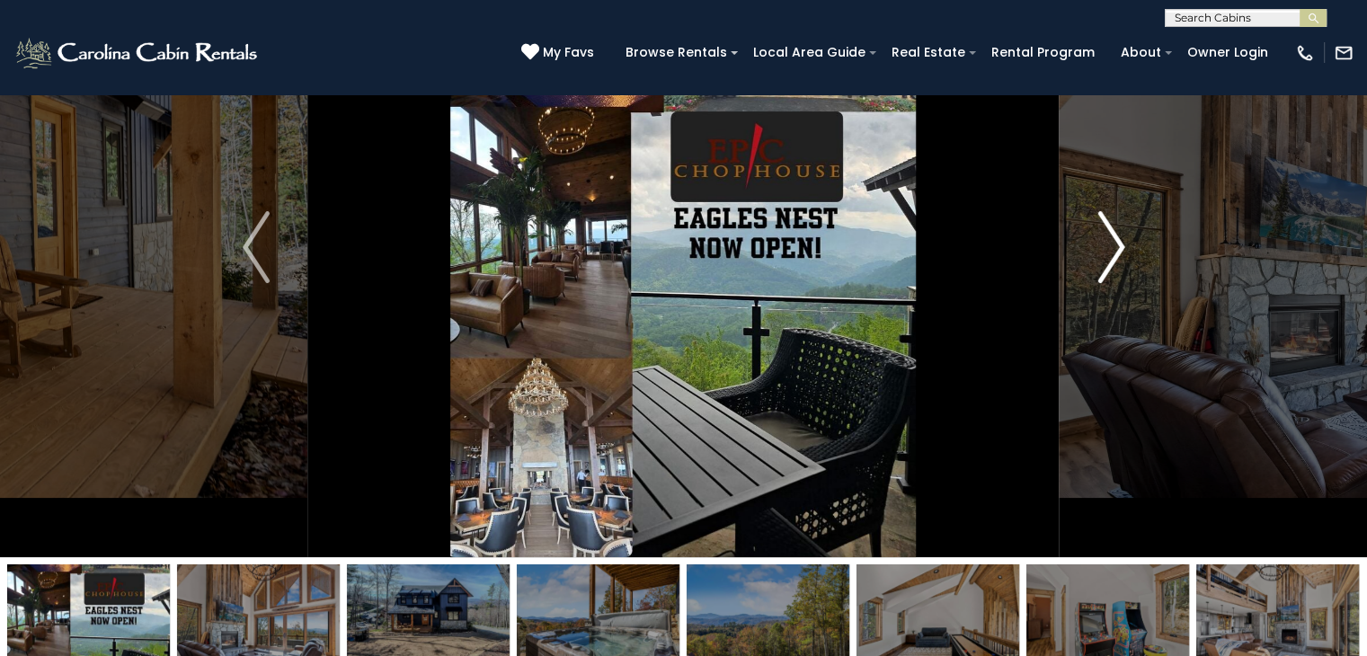
click at [1115, 240] on img "Next" at bounding box center [1111, 247] width 27 height 72
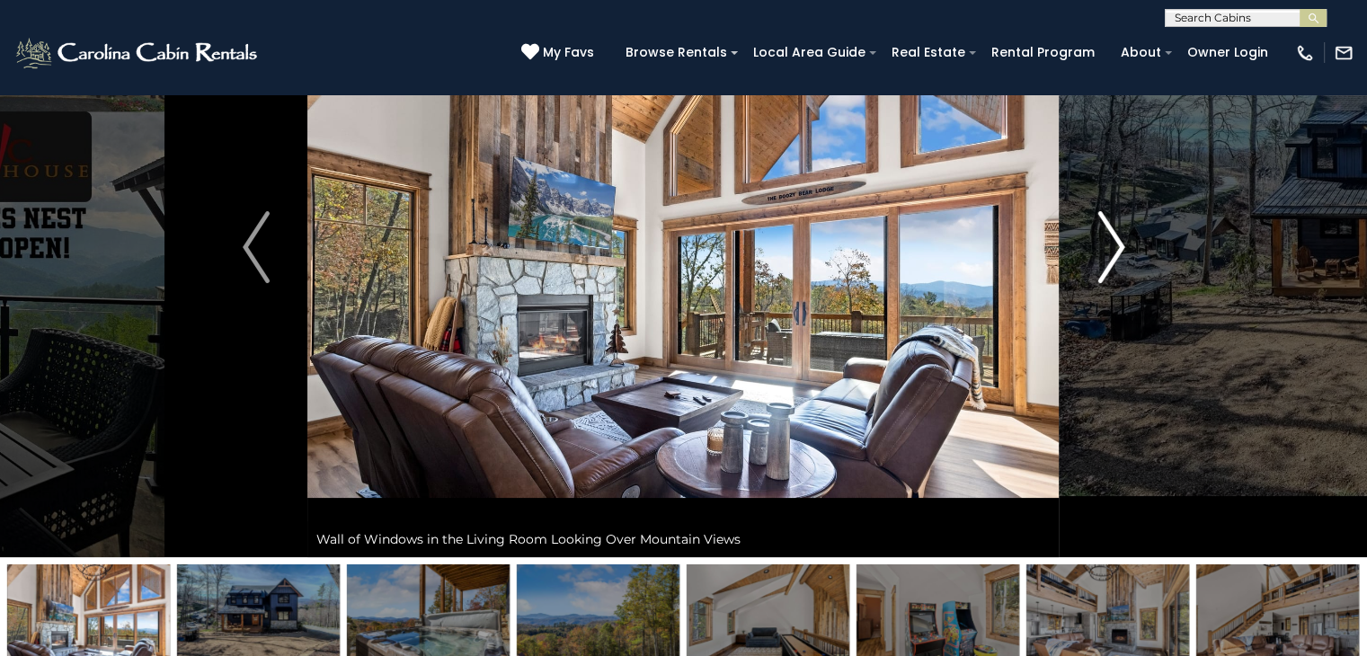
click at [1115, 240] on img "Next" at bounding box center [1111, 247] width 27 height 72
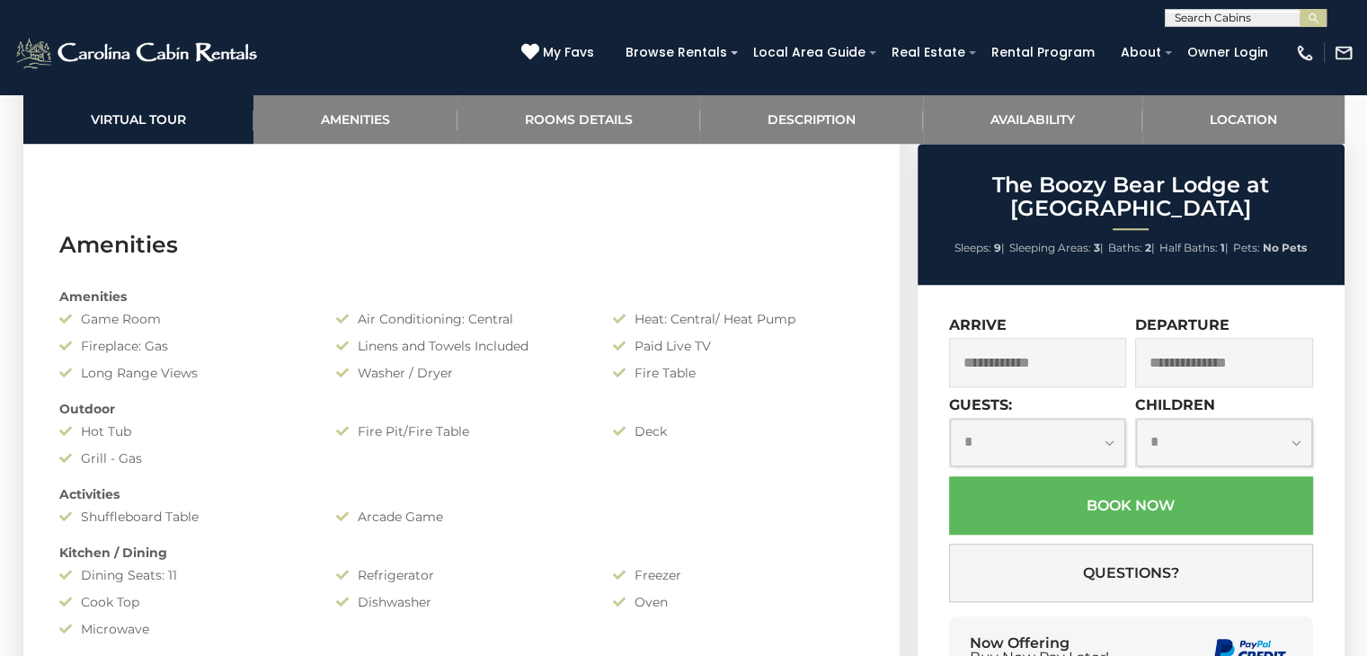
scroll to position [1370, 0]
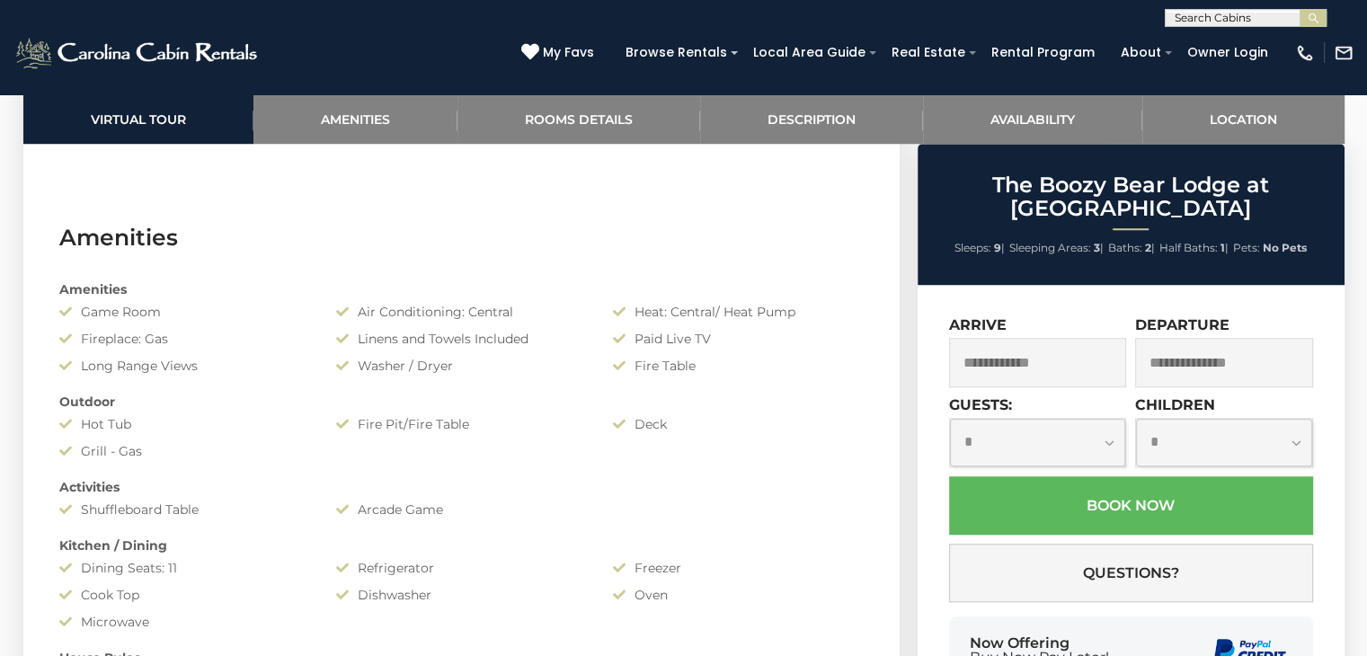
click at [1085, 350] on input "text" at bounding box center [1038, 362] width 178 height 49
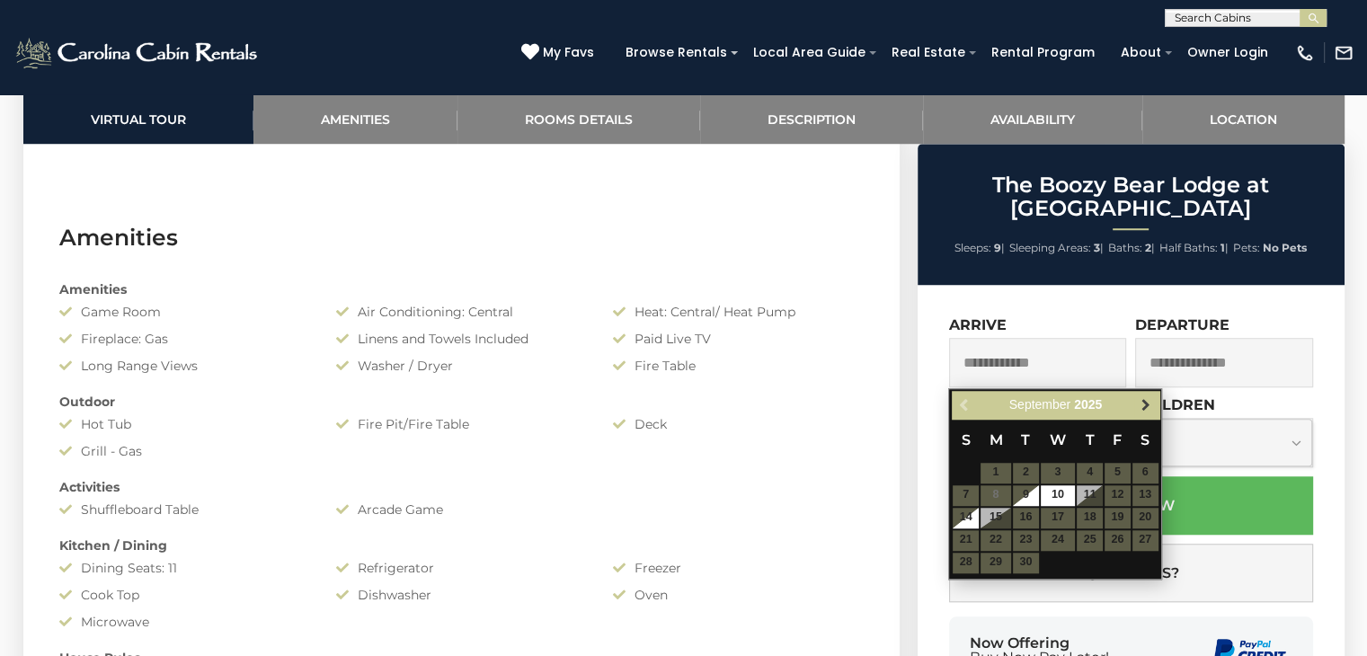
click at [1146, 405] on span "Next" at bounding box center [1146, 405] width 14 height 14
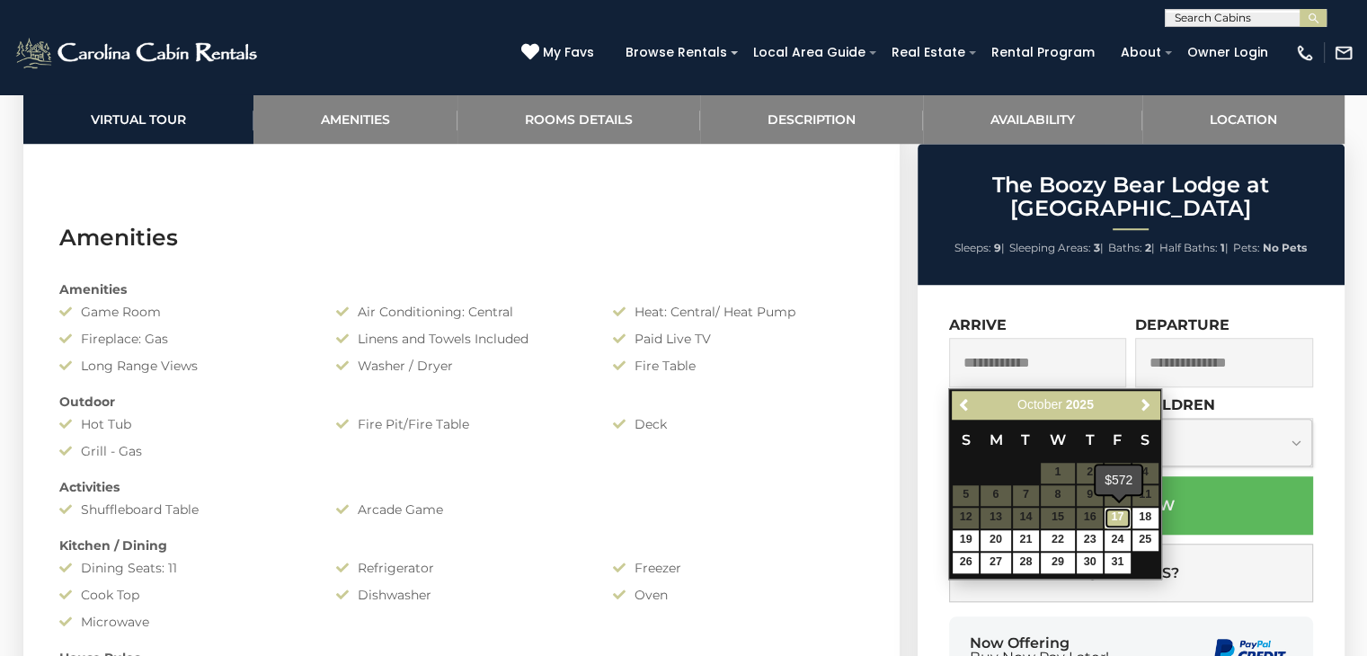
drag, startPoint x: 1122, startPoint y: 521, endPoint x: 1110, endPoint y: 524, distance: 12.0
click at [1110, 524] on link "17" at bounding box center [1118, 518] width 26 height 21
type input "**********"
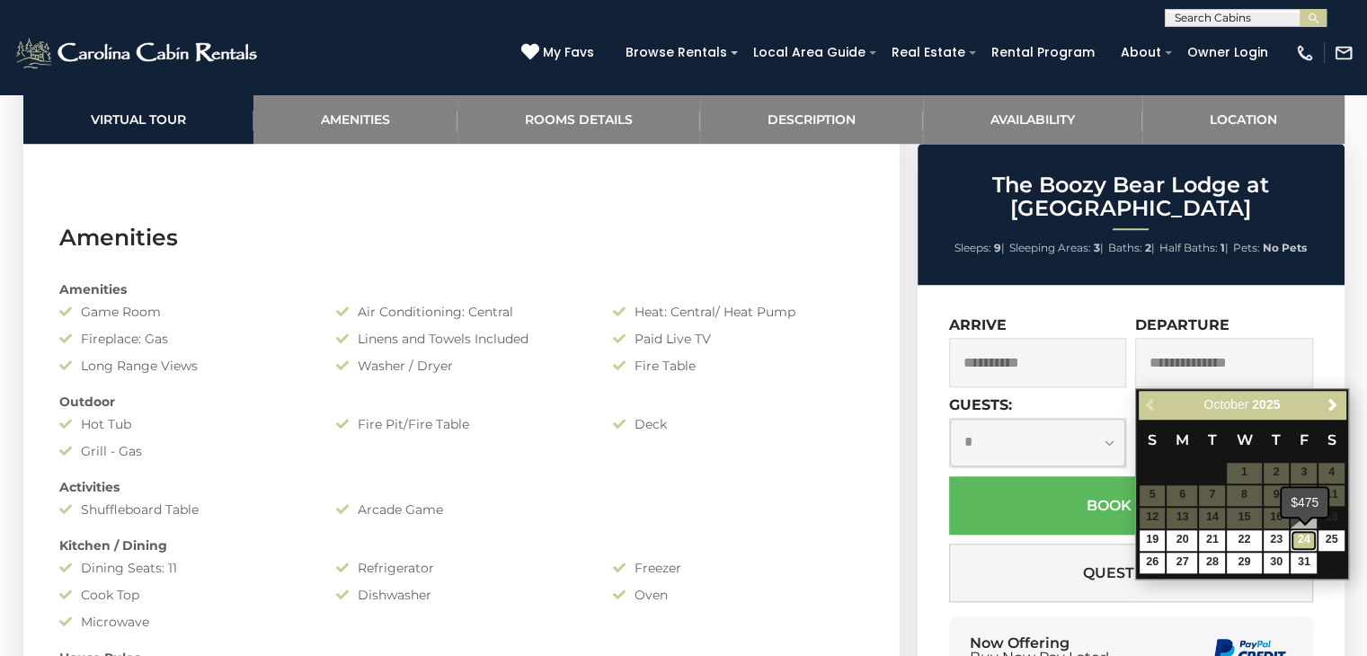
click at [1302, 539] on link "24" at bounding box center [1304, 540] width 26 height 21
type input "**********"
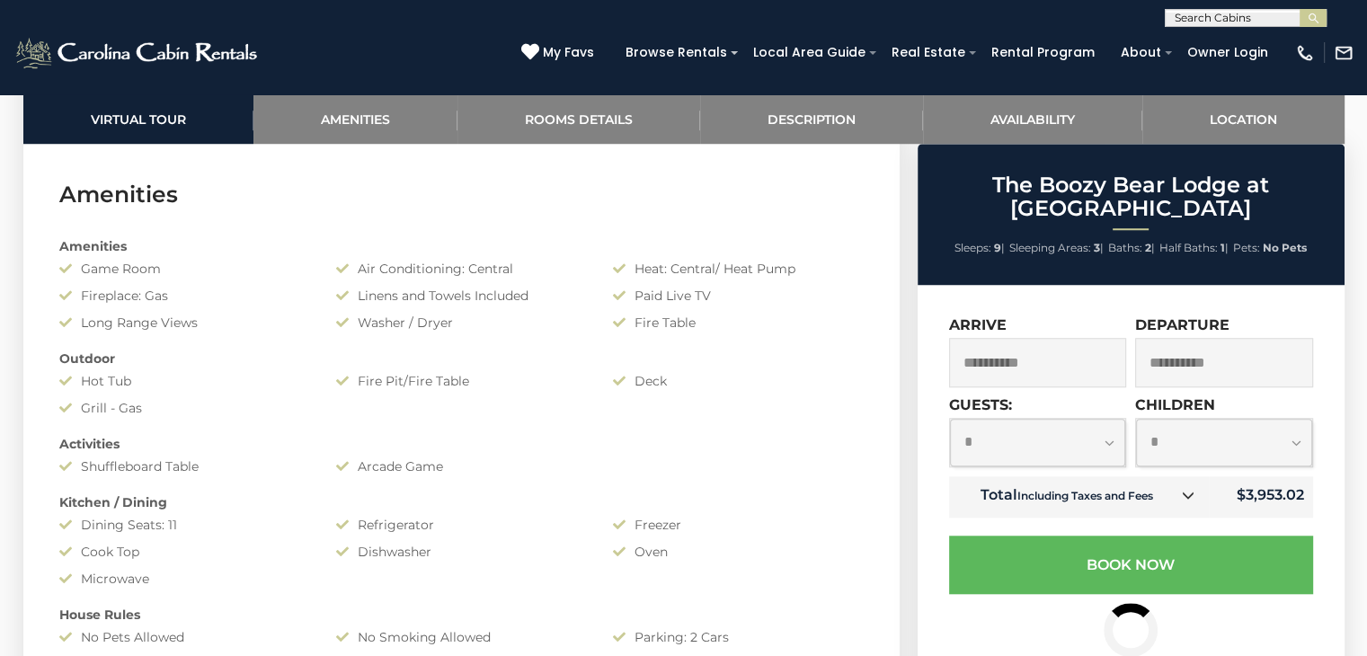
scroll to position [1395, 0]
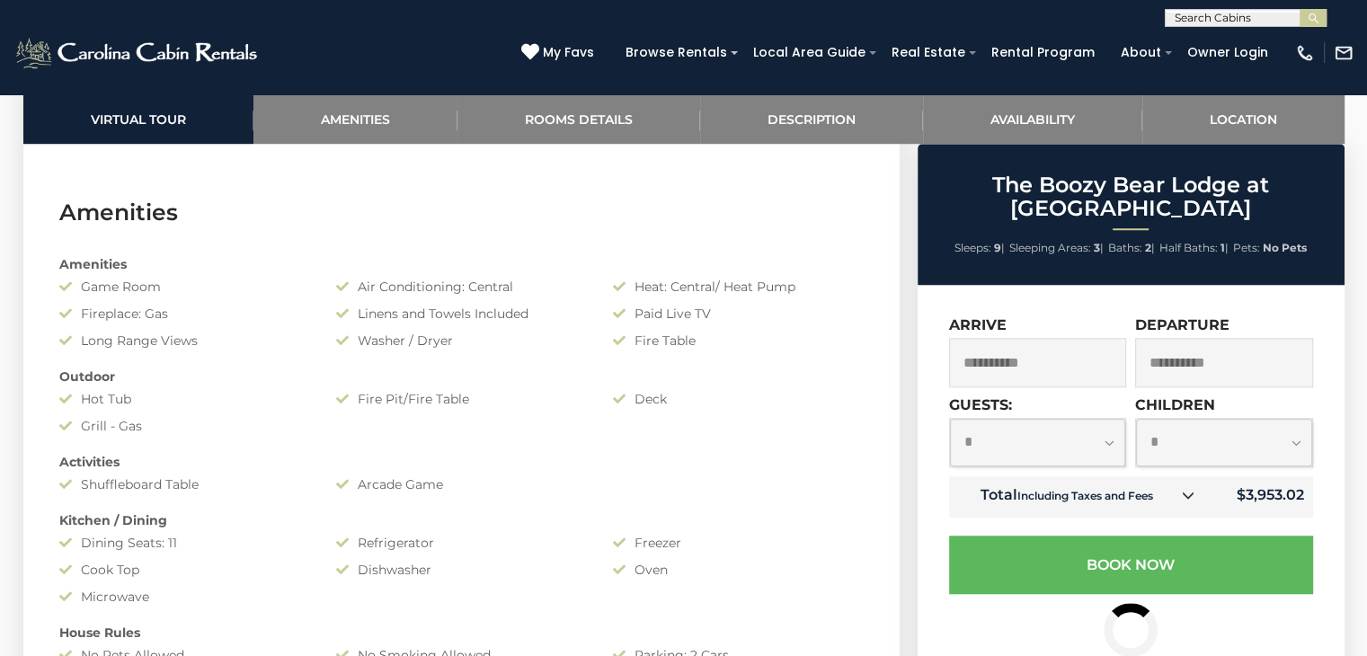
click at [1195, 496] on icon at bounding box center [1188, 495] width 13 height 13
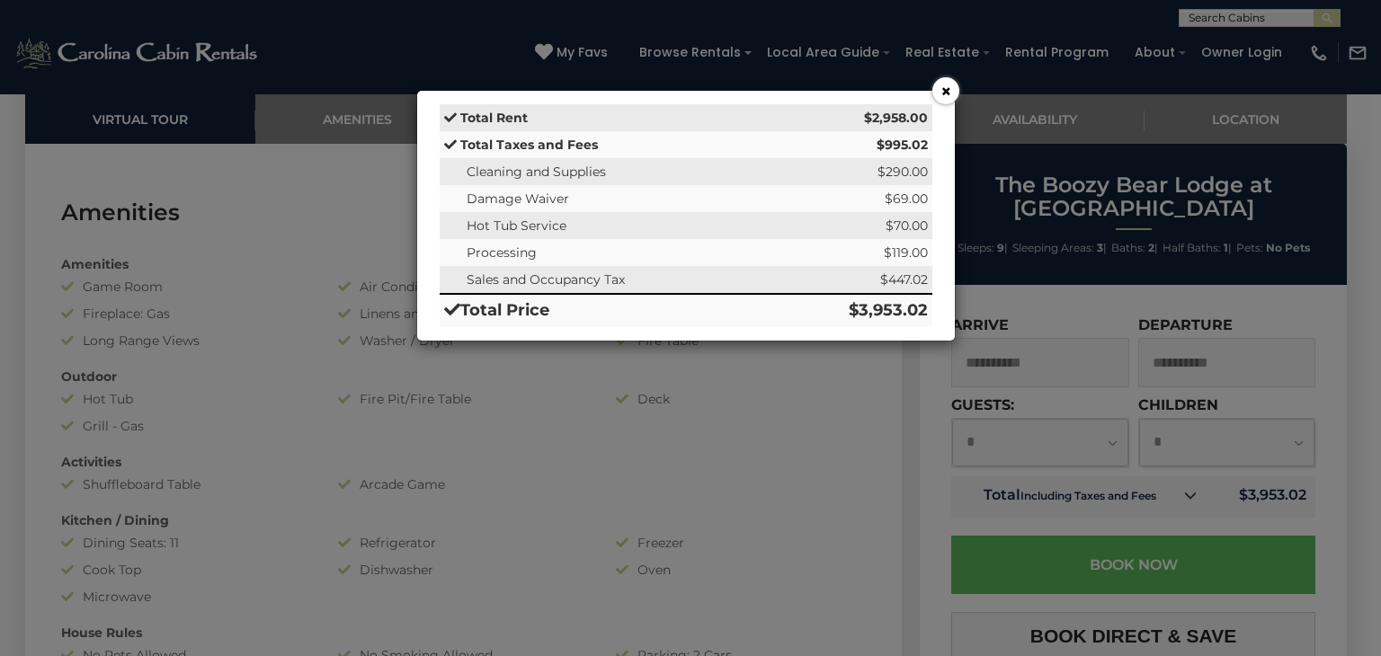
click at [946, 84] on button "×" at bounding box center [945, 90] width 27 height 27
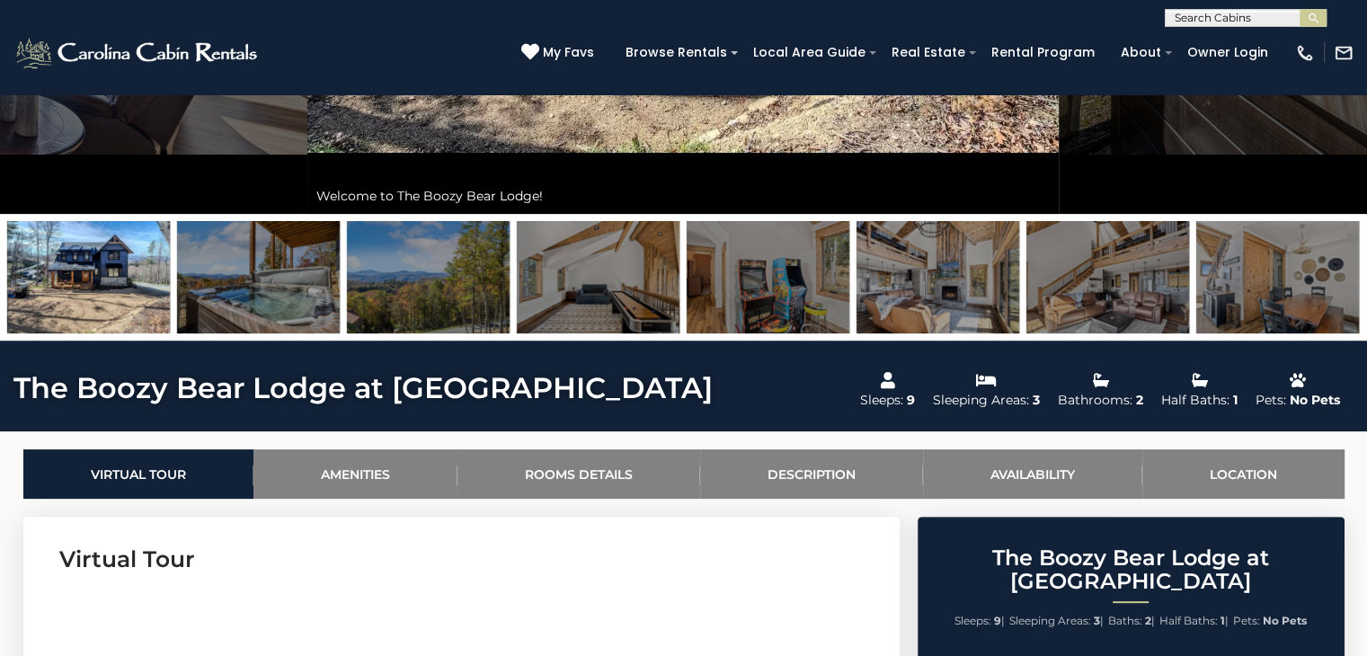
scroll to position [500, 0]
